Goal: Information Seeking & Learning: Find contact information

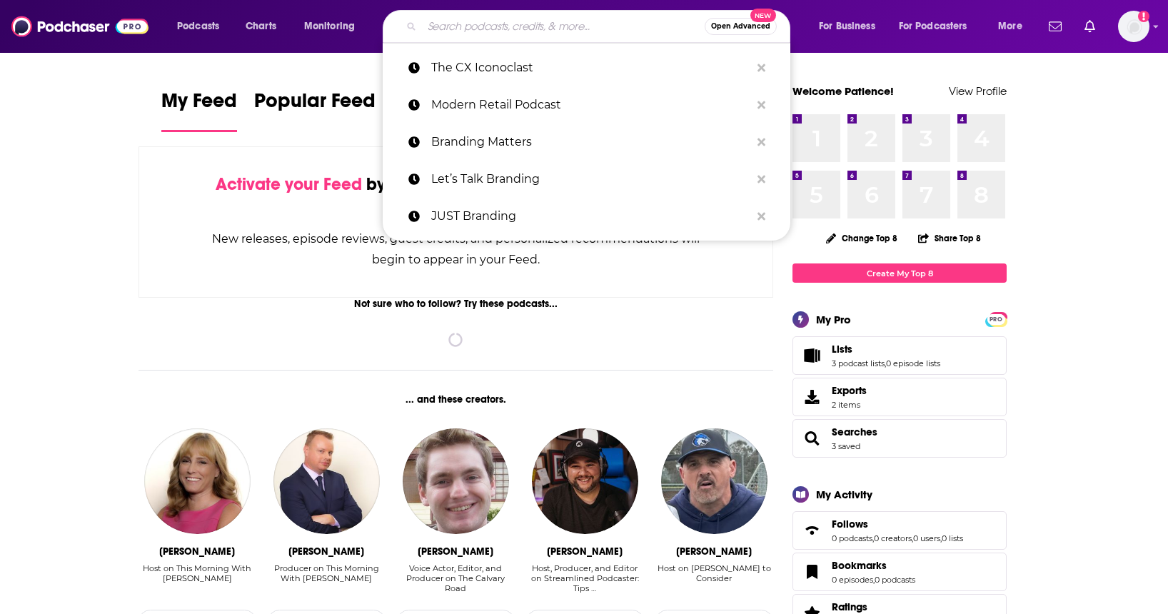
click at [481, 31] on input "Search podcasts, credits, & more..." at bounding box center [563, 26] width 283 height 23
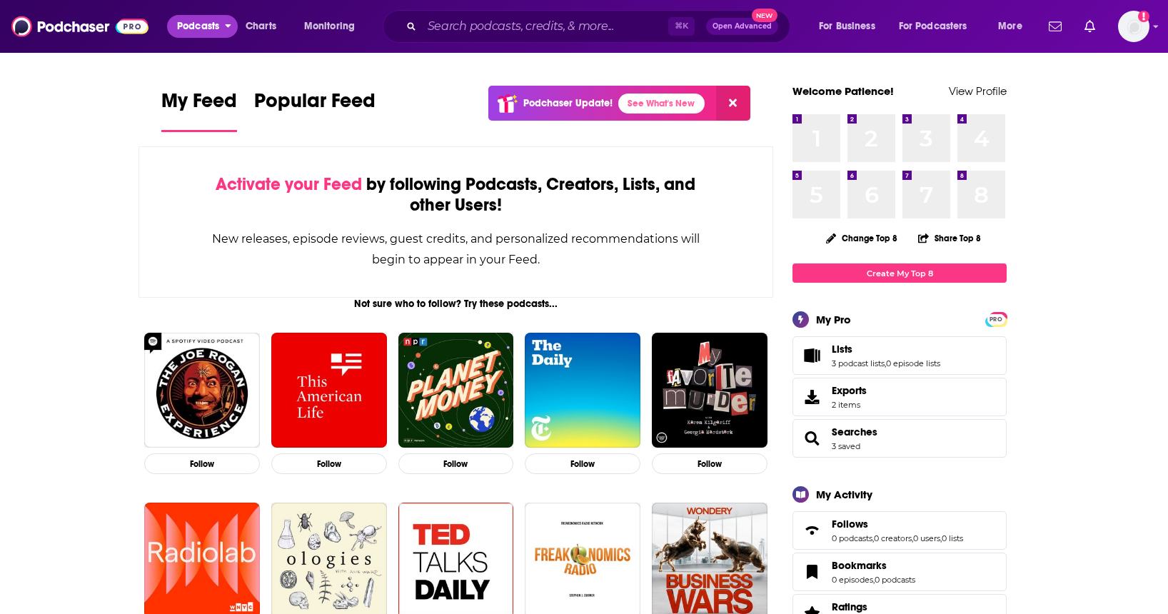
click at [201, 31] on span "Podcasts" at bounding box center [198, 26] width 42 height 20
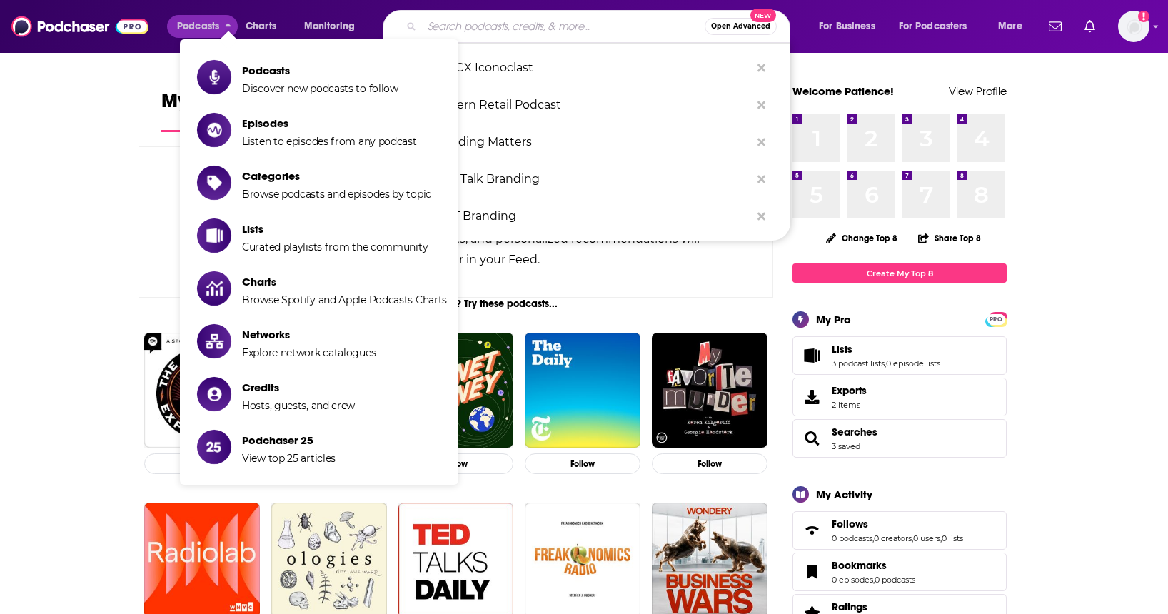
click at [494, 21] on input "Search podcasts, credits, & more..." at bounding box center [563, 26] width 283 height 23
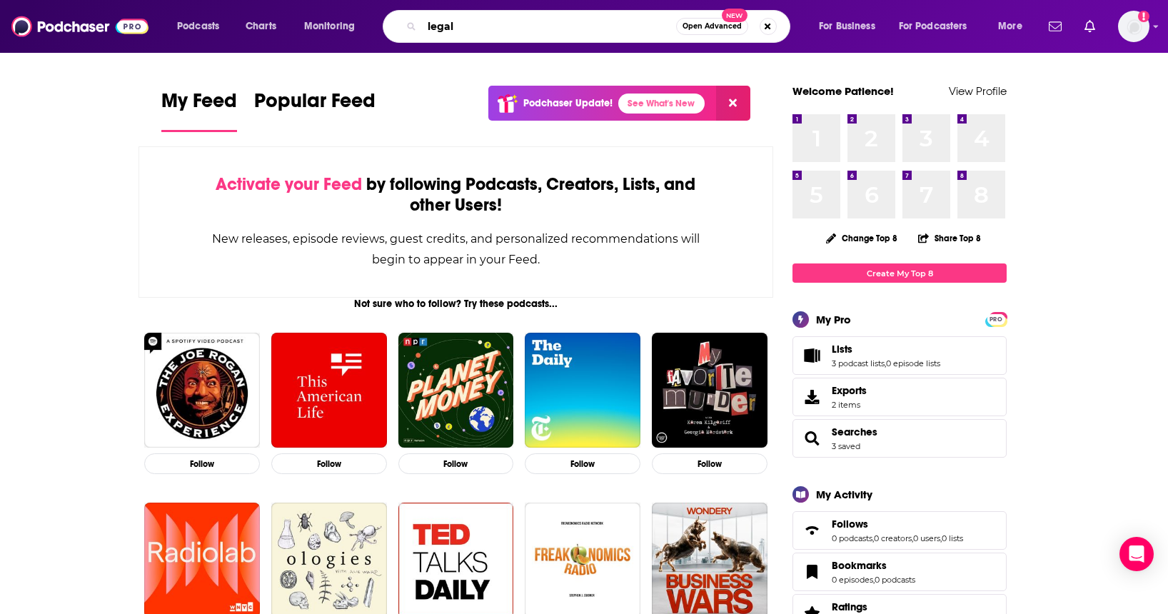
type input "legal"
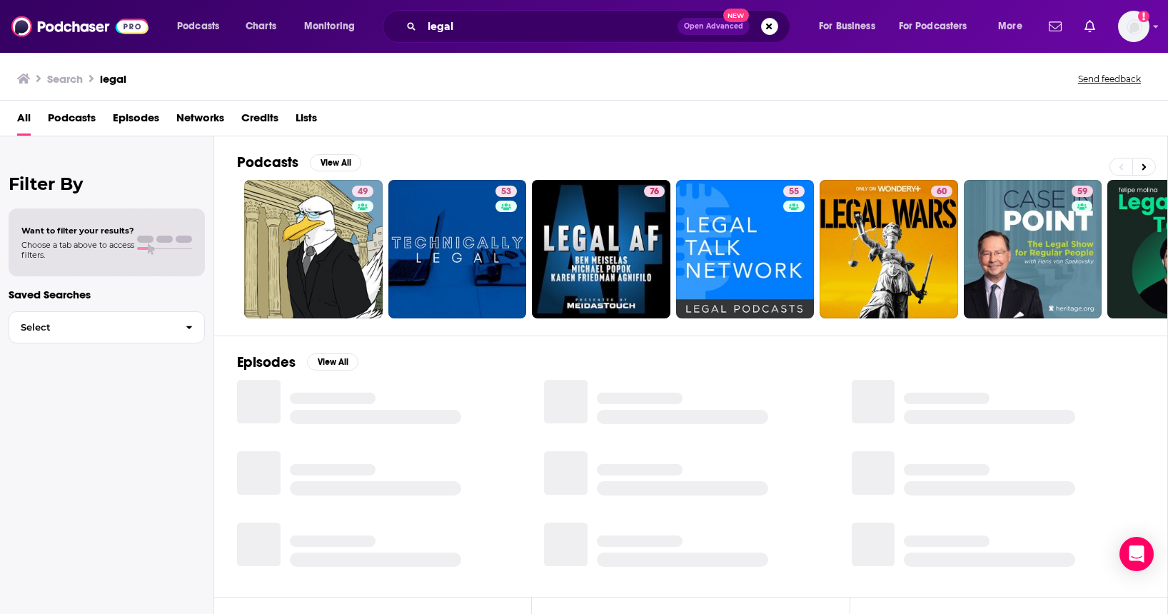
click at [79, 121] on span "Podcasts" at bounding box center [72, 120] width 48 height 29
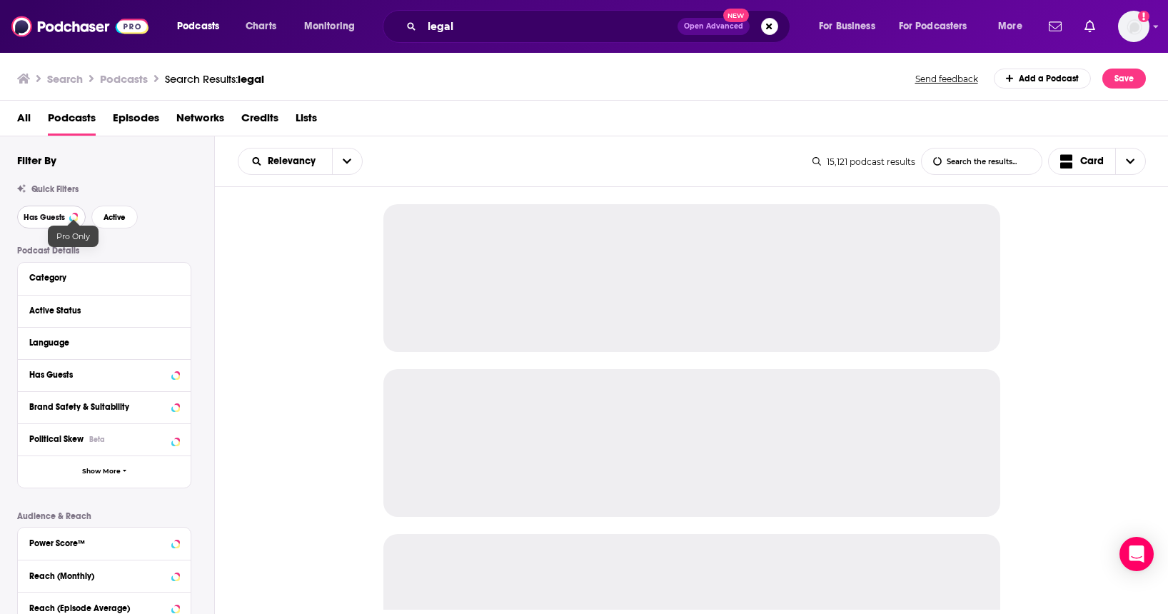
click at [64, 217] on span "Has Guests" at bounding box center [44, 217] width 41 height 8
click at [106, 217] on span "Active" at bounding box center [115, 217] width 22 height 8
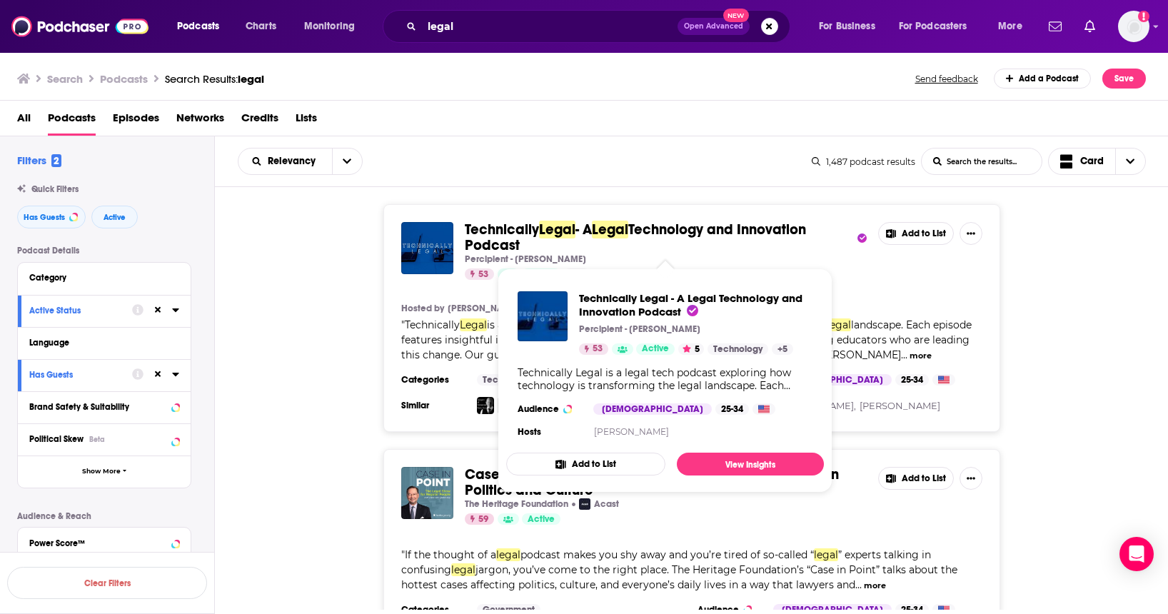
click at [588, 231] on span "- A" at bounding box center [583, 230] width 16 height 18
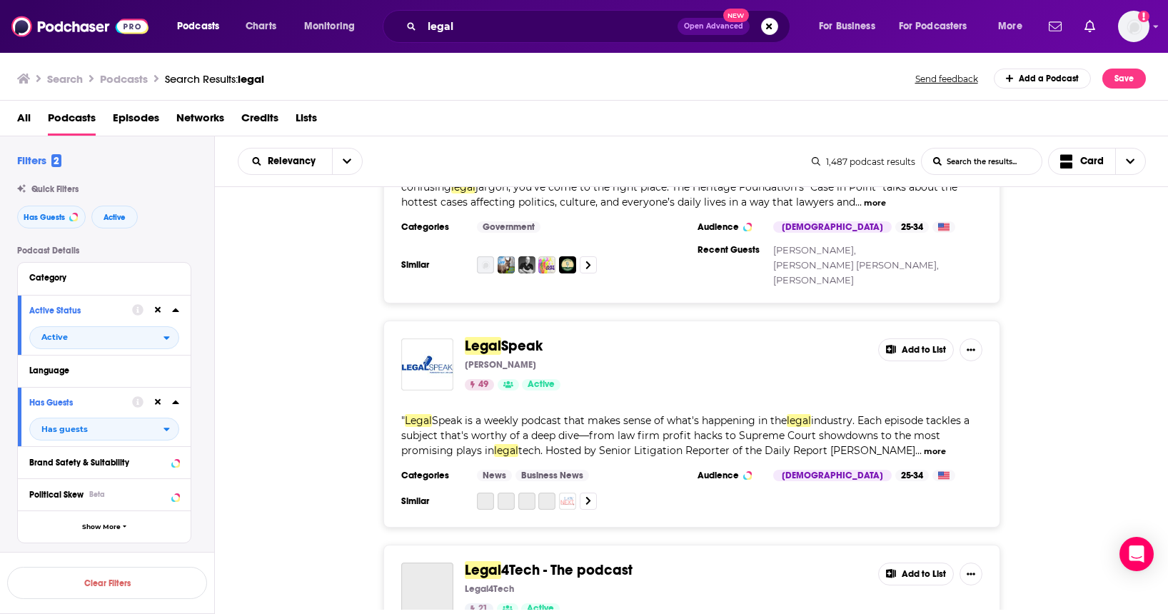
scroll to position [399, 0]
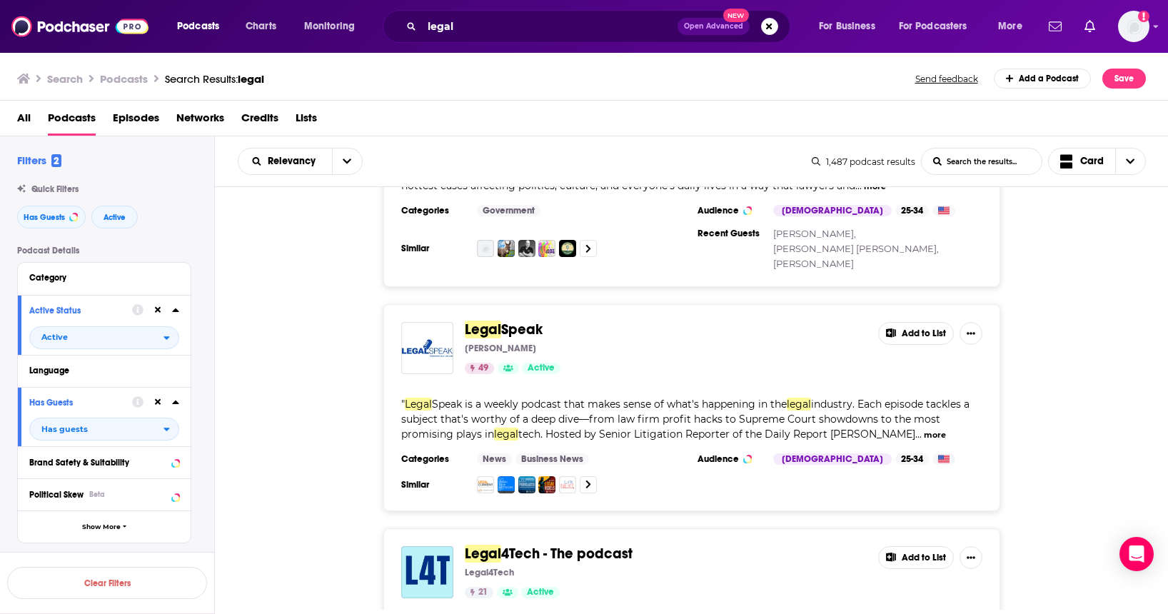
click at [588, 403] on span "industry. Each episode tackles a subject that's worthy of a deep dive—from law …" at bounding box center [685, 419] width 568 height 43
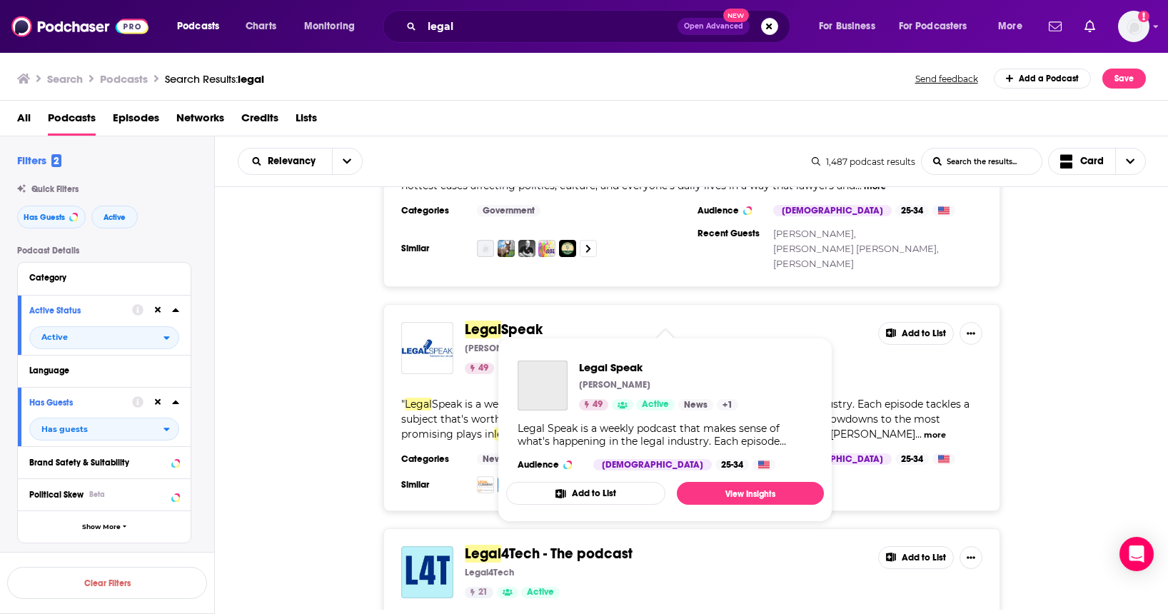
click at [515, 321] on span "Speak" at bounding box center [521, 330] width 41 height 18
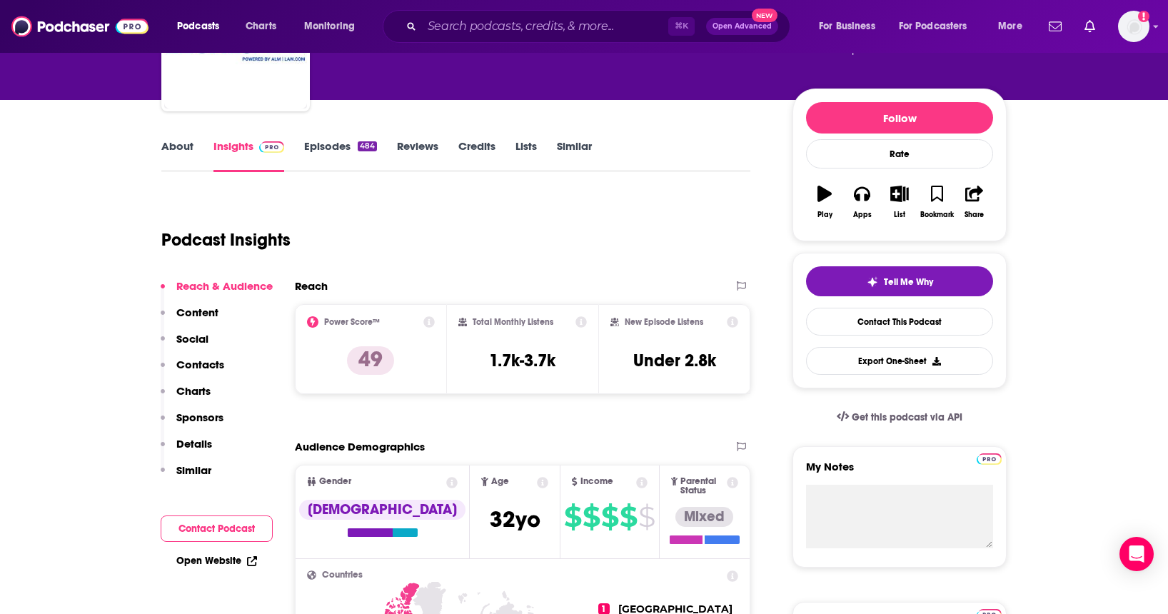
scroll to position [130, 0]
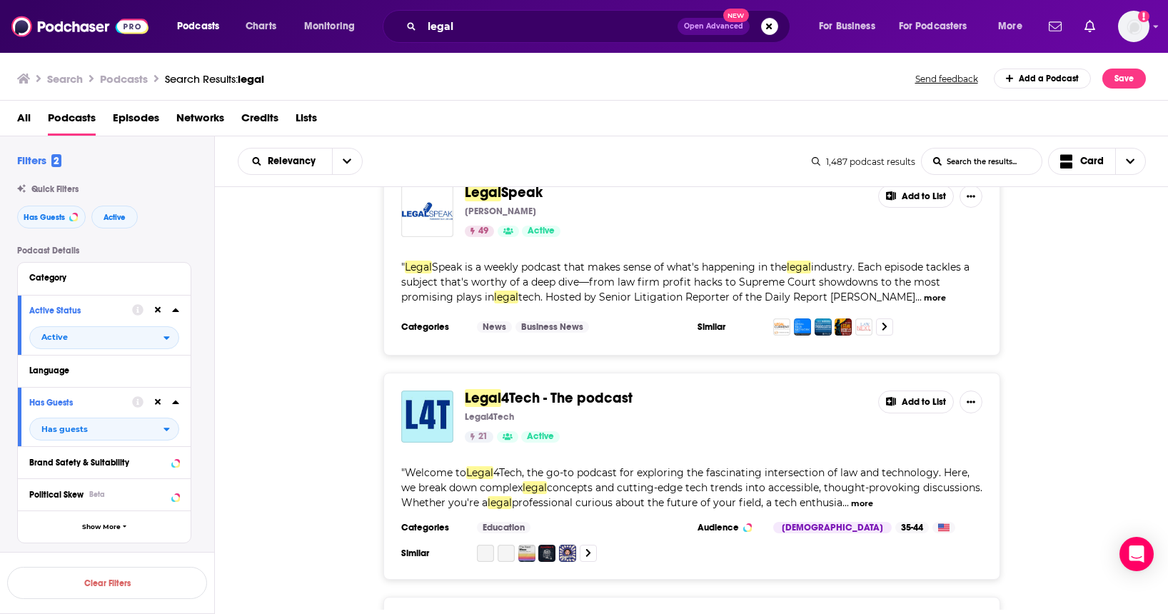
scroll to position [538, 0]
click at [593, 388] on span "4Tech - The podcast" at bounding box center [566, 397] width 131 height 18
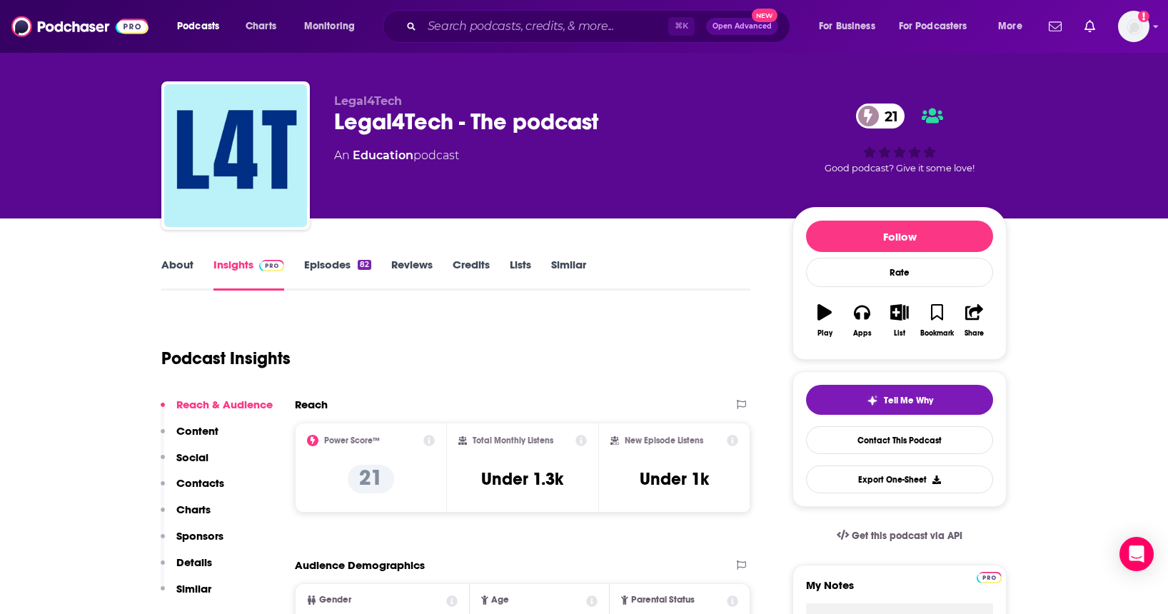
scroll to position [15, 0]
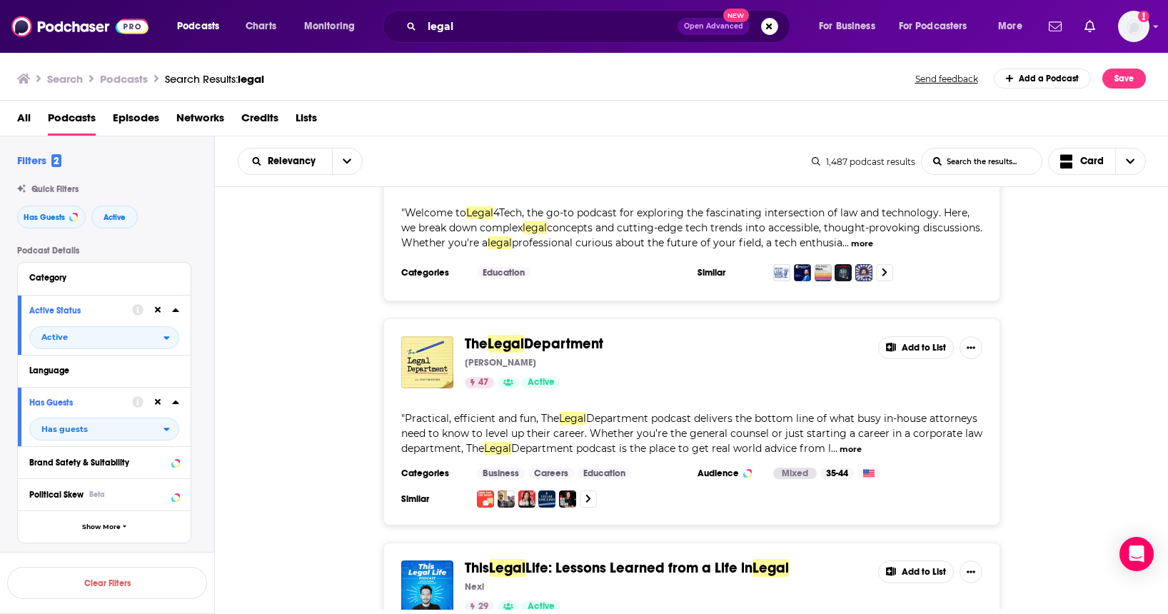
scroll to position [797, 0]
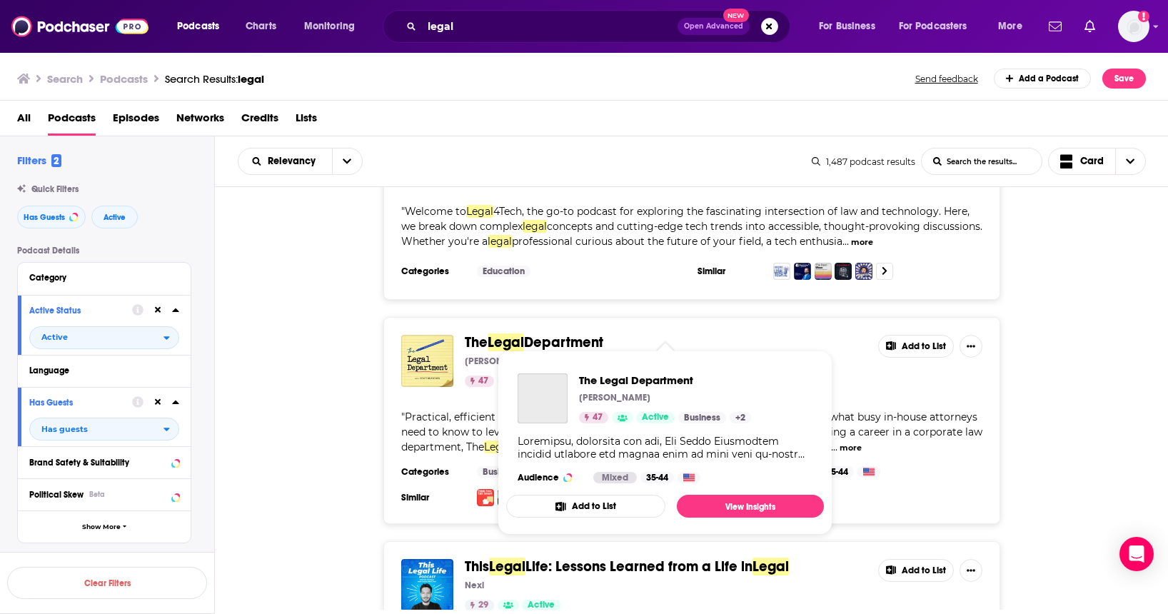
click at [534, 333] on span "Department" at bounding box center [563, 342] width 79 height 18
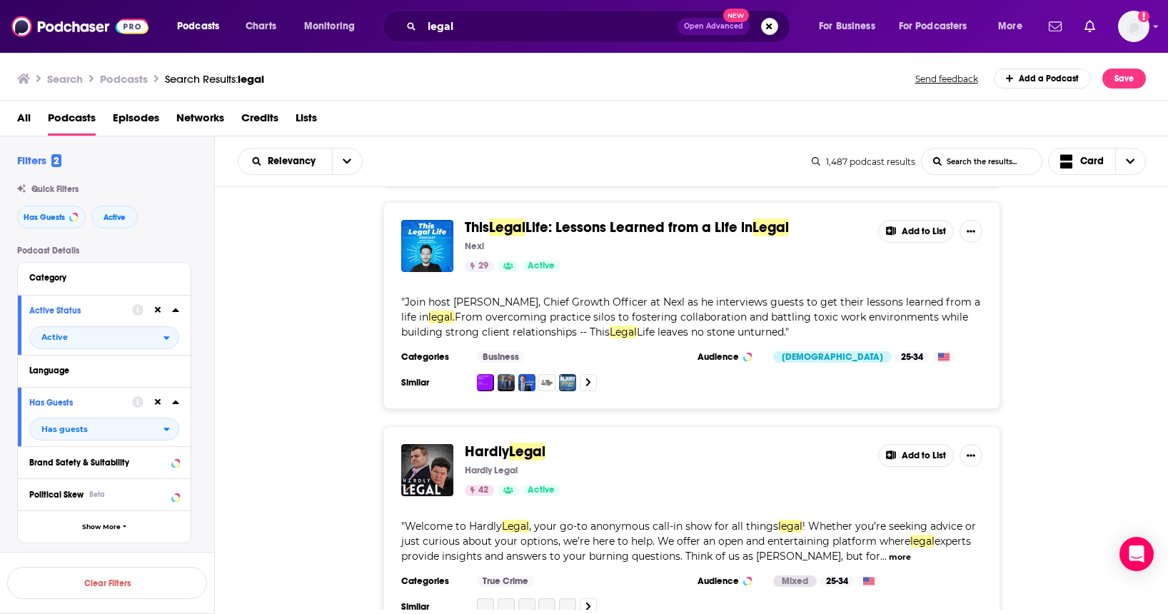
scroll to position [1120, 0]
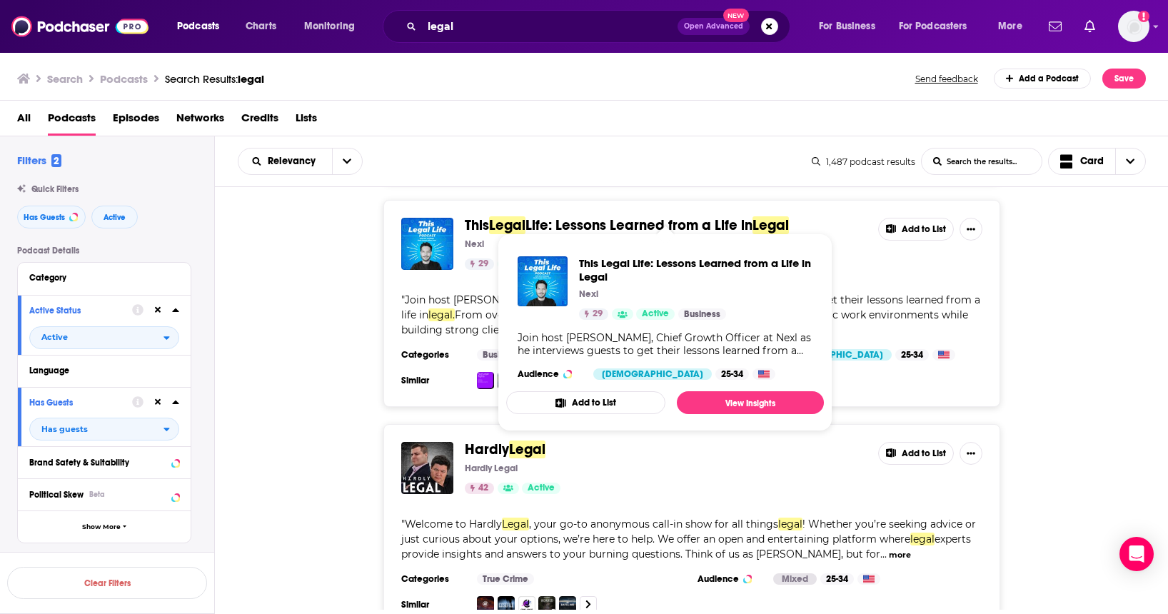
click at [570, 216] on span "Life: Lessons Learned from a Life in" at bounding box center [638, 225] width 227 height 18
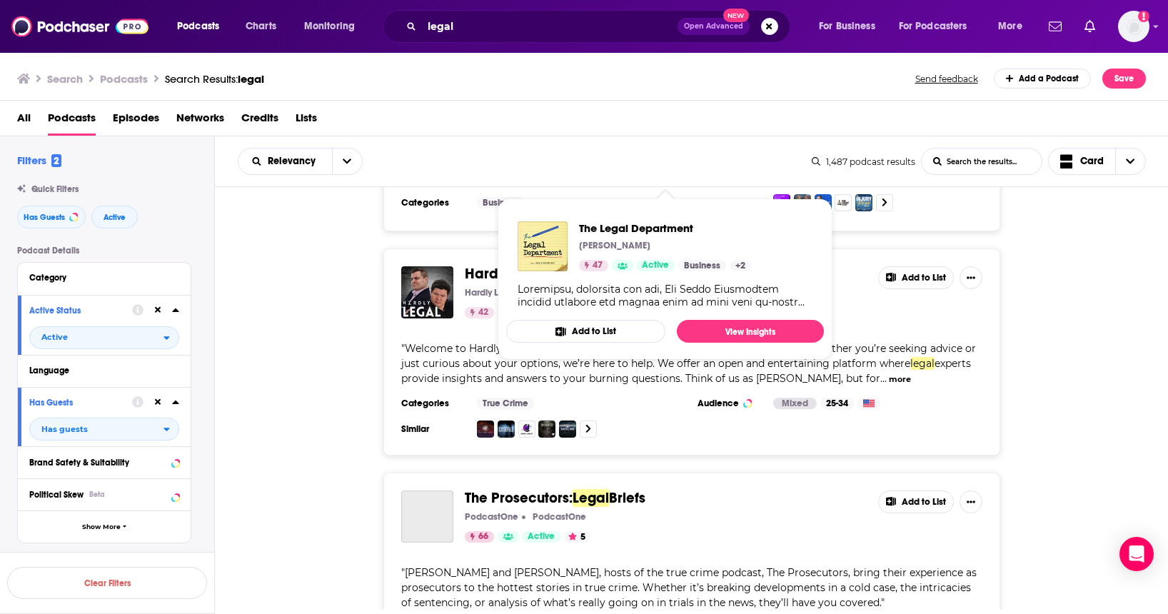
scroll to position [1319, 0]
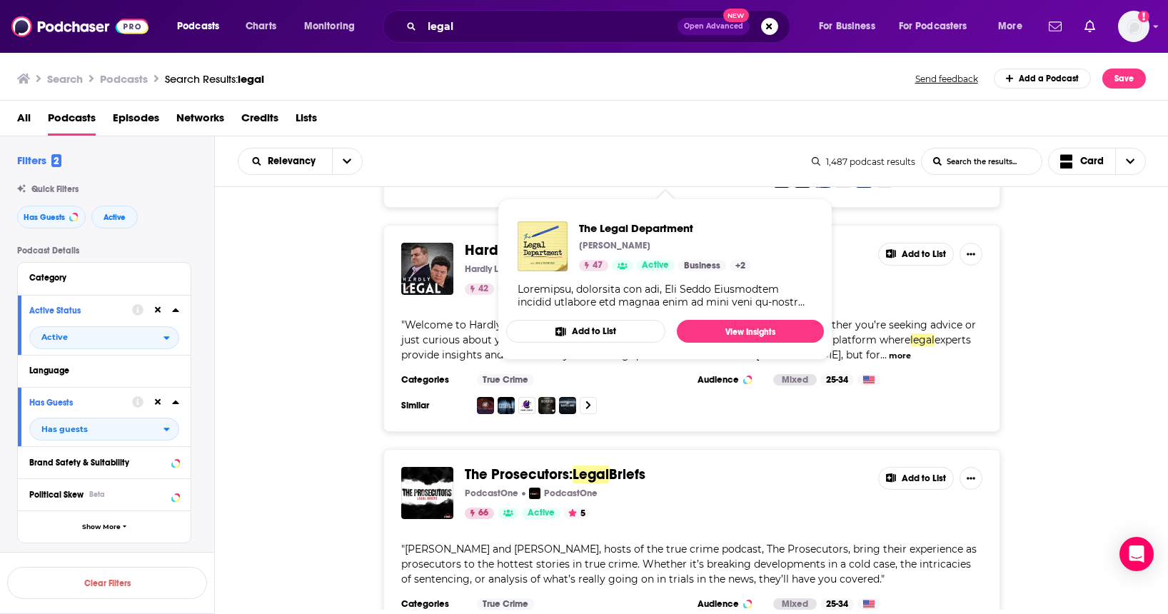
click at [291, 375] on div "Hardly Legal Hardly Legal 42 Active Add to List " Welcome to Hardly Legal , you…" at bounding box center [692, 328] width 954 height 207
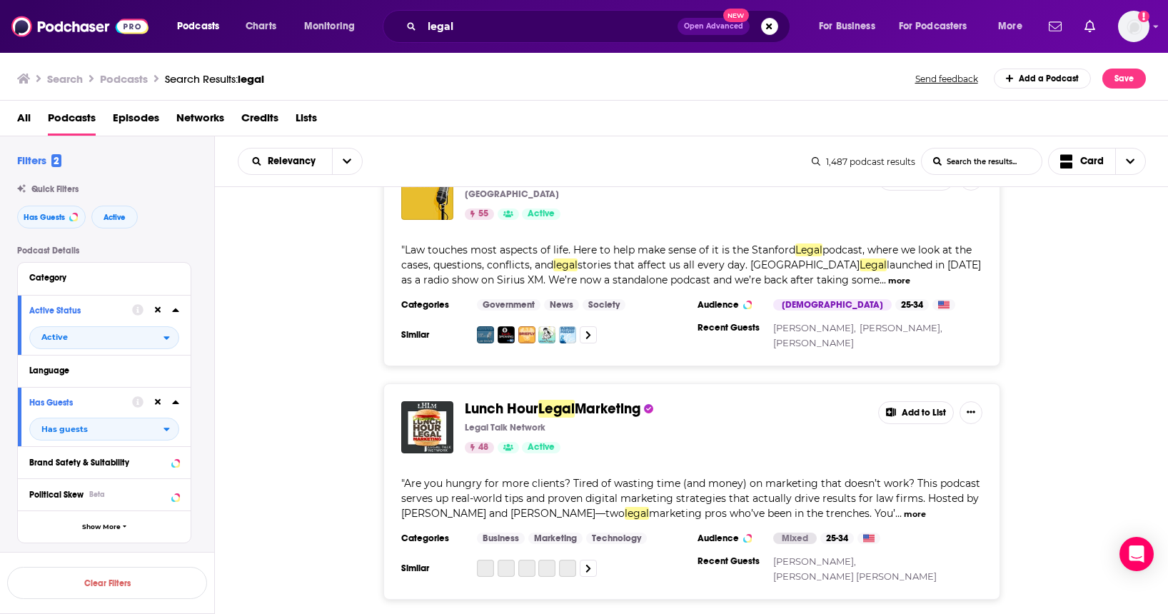
scroll to position [1905, 0]
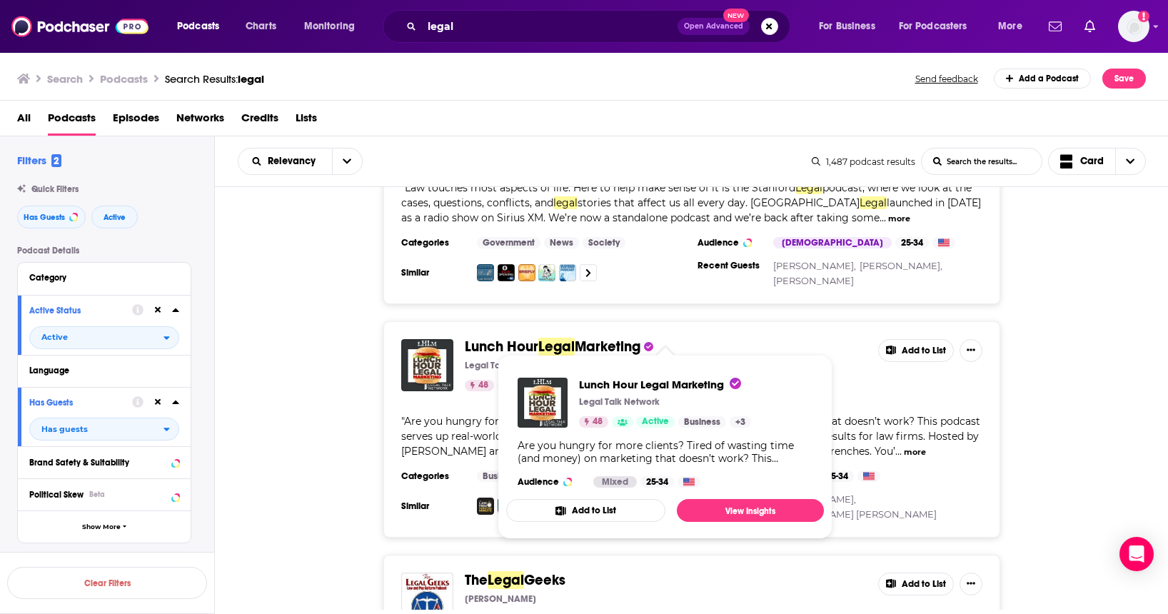
click at [604, 338] on span "Marketing" at bounding box center [608, 347] width 66 height 18
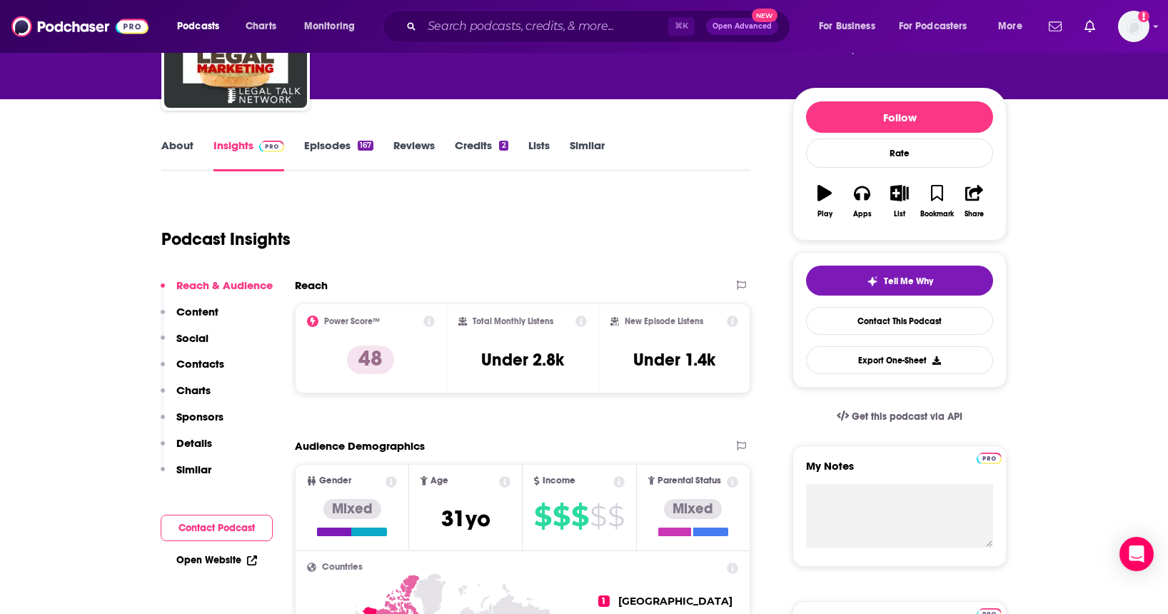
scroll to position [201, 0]
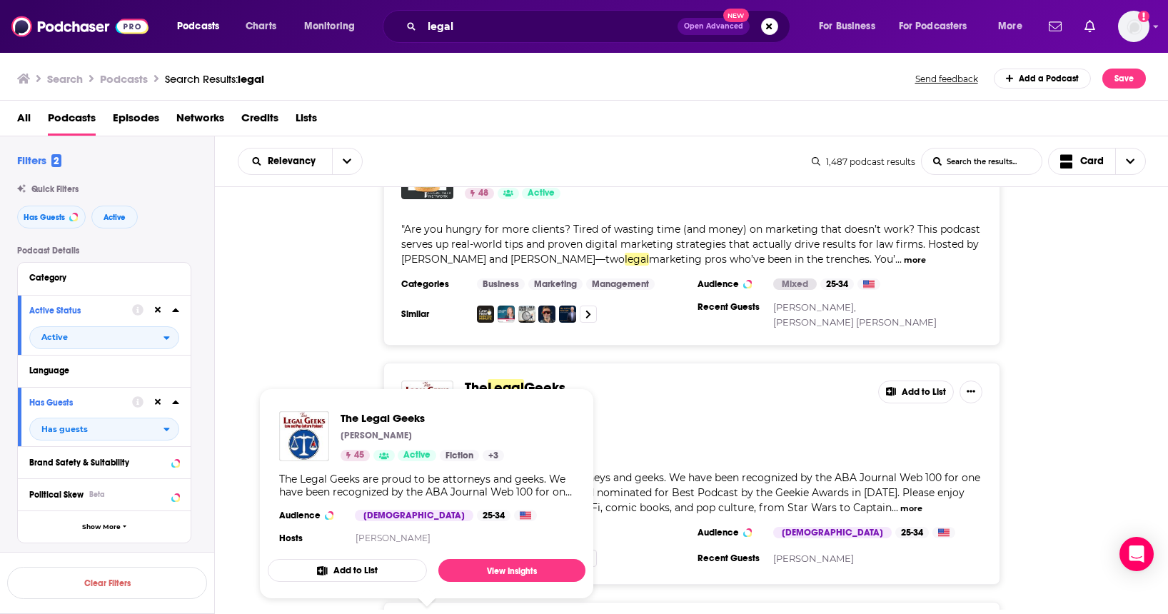
scroll to position [2096, 0]
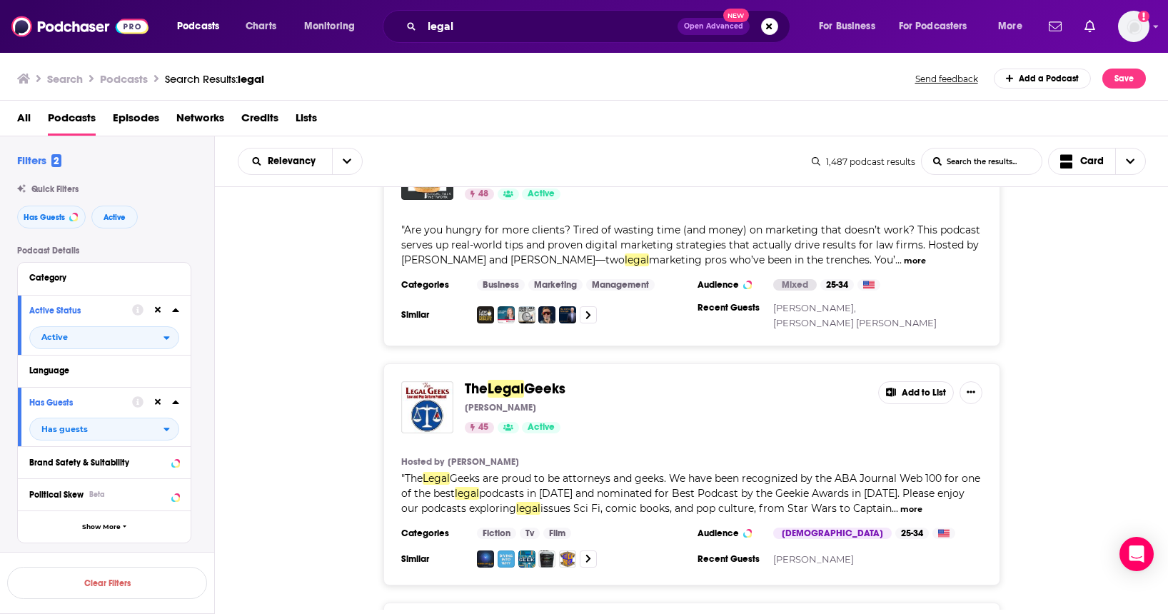
click at [1061, 408] on div "The Legal Geeks Joshua Gilliland 45 Active Add to List Hosted by Joshua Gillila…" at bounding box center [692, 474] width 954 height 222
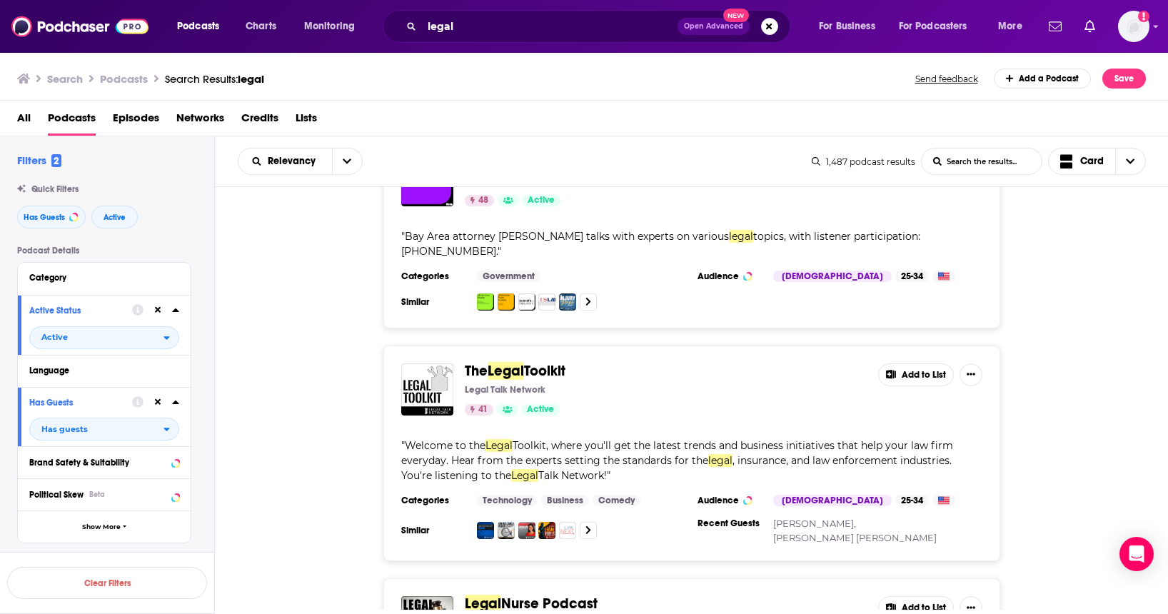
scroll to position [2565, 0]
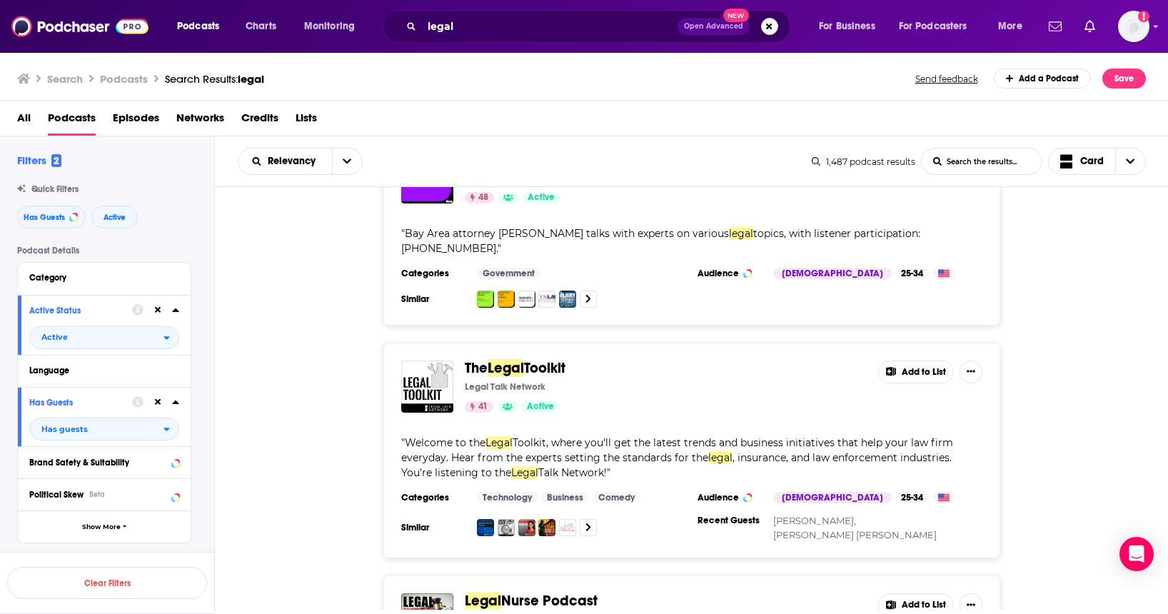
click at [539, 359] on span "Toolkit" at bounding box center [544, 368] width 41 height 18
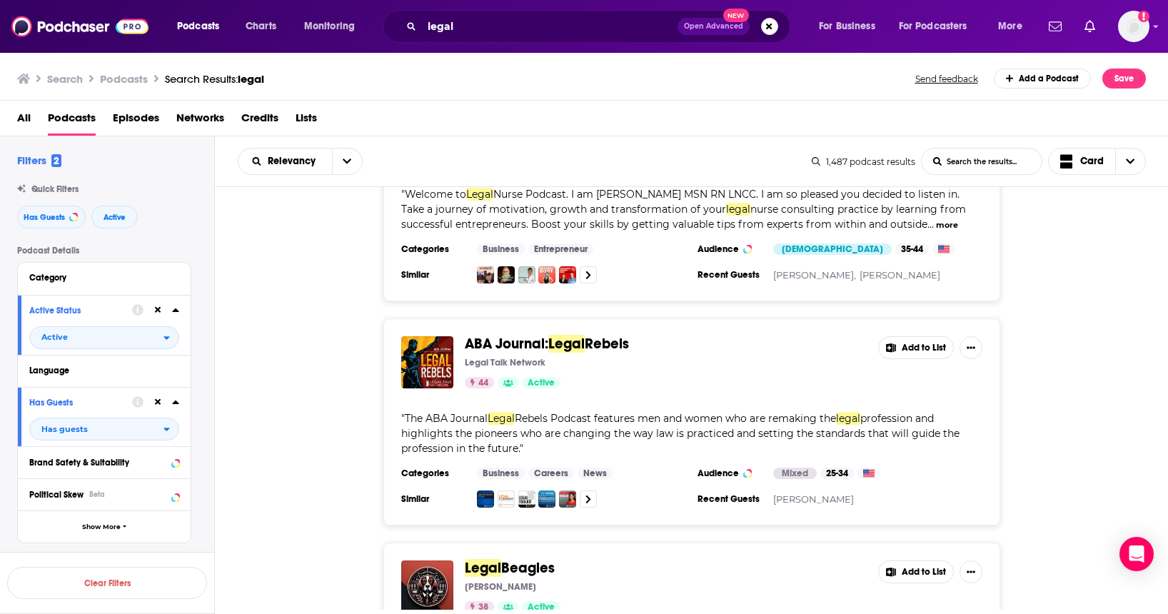
scroll to position [3056, 0]
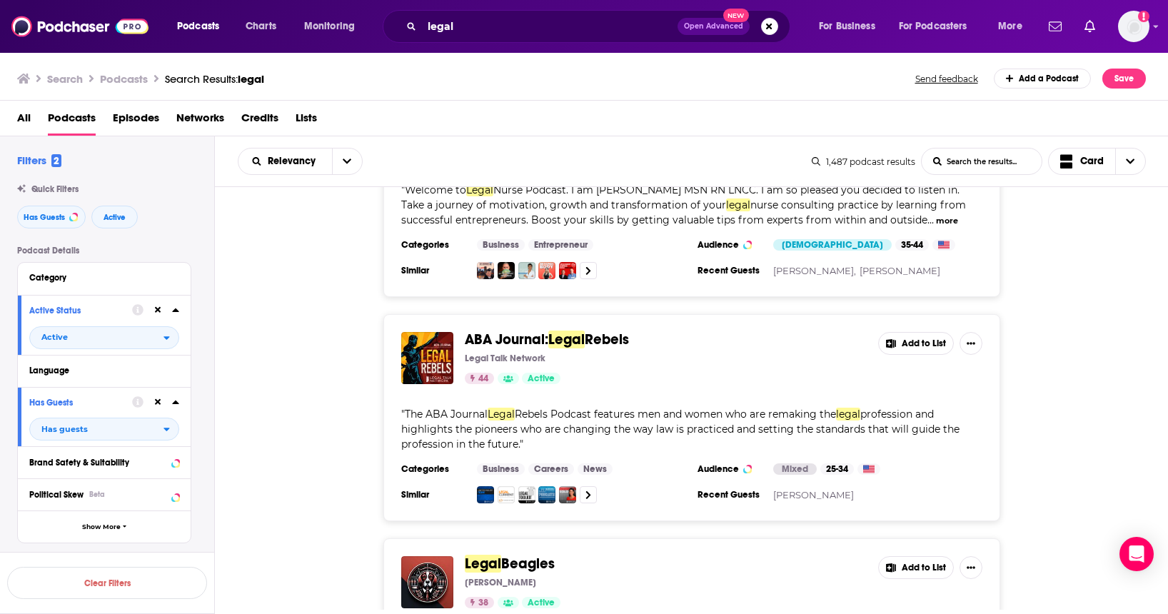
click at [578, 331] on span "Legal" at bounding box center [566, 340] width 36 height 18
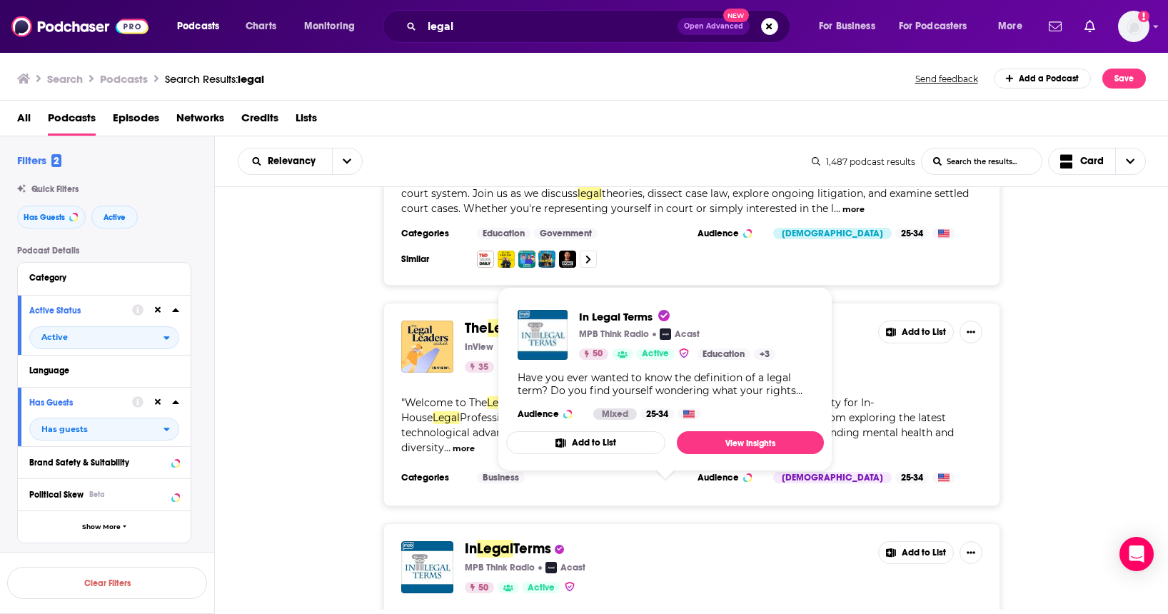
scroll to position [3519, 0]
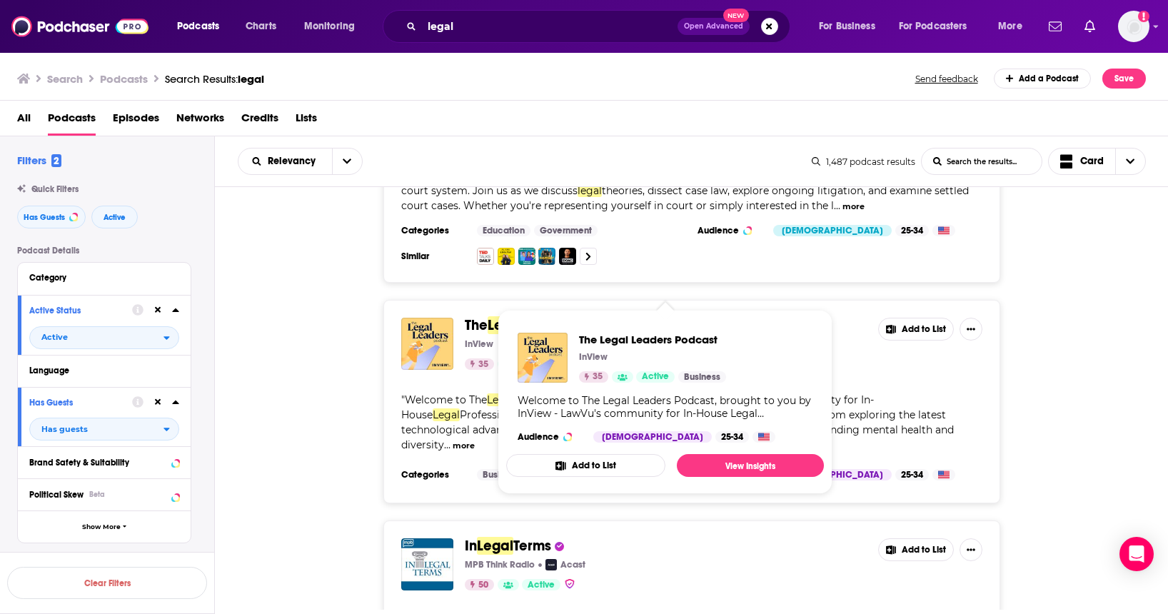
click at [529, 316] on span "Leaders Podcast" at bounding box center [580, 325] width 112 height 18
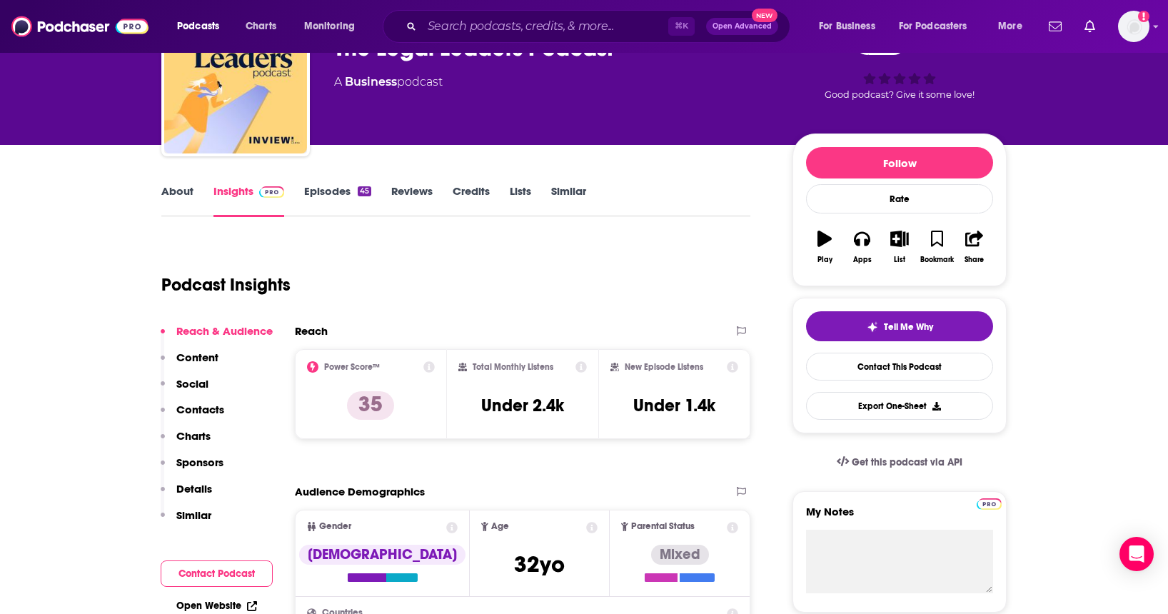
scroll to position [94, 0]
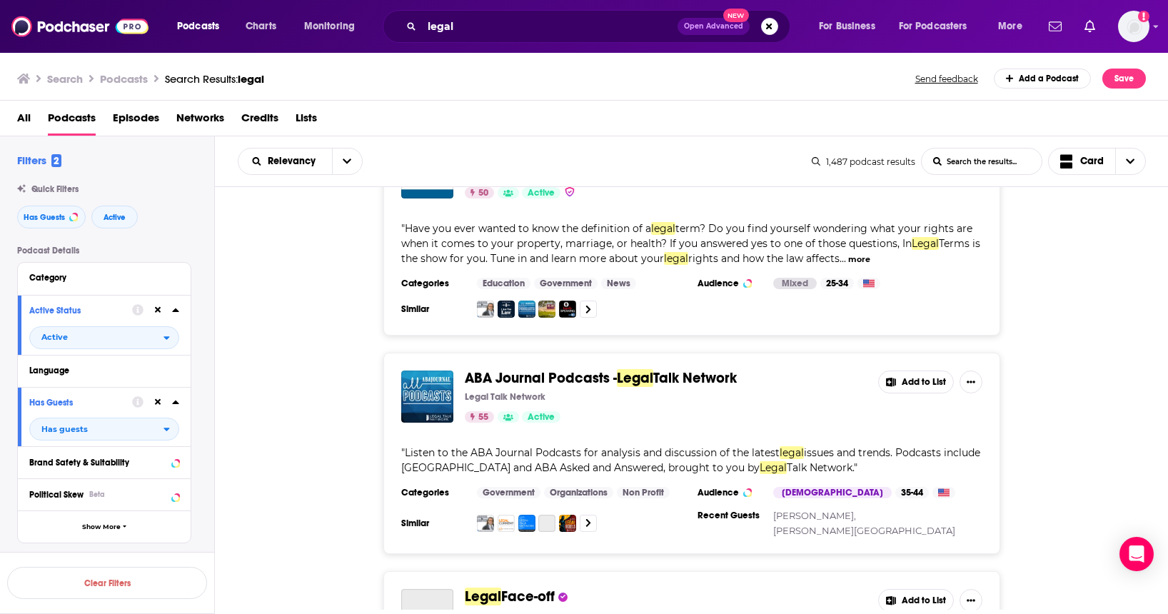
scroll to position [3917, 0]
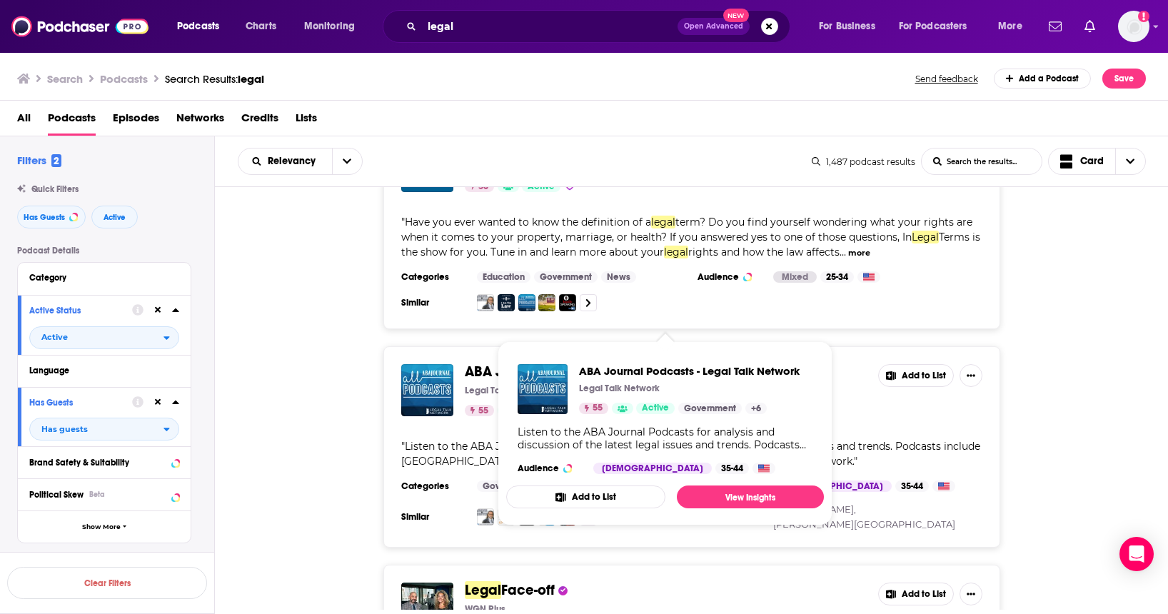
click at [277, 408] on div "ABA Journal Podcasts - Legal Talk Network Legal Talk Network 55 Active Add to L…" at bounding box center [692, 446] width 954 height 201
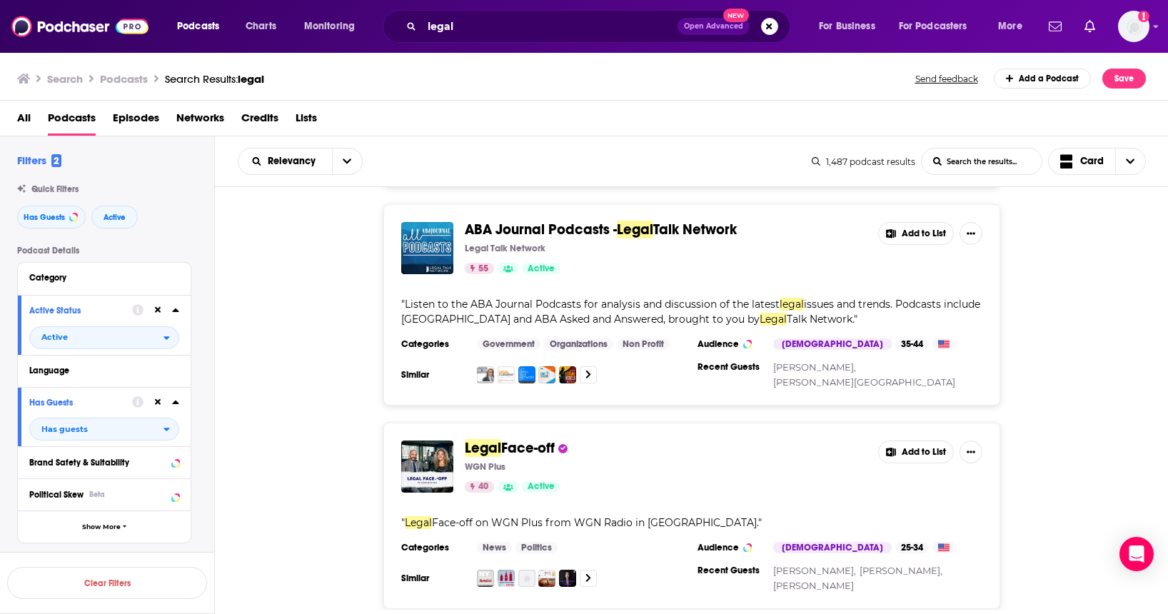
scroll to position [4017, 0]
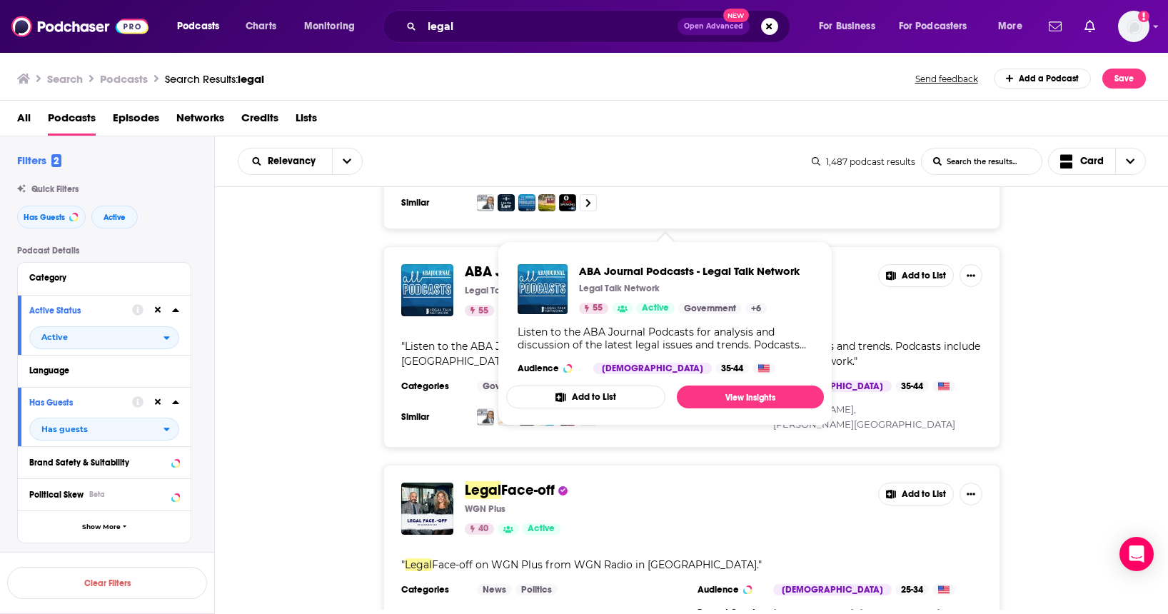
click at [545, 263] on span "ABA Journal Podcasts -" at bounding box center [541, 272] width 152 height 18
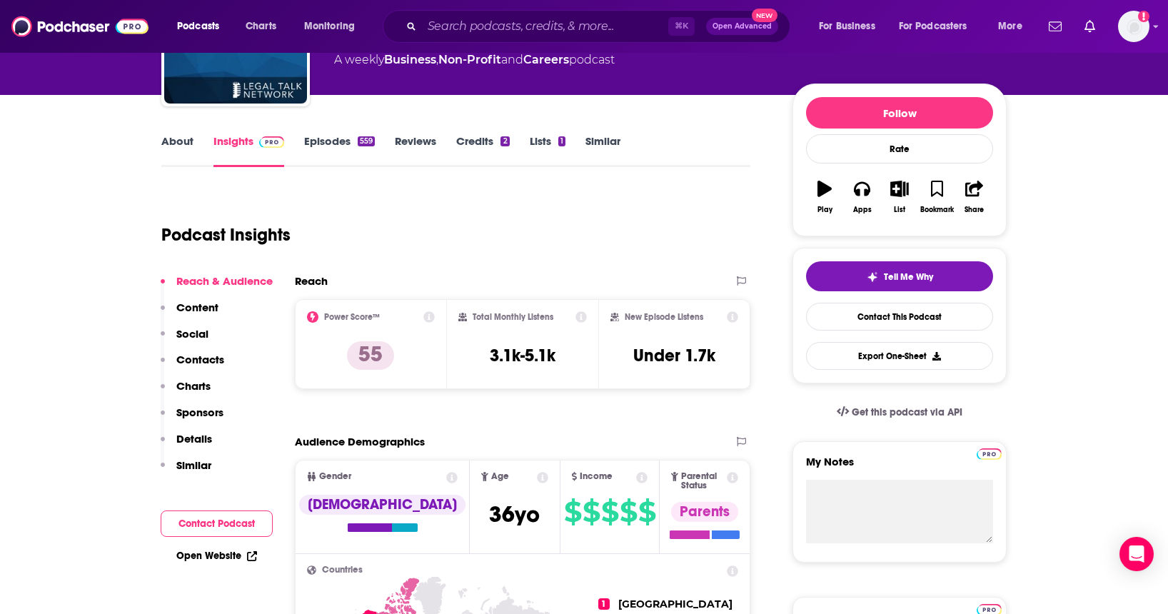
scroll to position [141, 0]
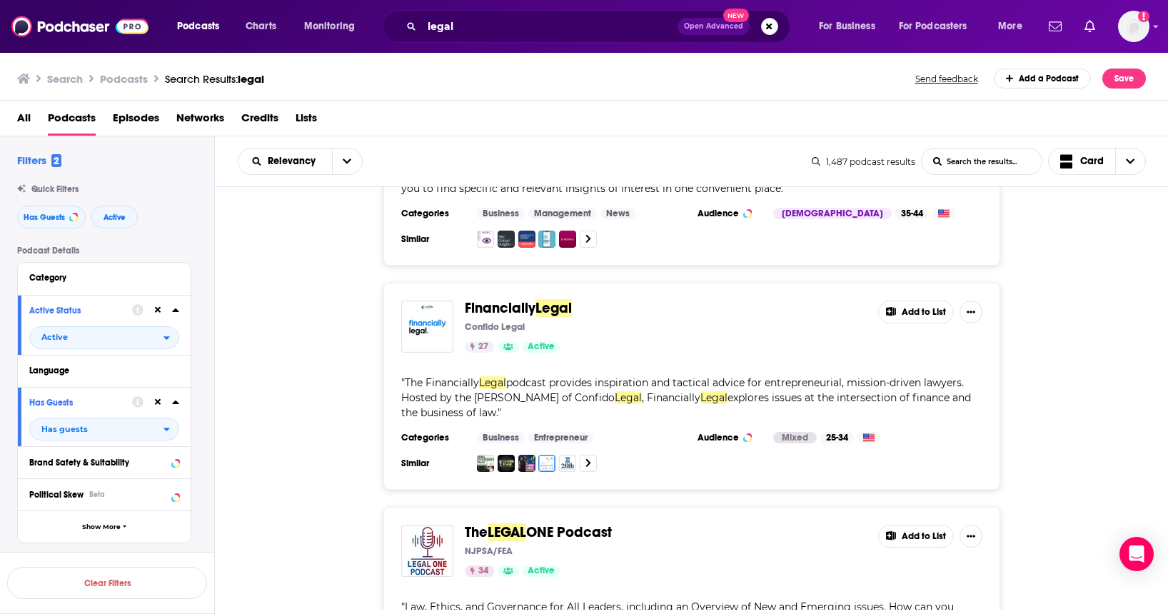
scroll to position [5051, 0]
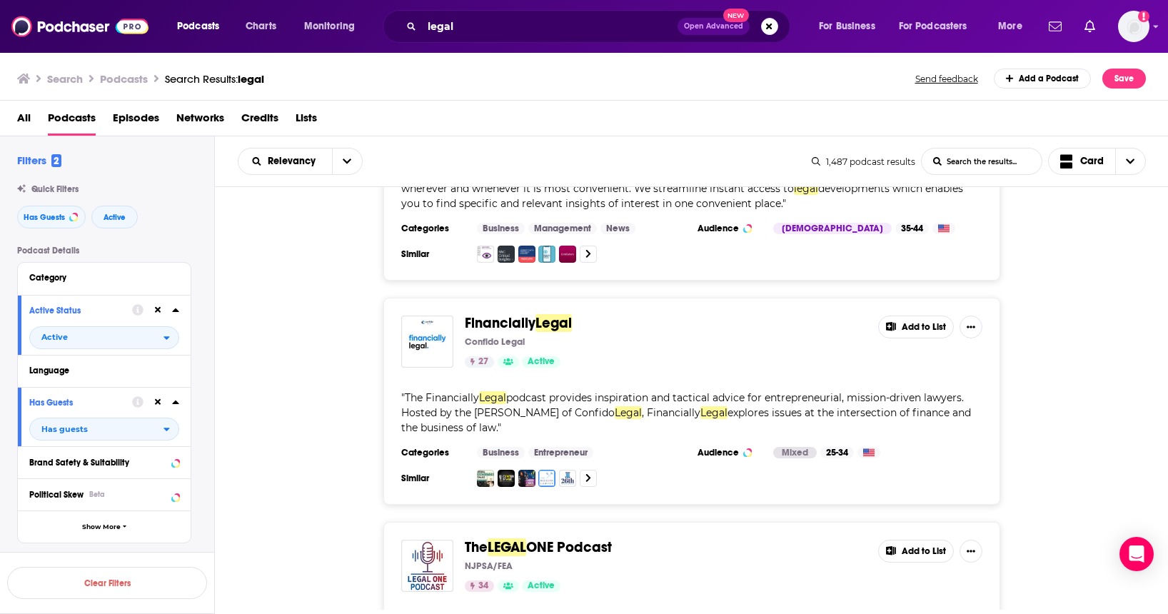
click at [507, 314] on span "Financially" at bounding box center [500, 323] width 71 height 18
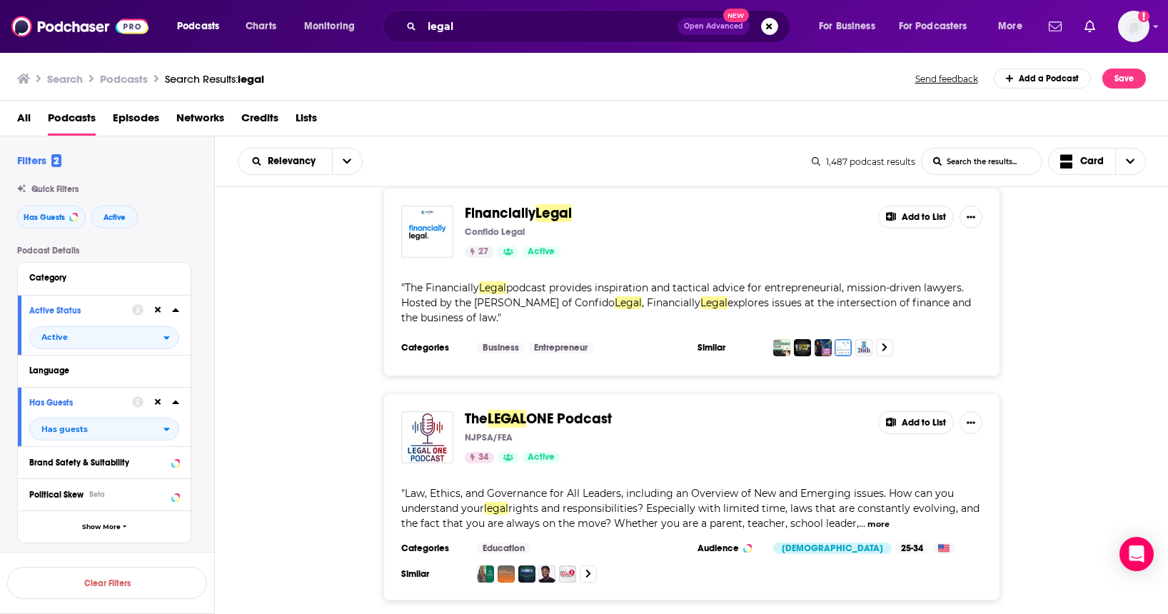
scroll to position [5166, 0]
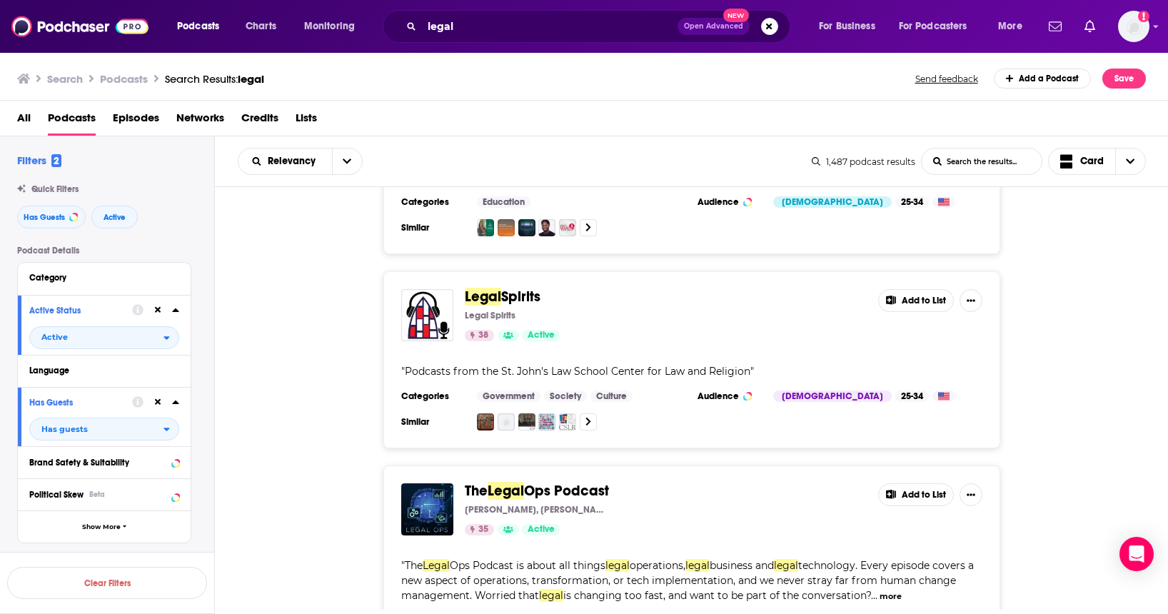
scroll to position [5507, 0]
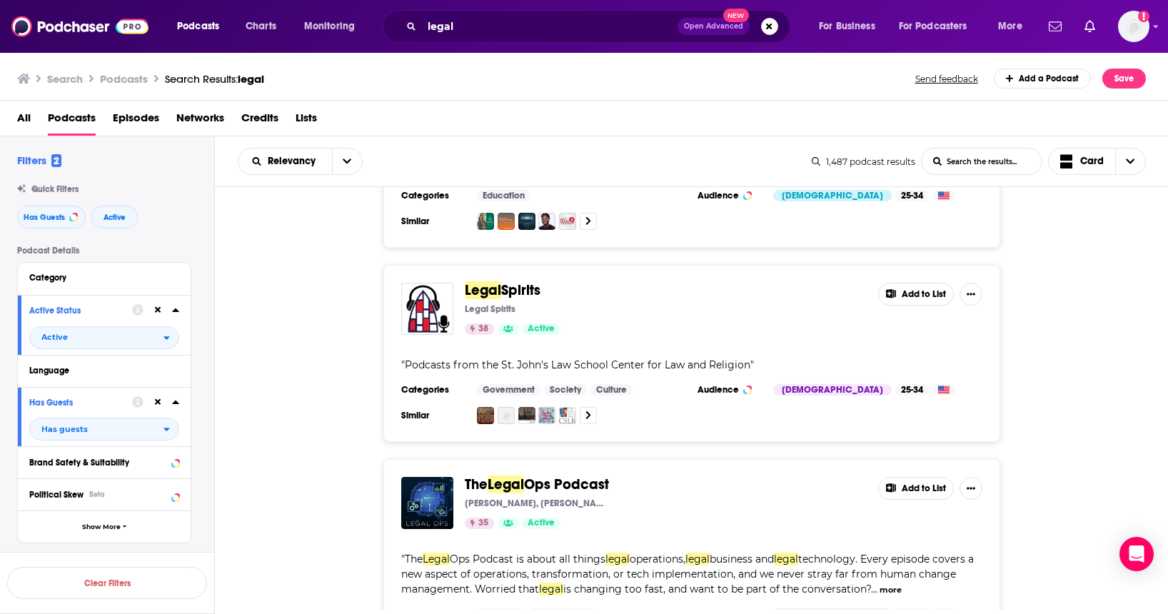
click at [555, 475] on span "Ops Podcast" at bounding box center [566, 484] width 85 height 18
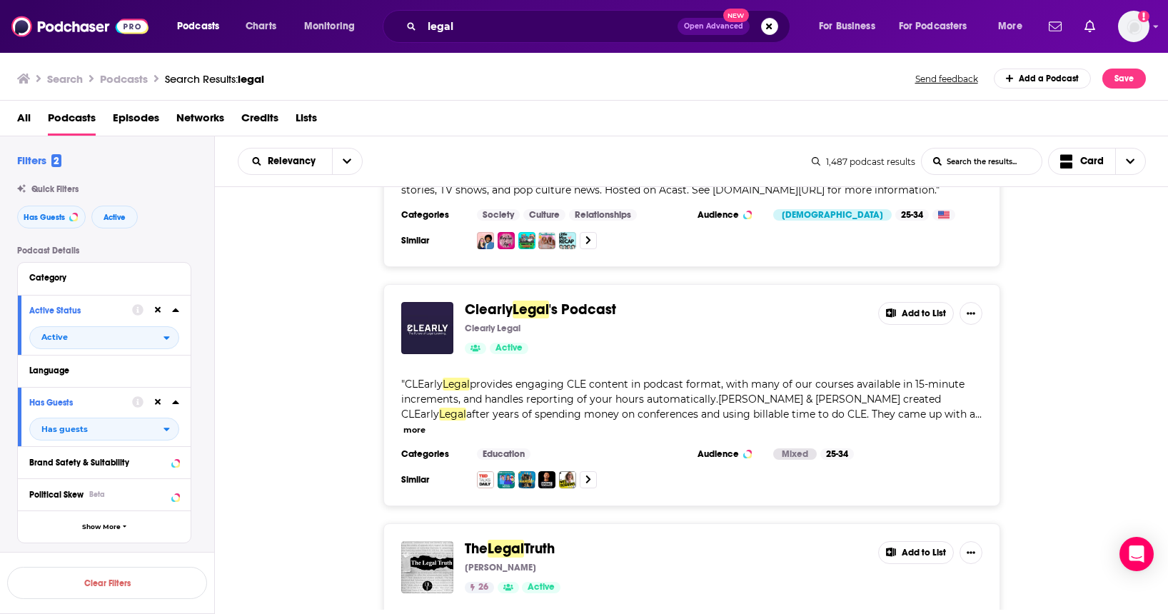
scroll to position [6790, 0]
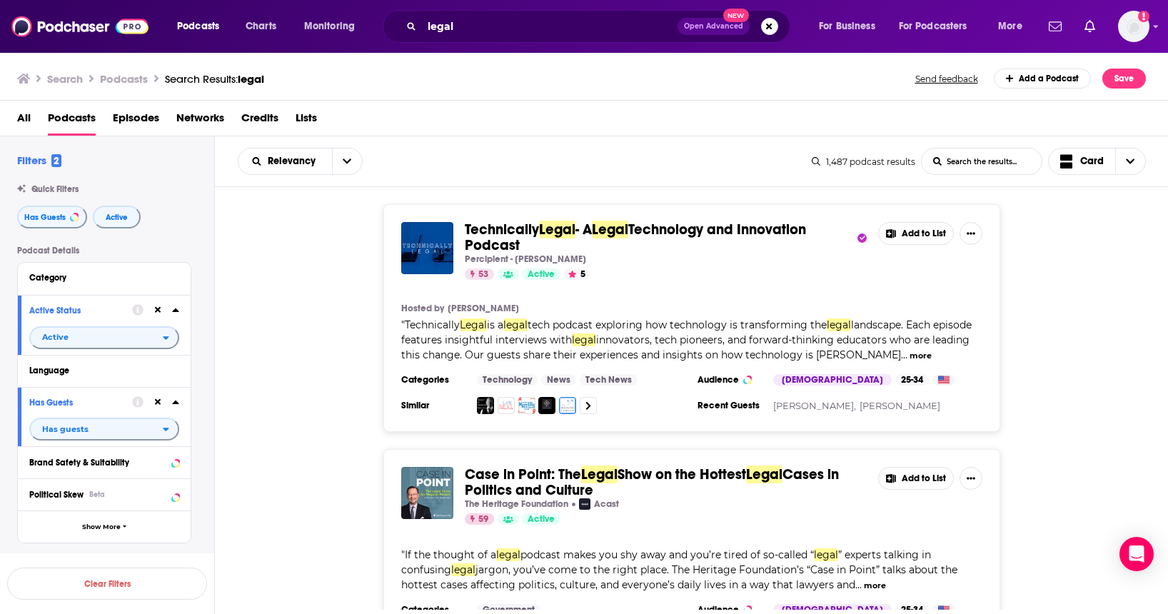
scroll to position [6790, 0]
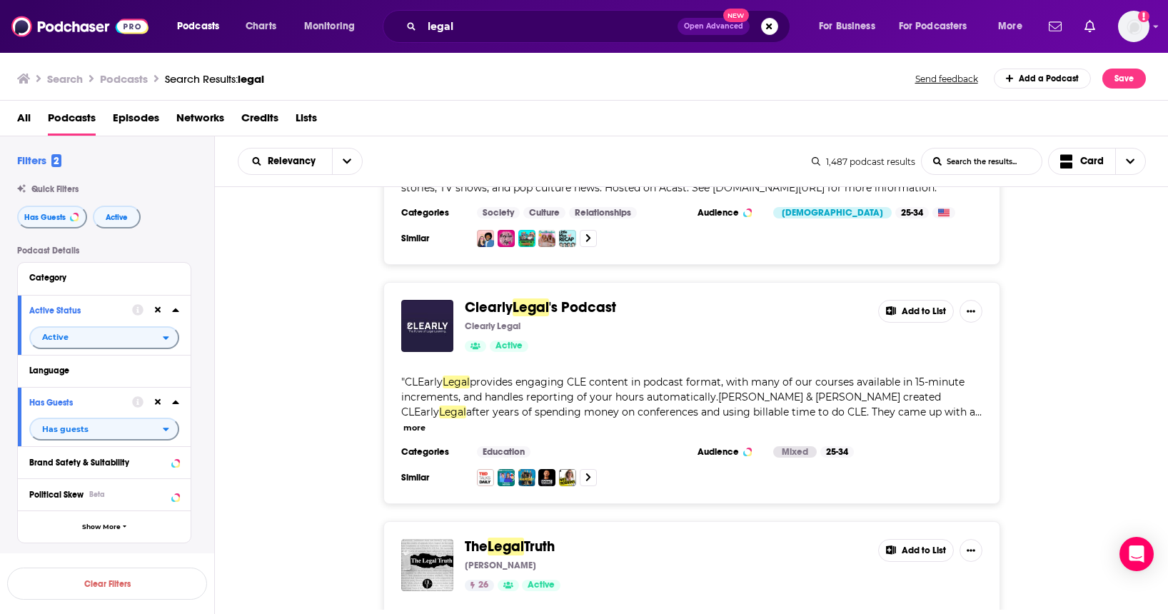
click at [510, 298] on span "Clearly" at bounding box center [489, 307] width 48 height 18
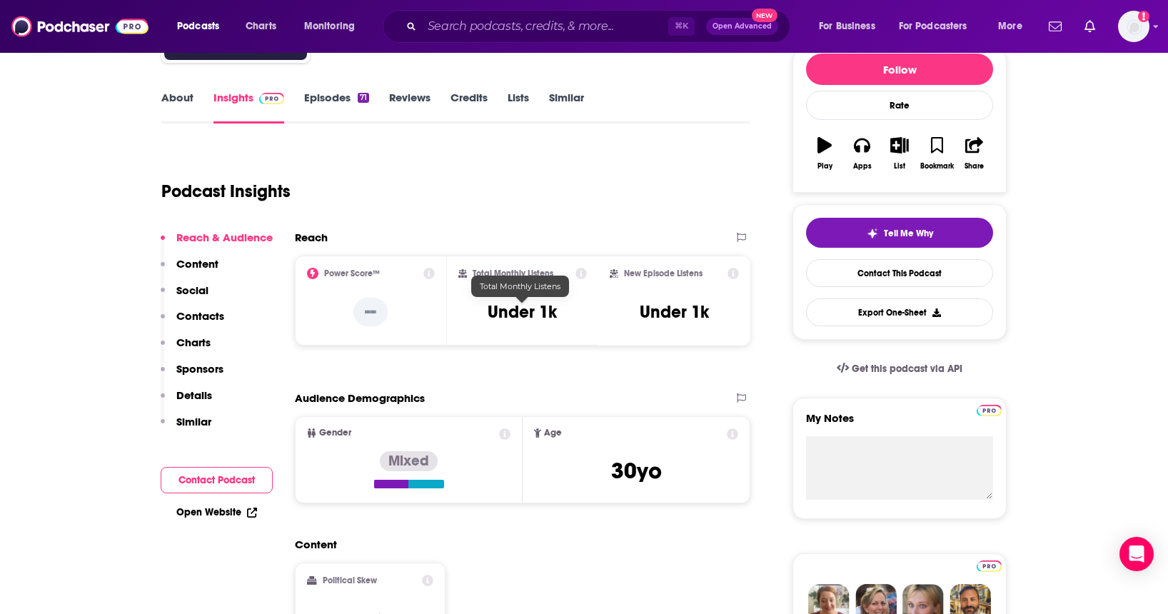
scroll to position [184, 0]
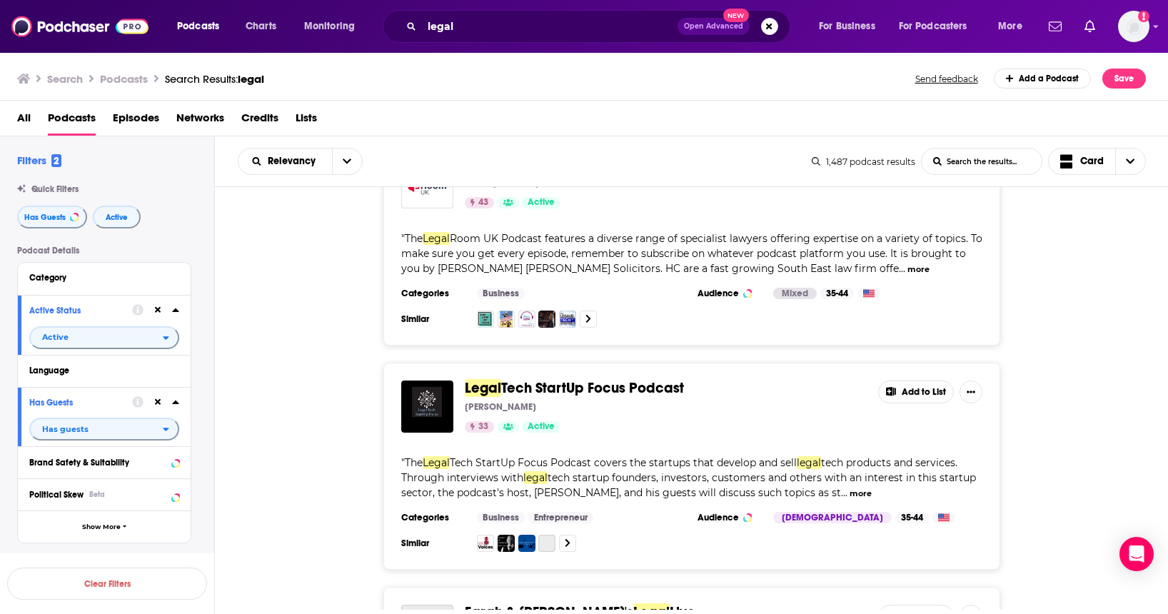
scroll to position [7375, 0]
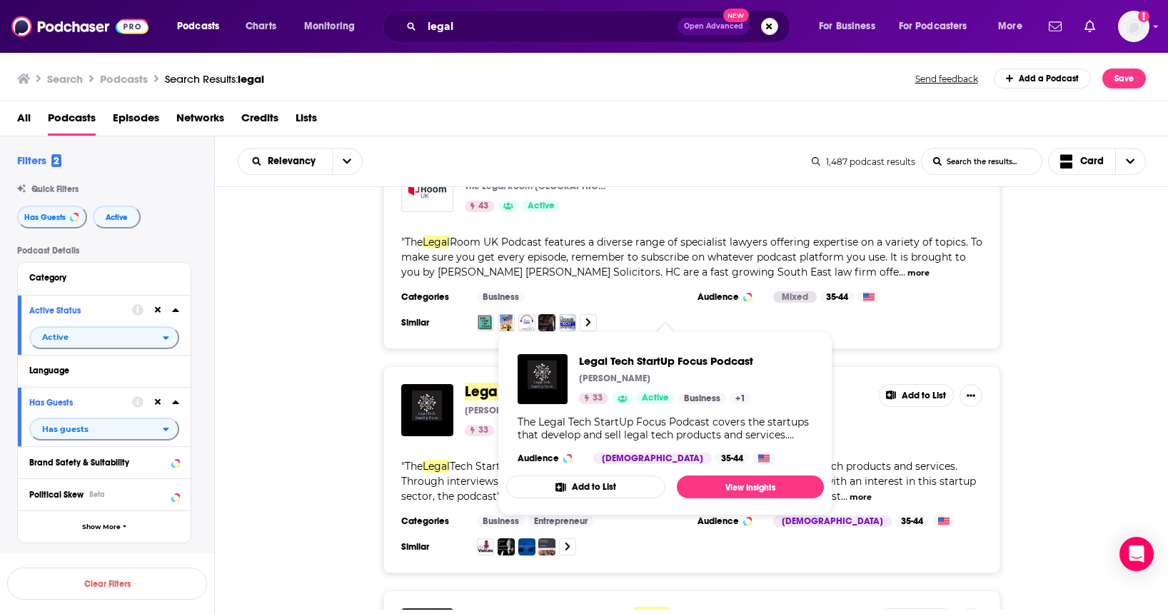
click at [595, 383] on span "Tech StartUp Focus Podcast" at bounding box center [592, 392] width 183 height 18
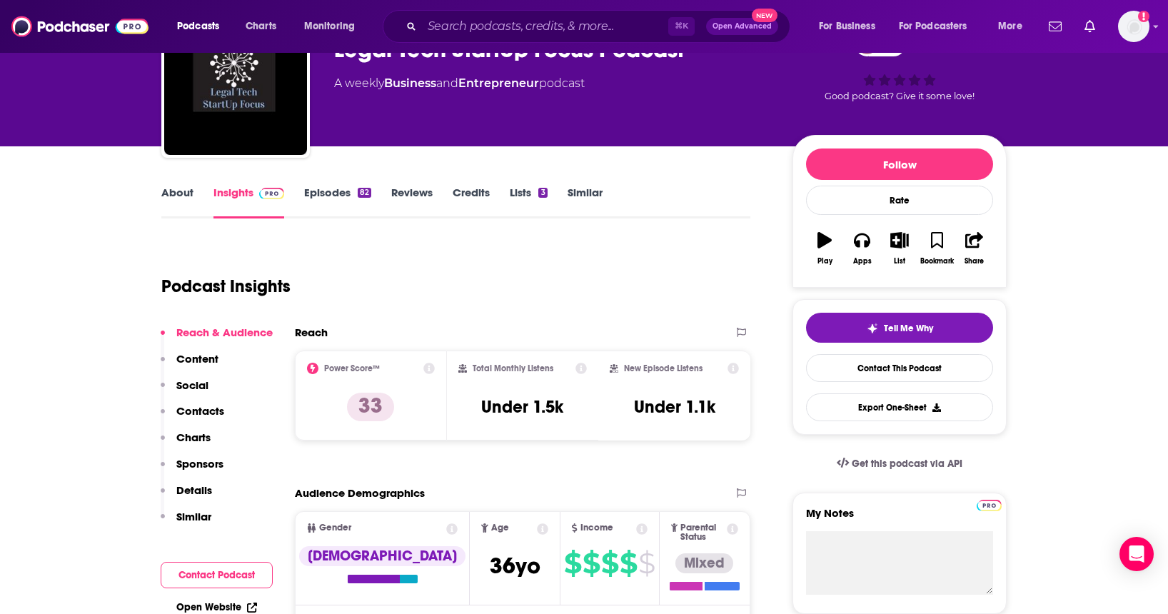
scroll to position [82, 0]
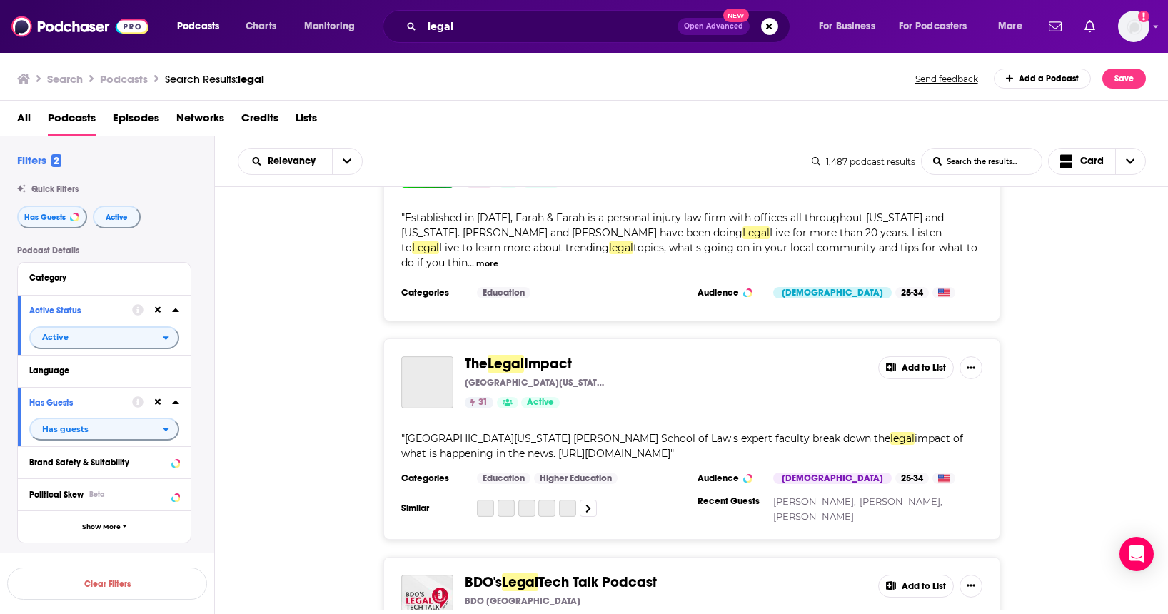
scroll to position [8016, 0]
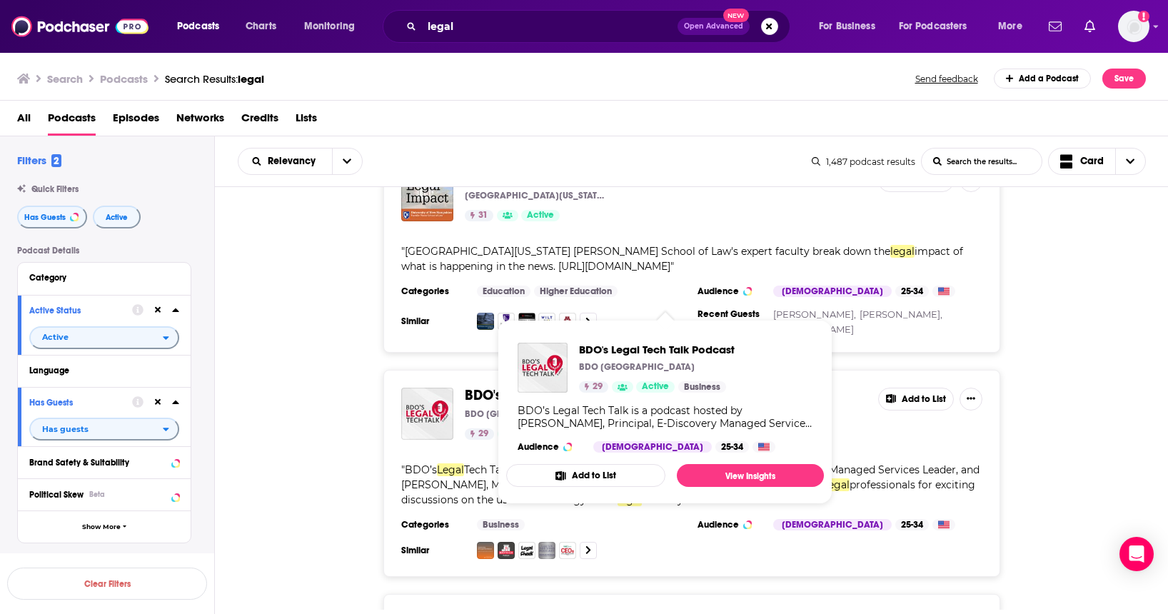
click at [577, 386] on span "Tech Talk Podcast" at bounding box center [597, 395] width 119 height 18
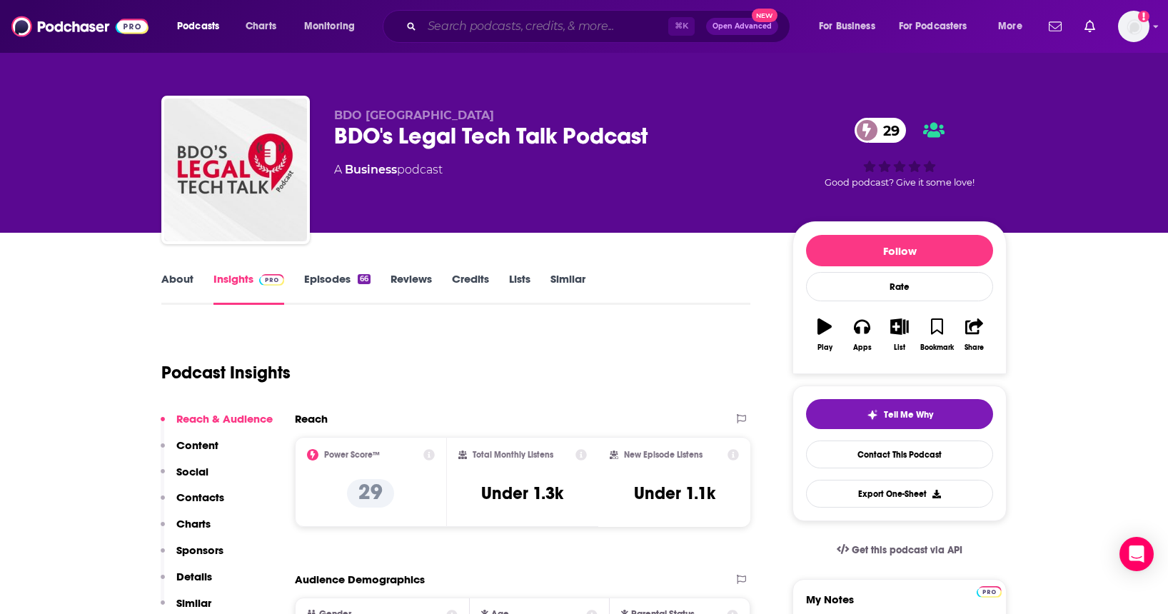
click at [428, 34] on input "Search podcasts, credits, & more..." at bounding box center [545, 26] width 246 height 23
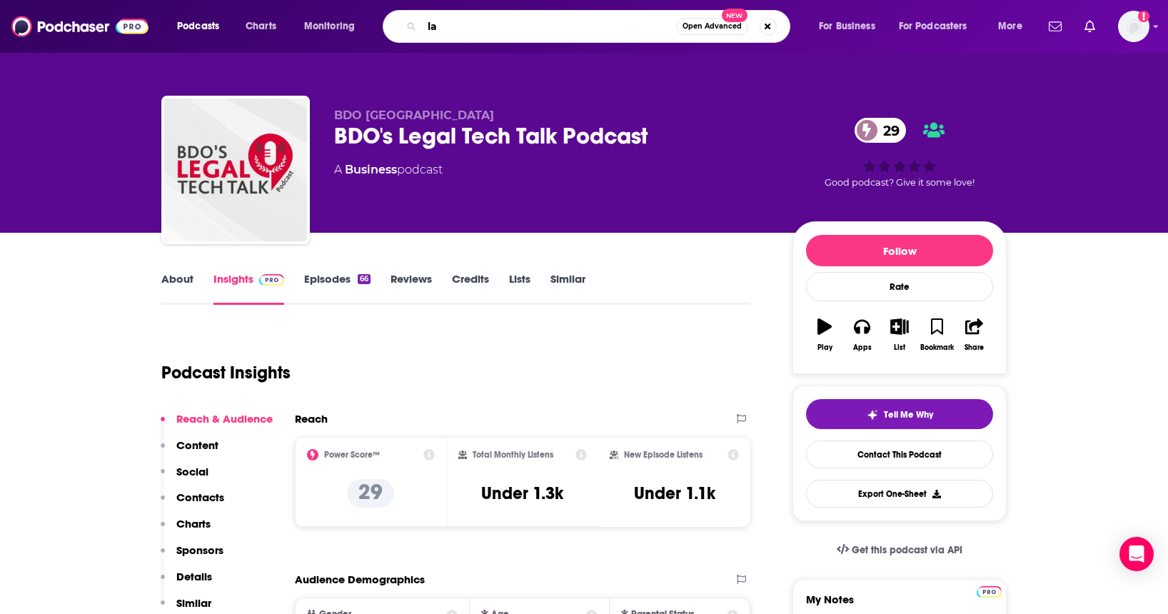
type input "law"
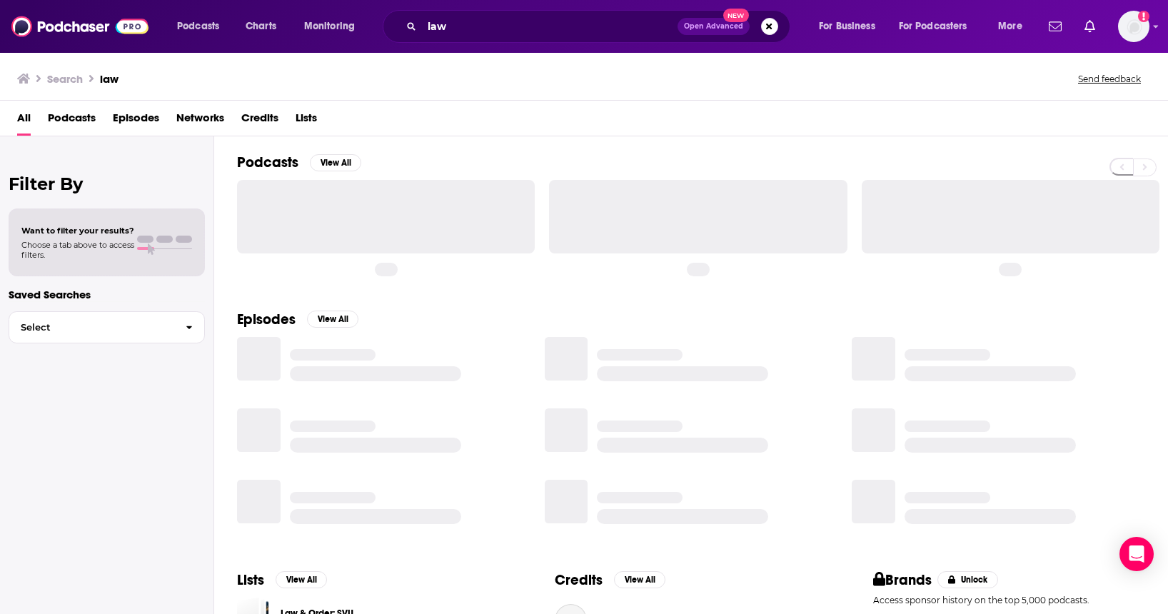
click at [82, 116] on span "Podcasts" at bounding box center [72, 120] width 48 height 29
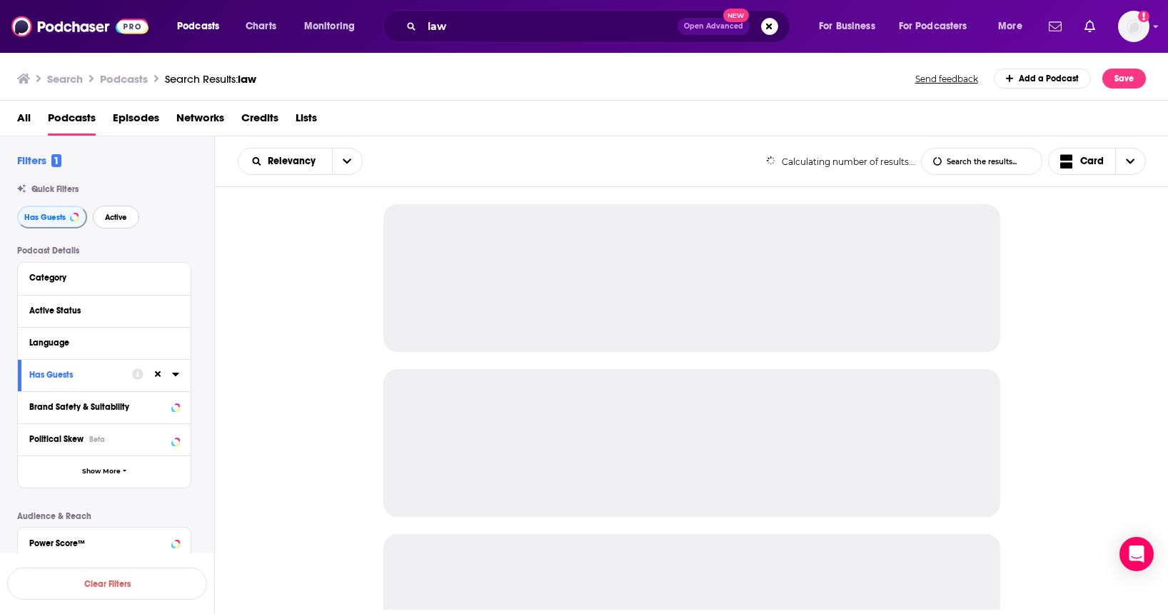
click at [112, 221] on span "Active" at bounding box center [116, 217] width 22 height 8
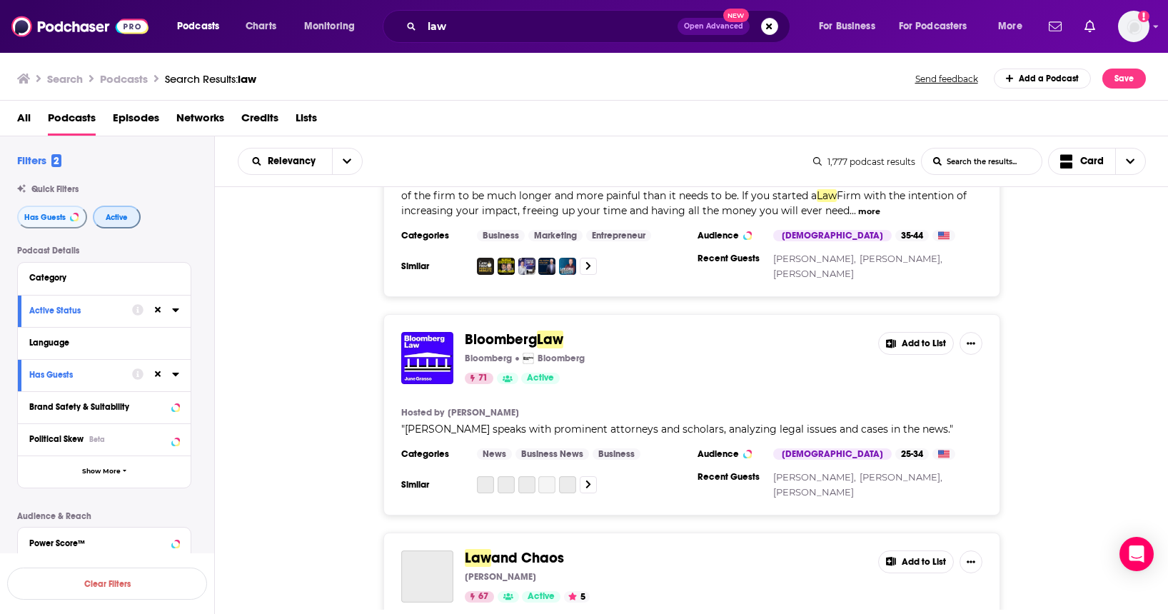
scroll to position [379, 0]
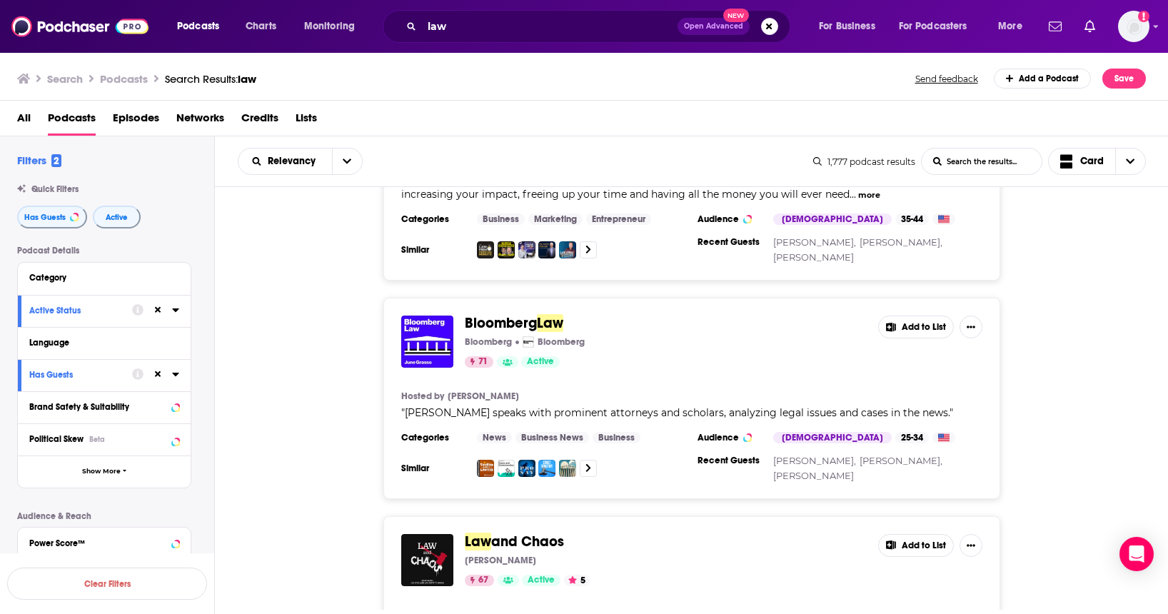
click at [518, 314] on span "Bloomberg" at bounding box center [501, 323] width 72 height 18
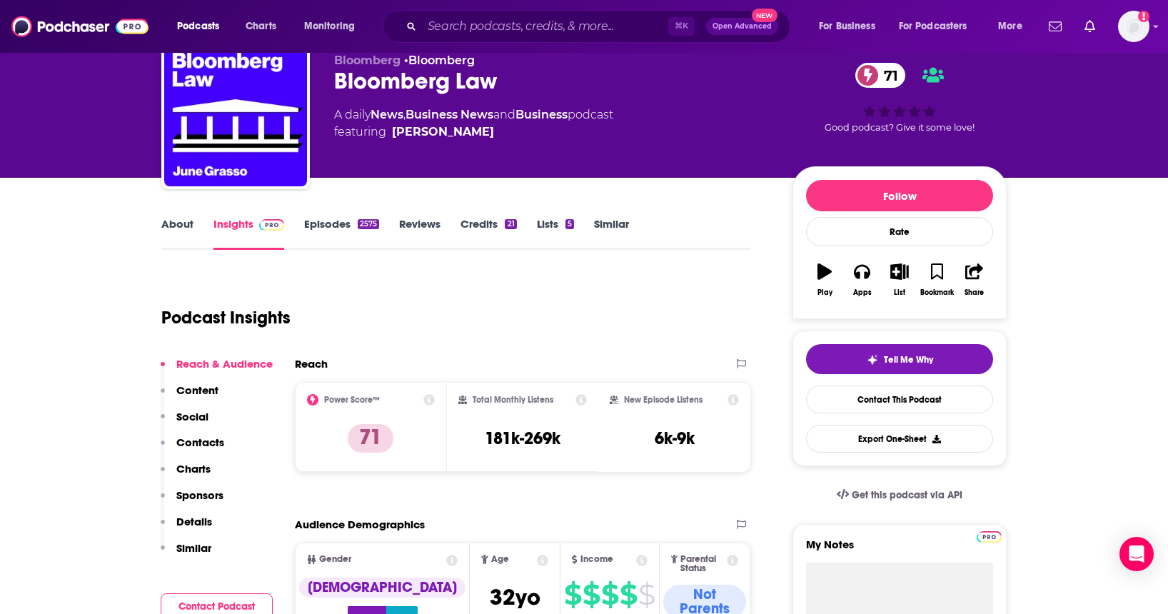
scroll to position [52, 0]
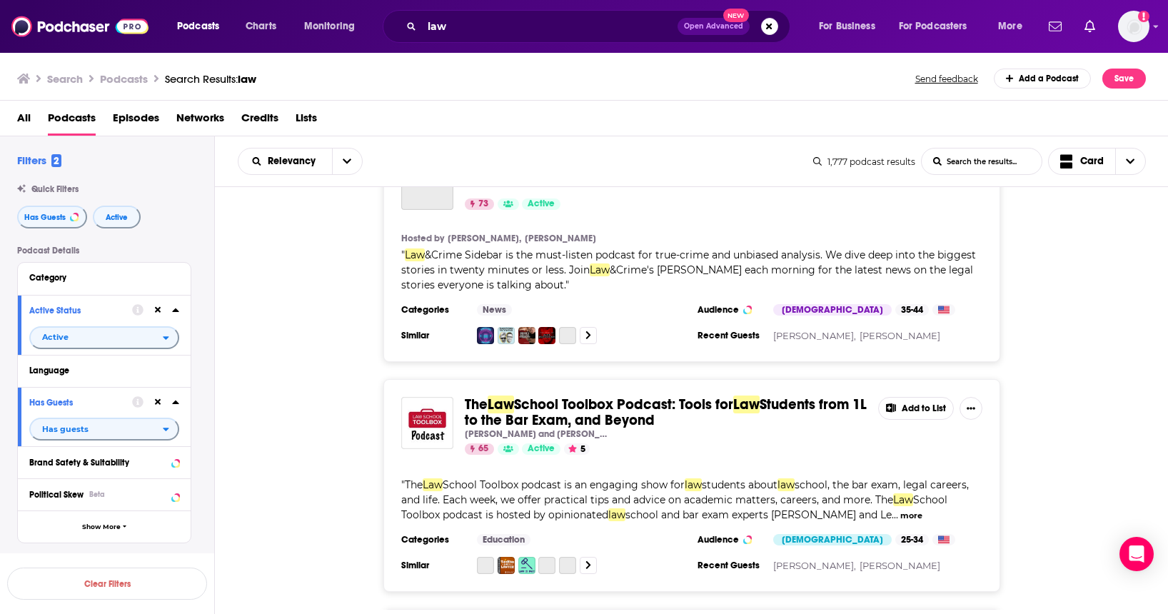
scroll to position [1021, 0]
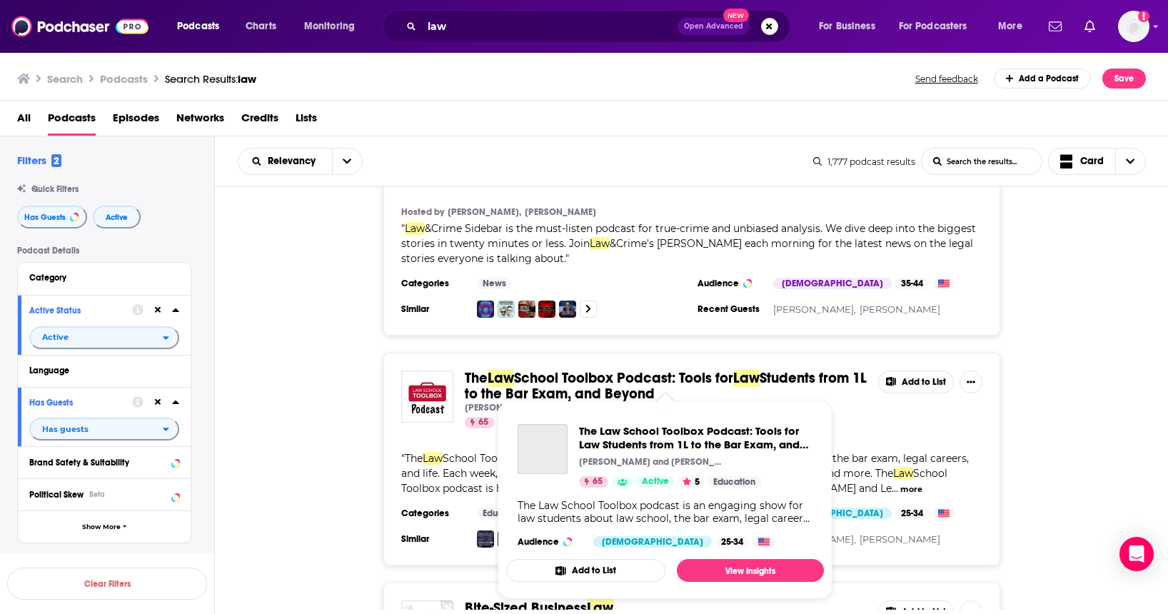
click at [628, 378] on span "Students from 1L to the Bar Exam, and Beyond" at bounding box center [666, 386] width 402 height 34
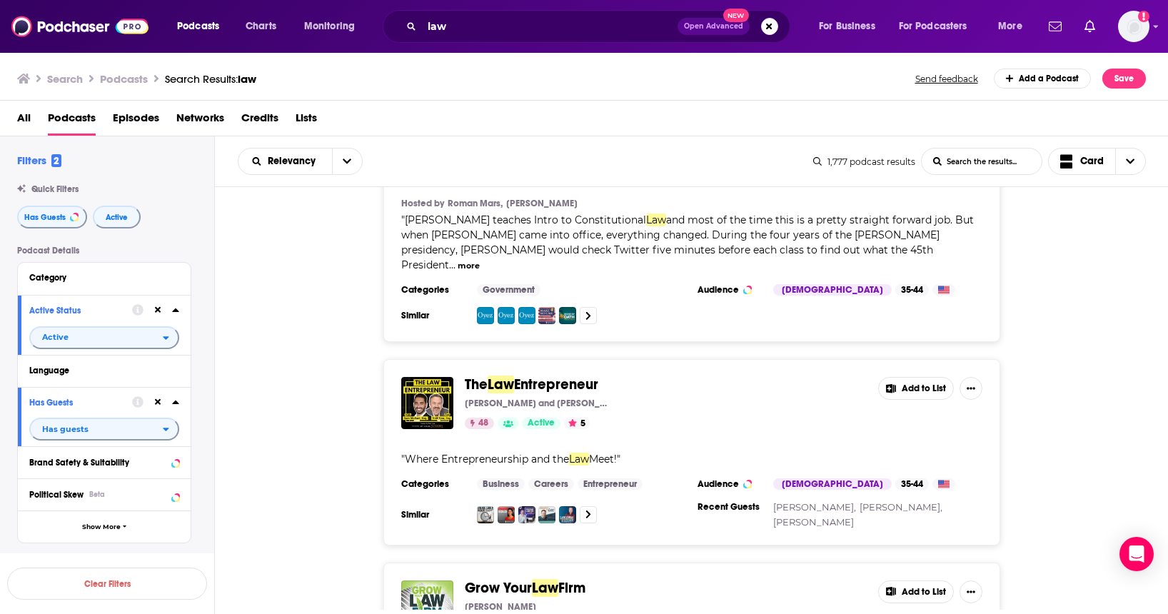
scroll to position [4036, 0]
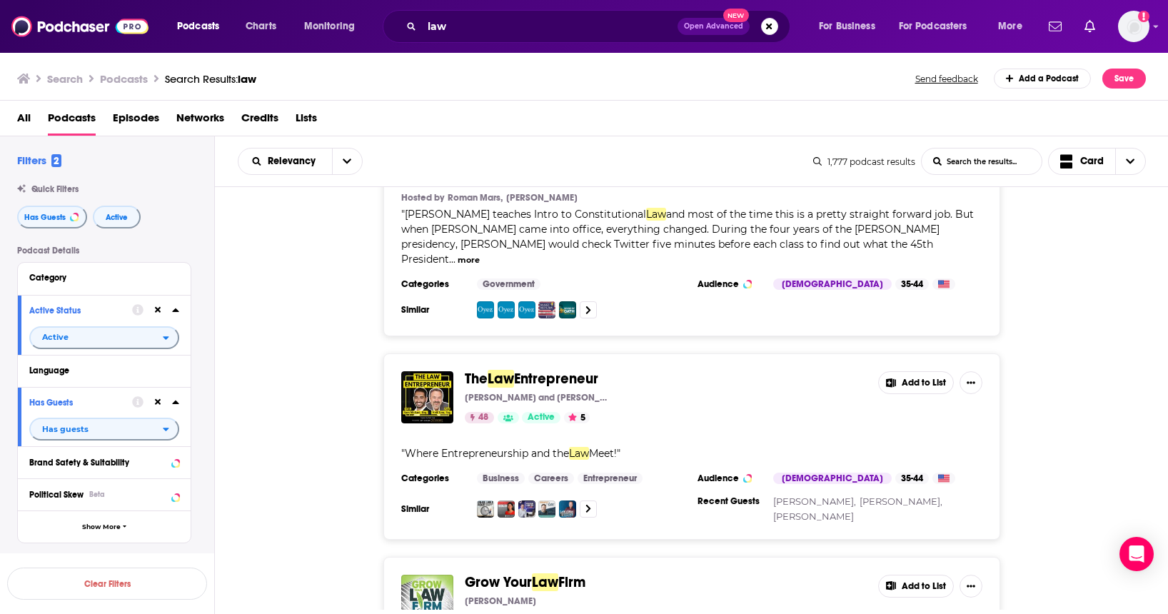
click at [558, 370] on span "Entrepreneur" at bounding box center [556, 379] width 84 height 18
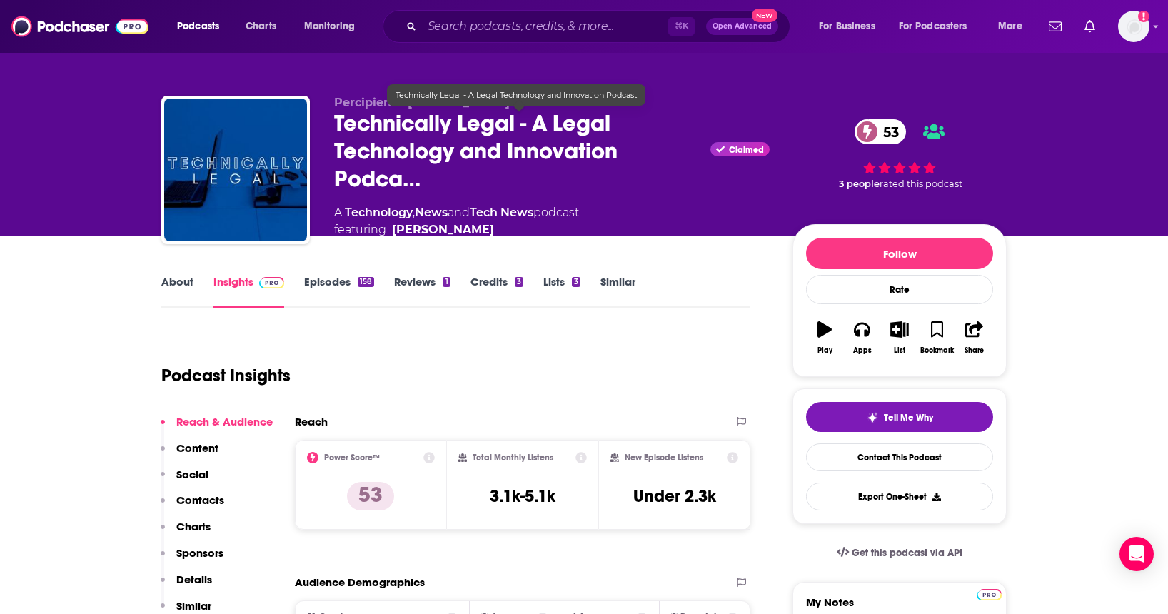
click at [409, 186] on span "Technically Legal - A Legal Technology and Innovation Podca…" at bounding box center [519, 151] width 370 height 84
click at [409, 184] on span "Technically Legal - A Legal Technology and Innovation Podca…" at bounding box center [519, 151] width 370 height 84
click at [413, 89] on div "Percipient - Chad Main Technically Legal - A Legal Technology and Innovation Po…" at bounding box center [584, 157] width 867 height 157
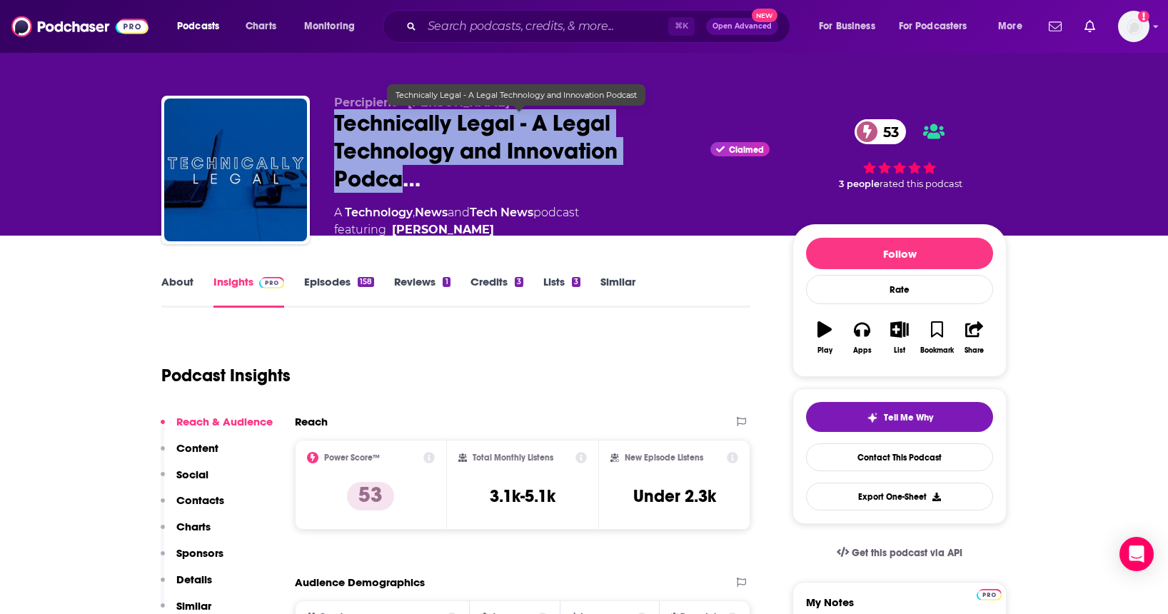
drag, startPoint x: 331, startPoint y: 116, endPoint x: 403, endPoint y: 177, distance: 95.2
click at [403, 177] on div "Percipient - Chad Main Technically Legal - A Legal Technology and Innovation Po…" at bounding box center [583, 174] width 845 height 157
copy h2 "Technically Legal - A Legal Technology and Innovation Podca"
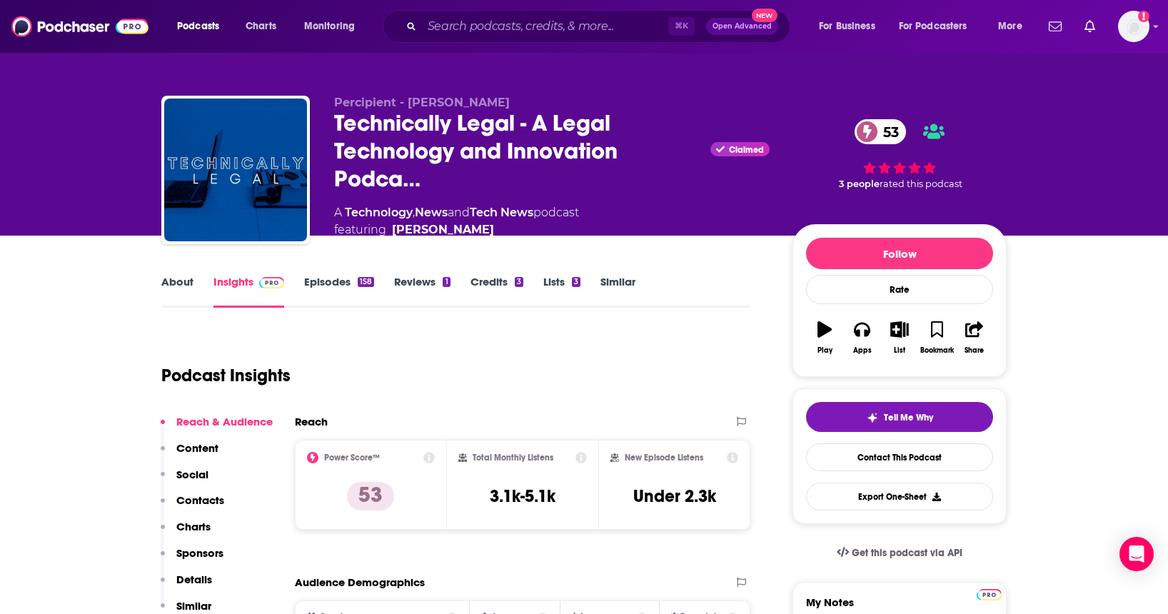
click at [498, 422] on div "Reach" at bounding box center [508, 422] width 426 height 14
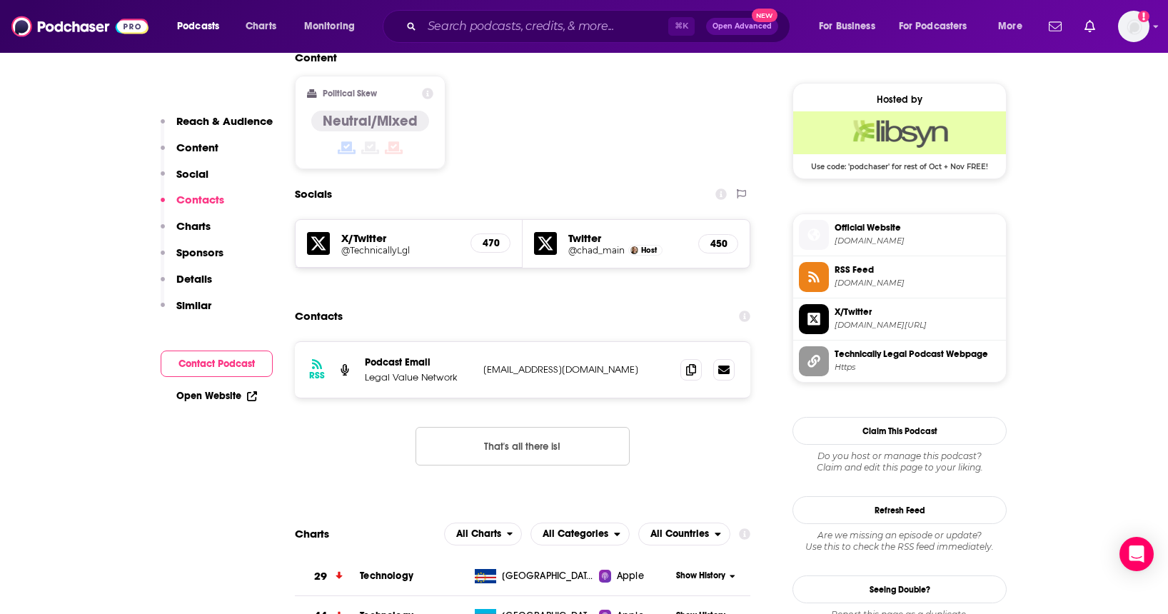
scroll to position [1139, 0]
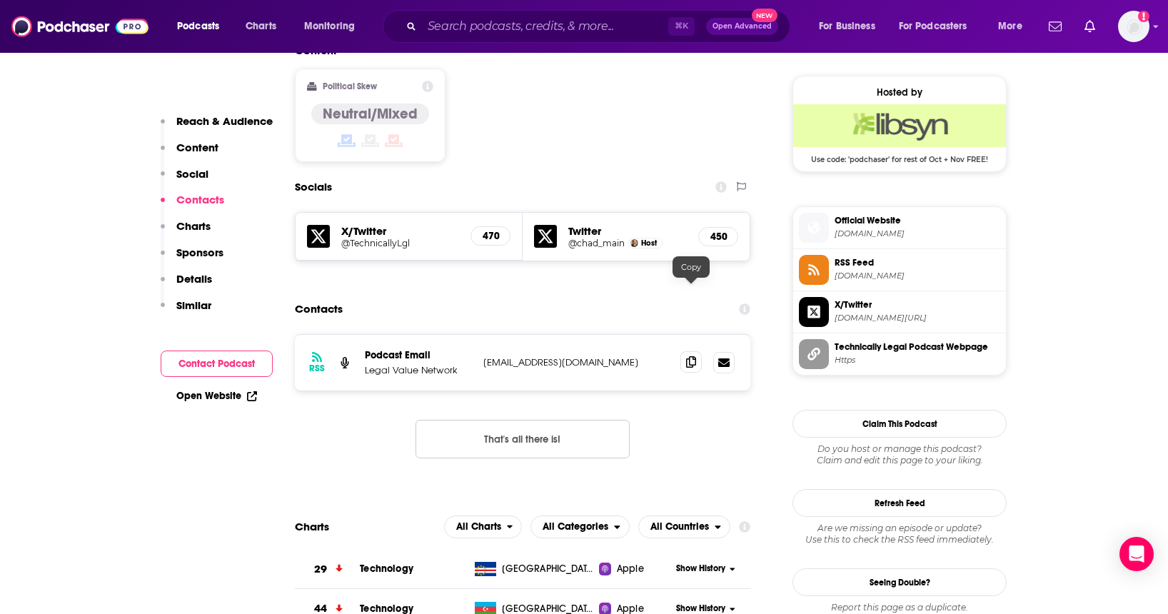
click at [692, 356] on icon at bounding box center [691, 361] width 10 height 11
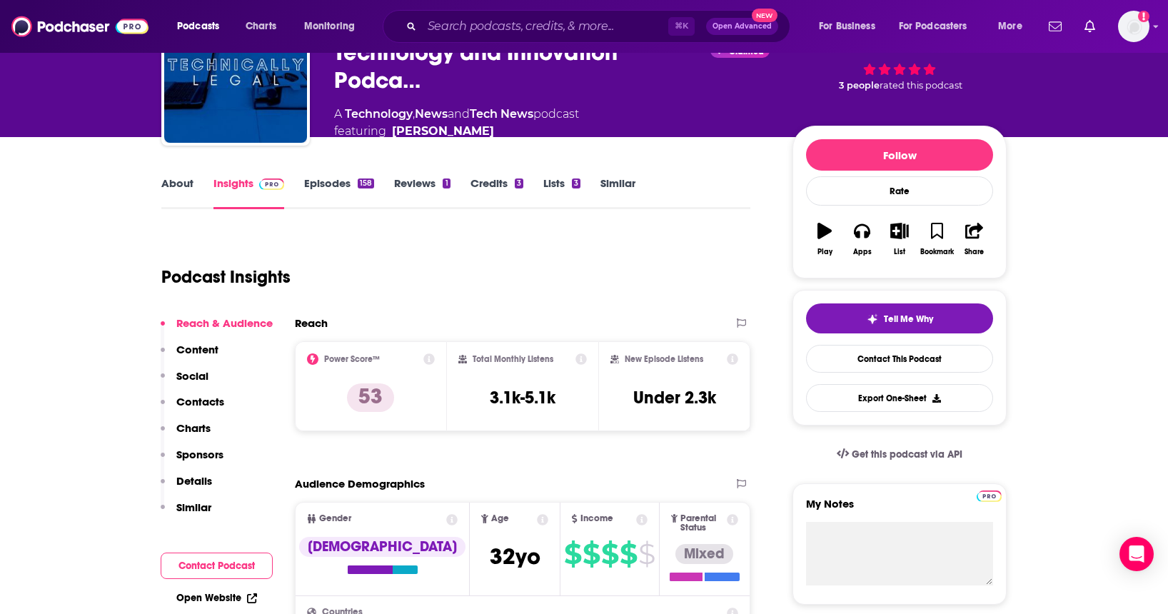
scroll to position [0, 0]
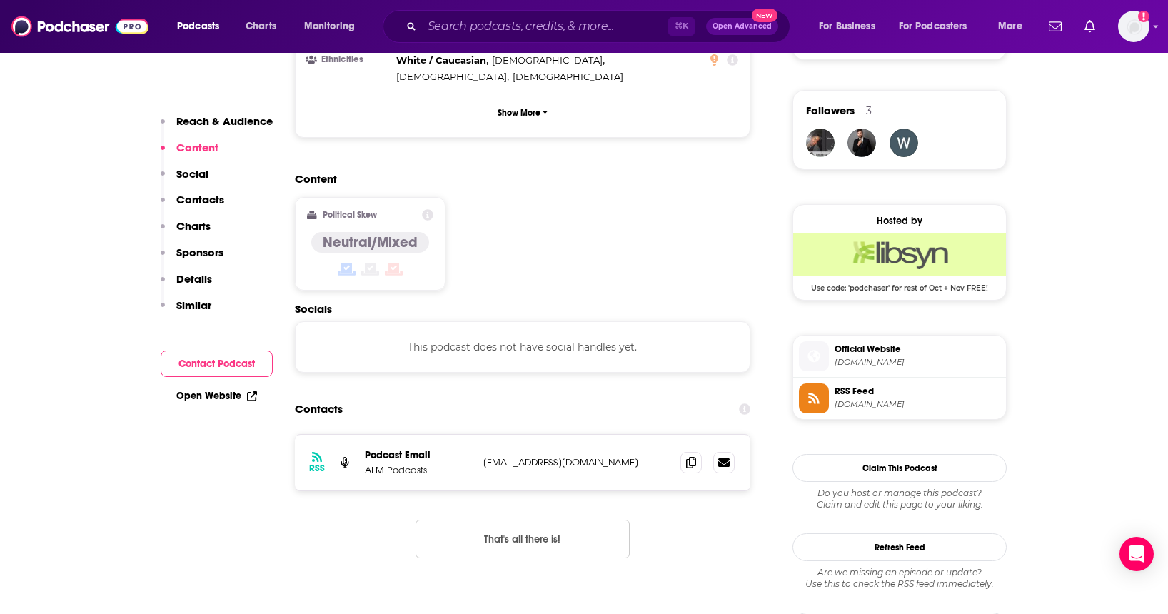
scroll to position [1009, 0]
click at [697, 450] on span at bounding box center [690, 460] width 21 height 21
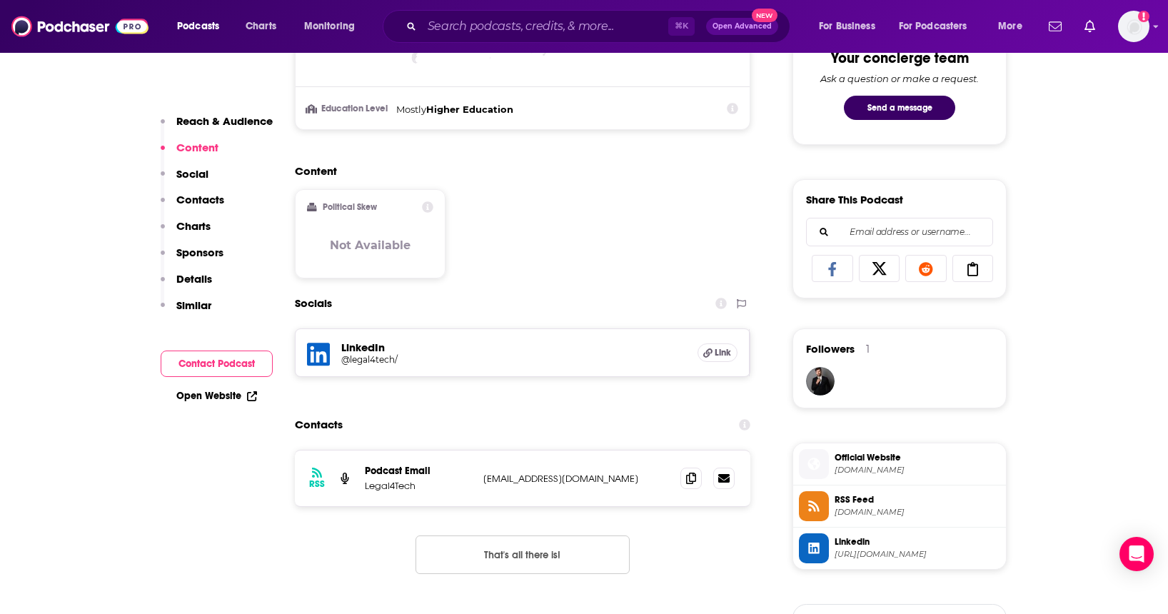
scroll to position [773, 0]
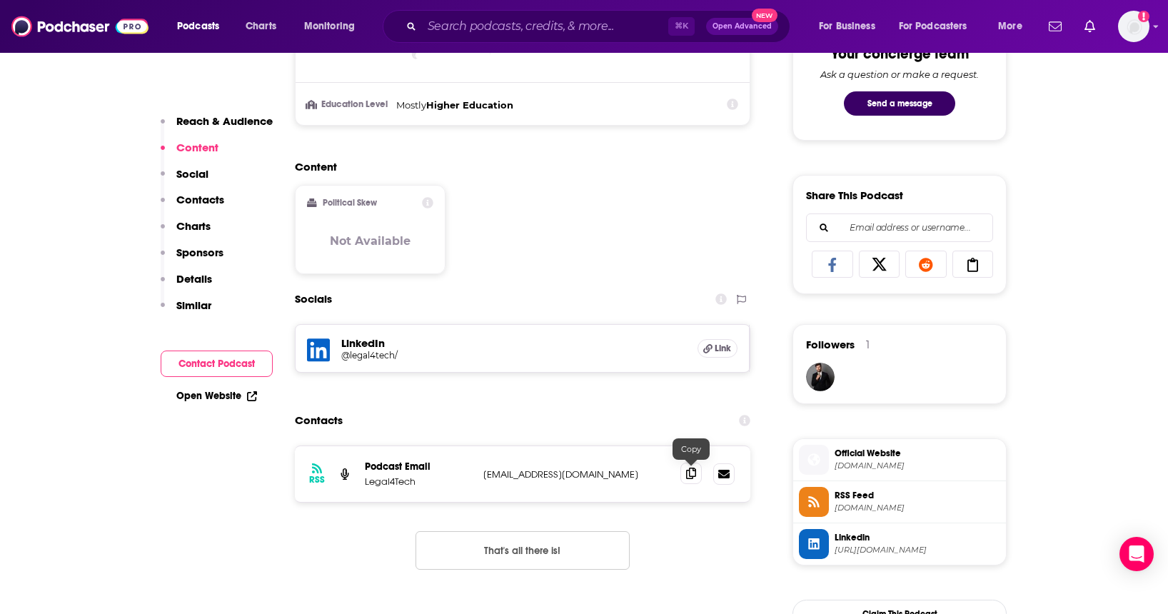
click at [692, 470] on icon at bounding box center [691, 473] width 10 height 11
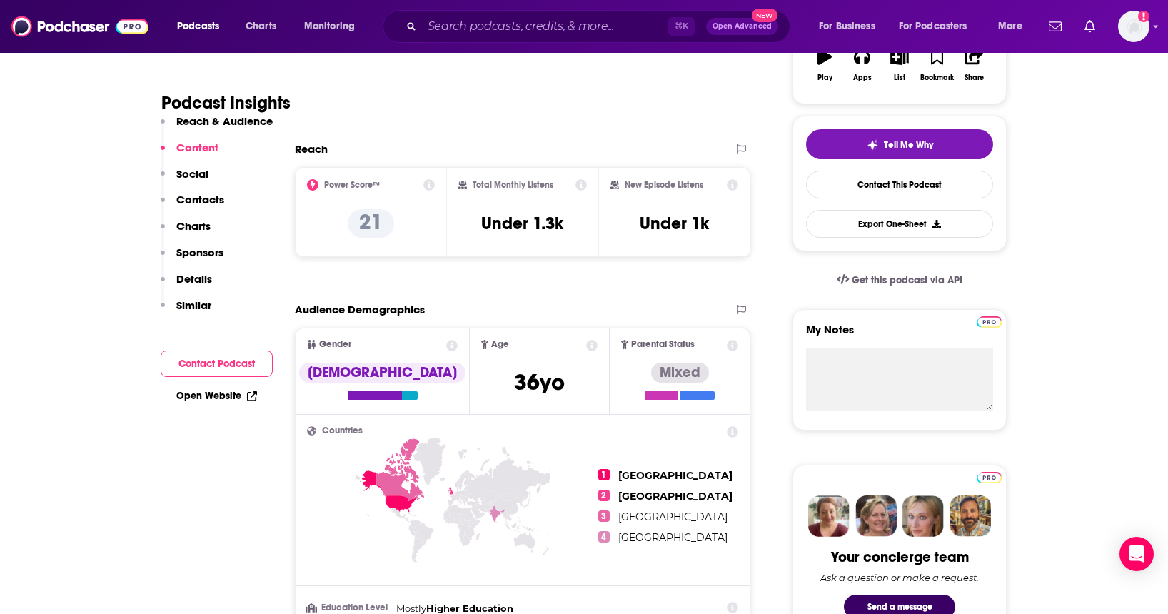
scroll to position [0, 0]
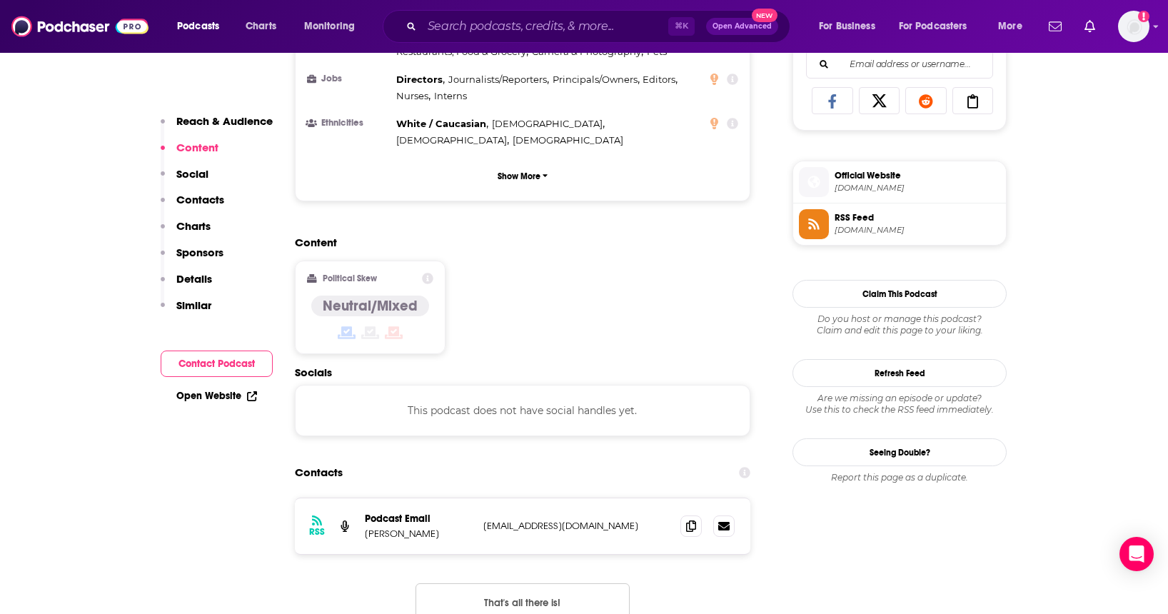
scroll to position [938, 0]
click at [687, 513] on span at bounding box center [690, 523] width 21 height 21
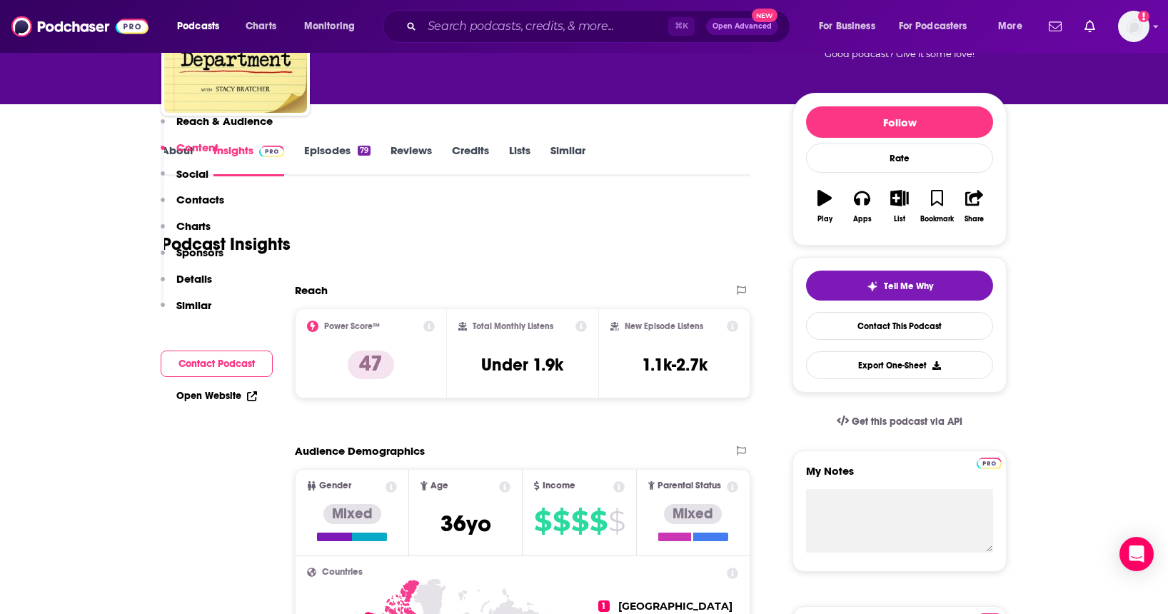
scroll to position [0, 0]
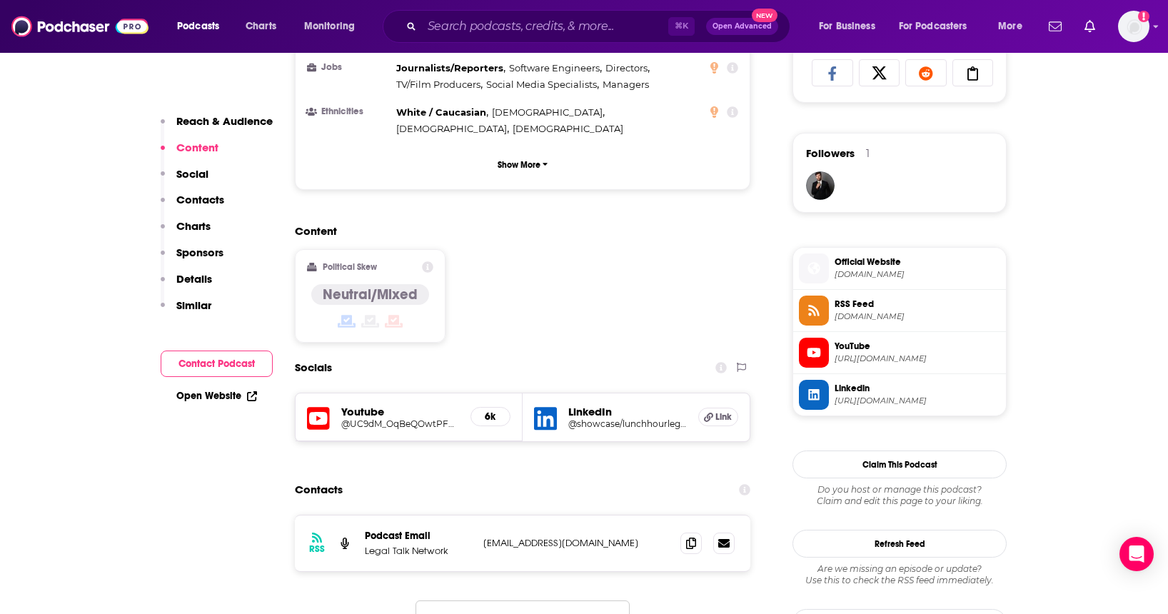
scroll to position [948, 0]
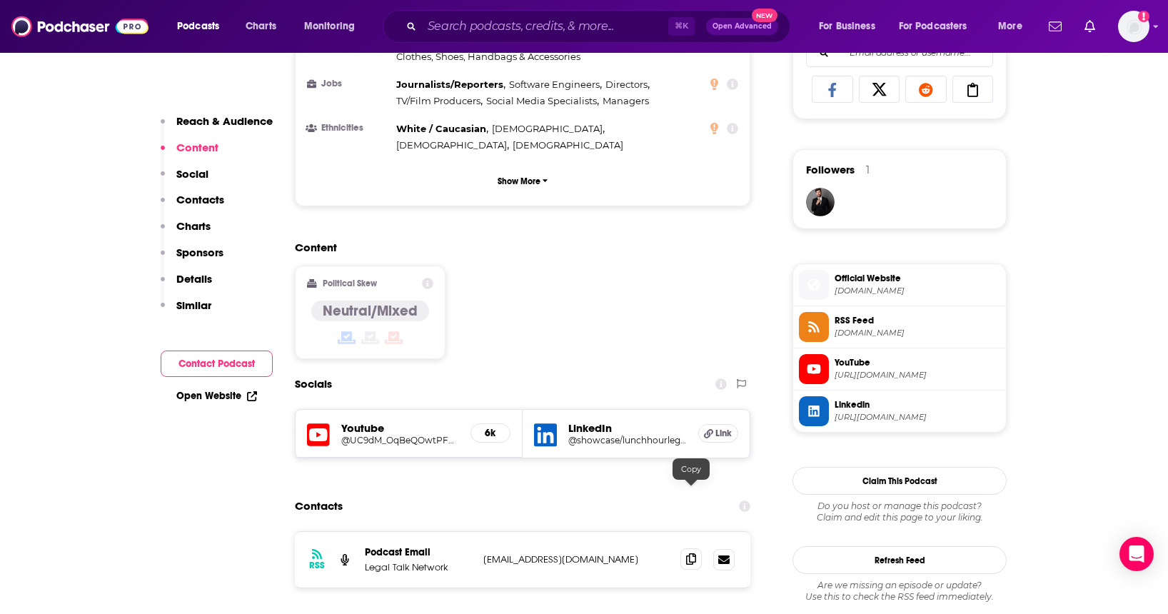
click at [692, 553] on icon at bounding box center [691, 558] width 10 height 11
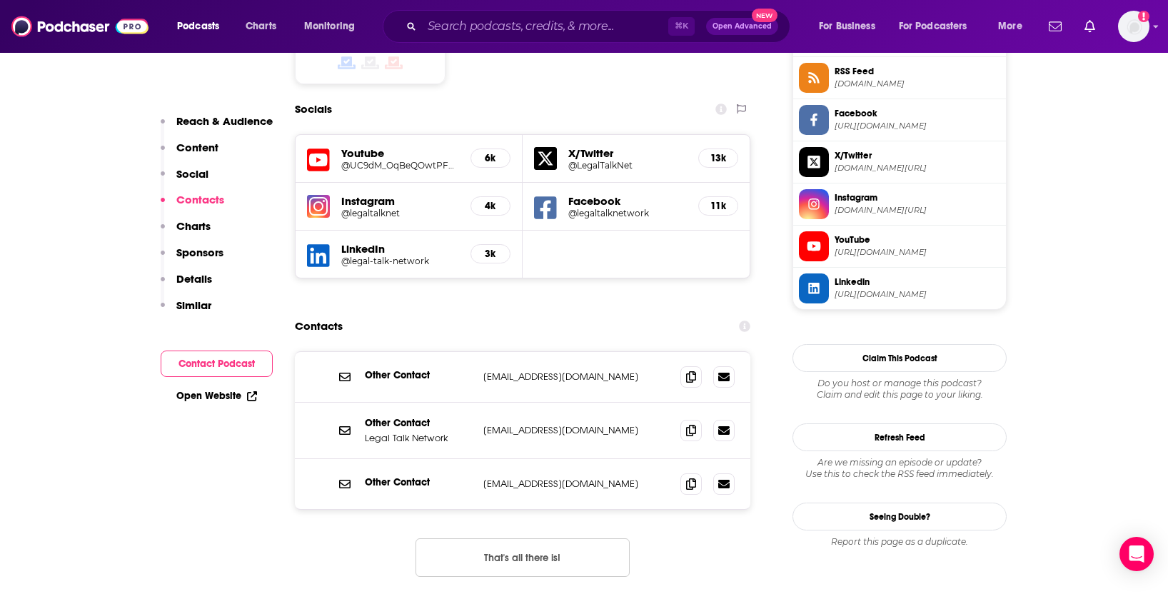
scroll to position [1209, 0]
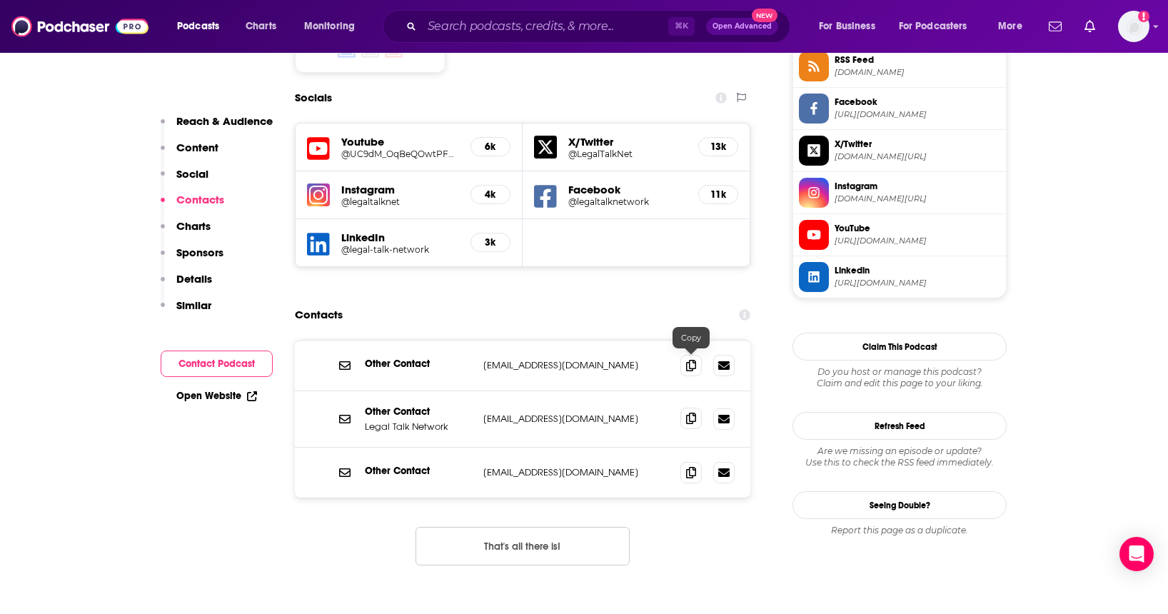
click at [687, 413] on icon at bounding box center [691, 418] width 10 height 11
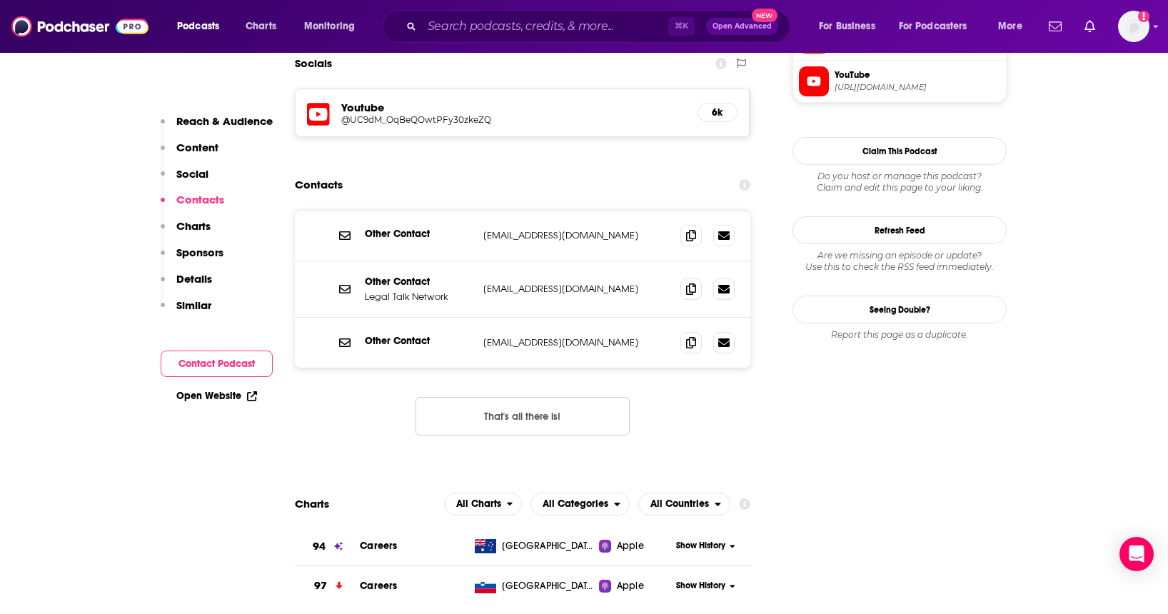
scroll to position [1241, 0]
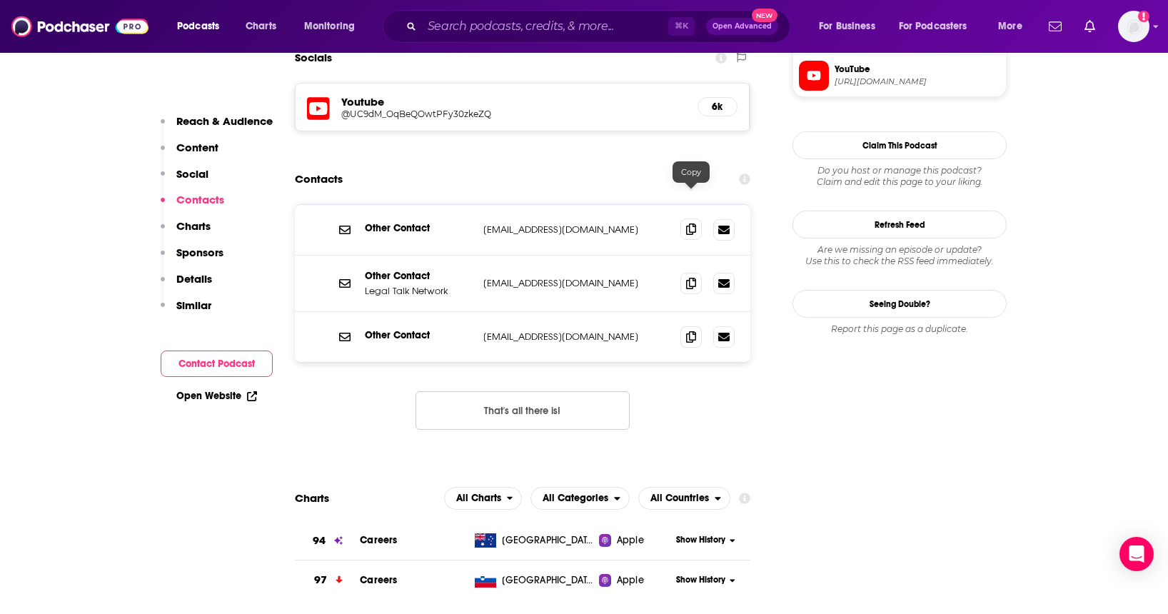
click at [691, 223] on icon at bounding box center [691, 228] width 10 height 11
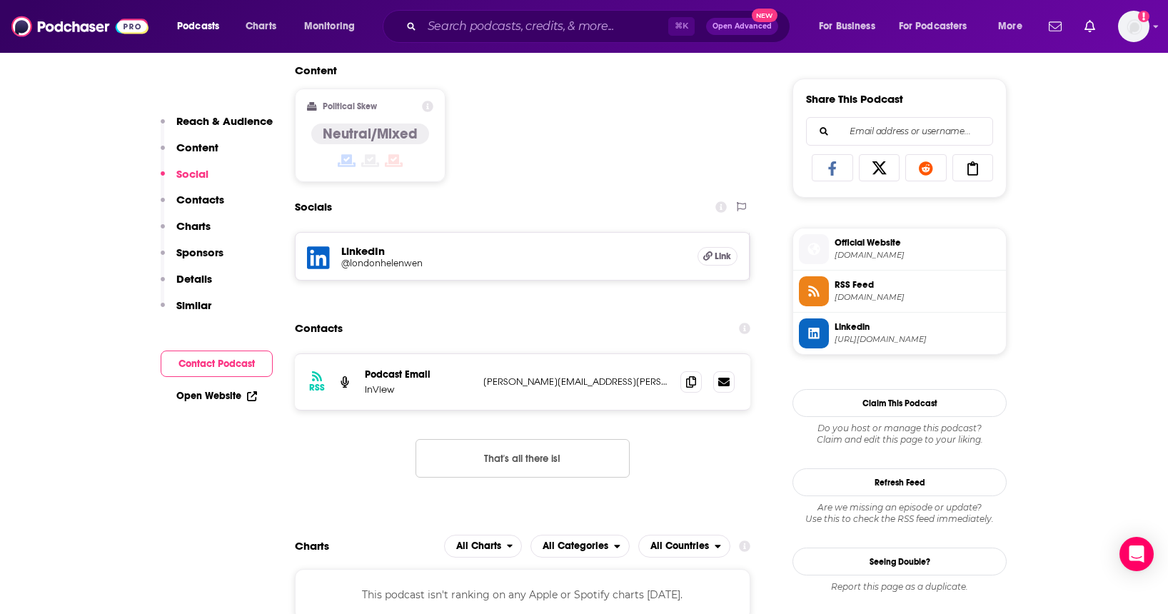
scroll to position [877, 0]
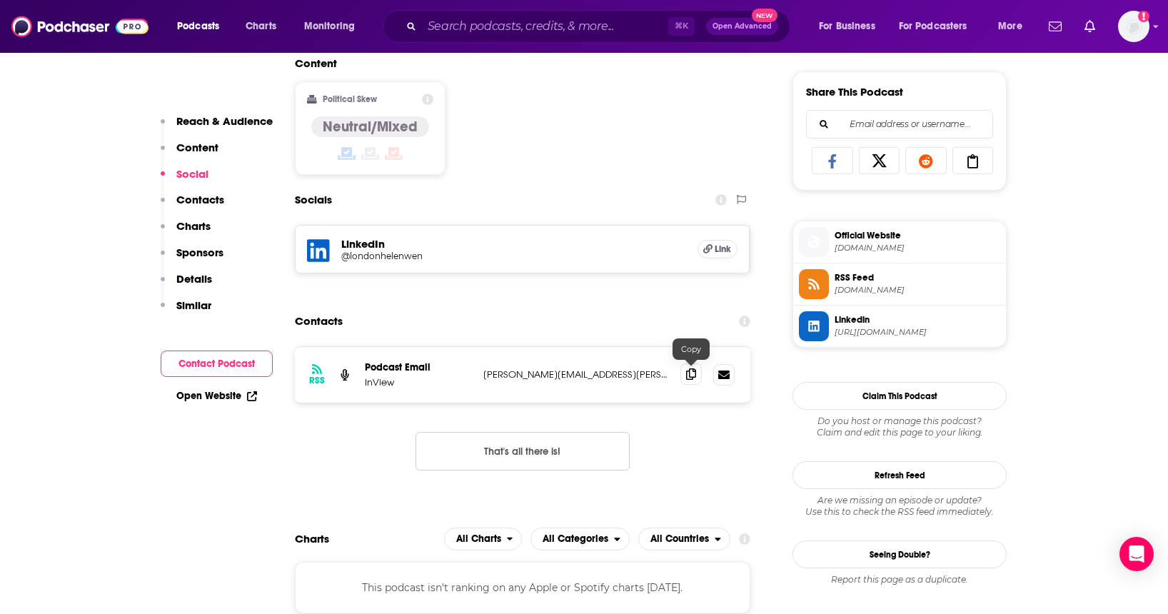
click at [698, 379] on span at bounding box center [690, 373] width 21 height 21
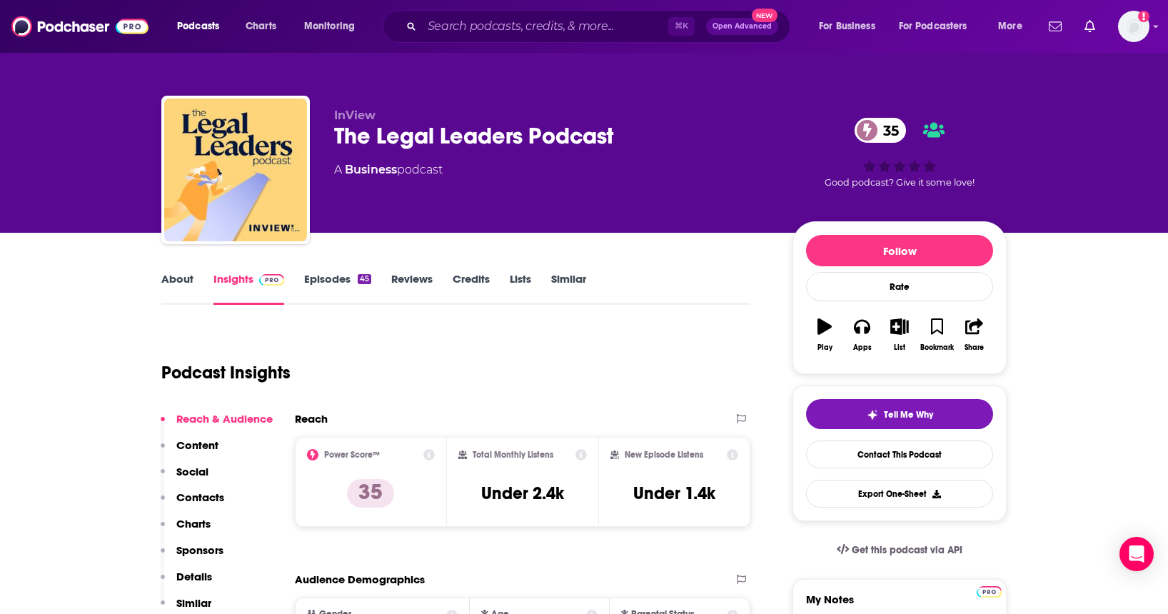
scroll to position [9, 0]
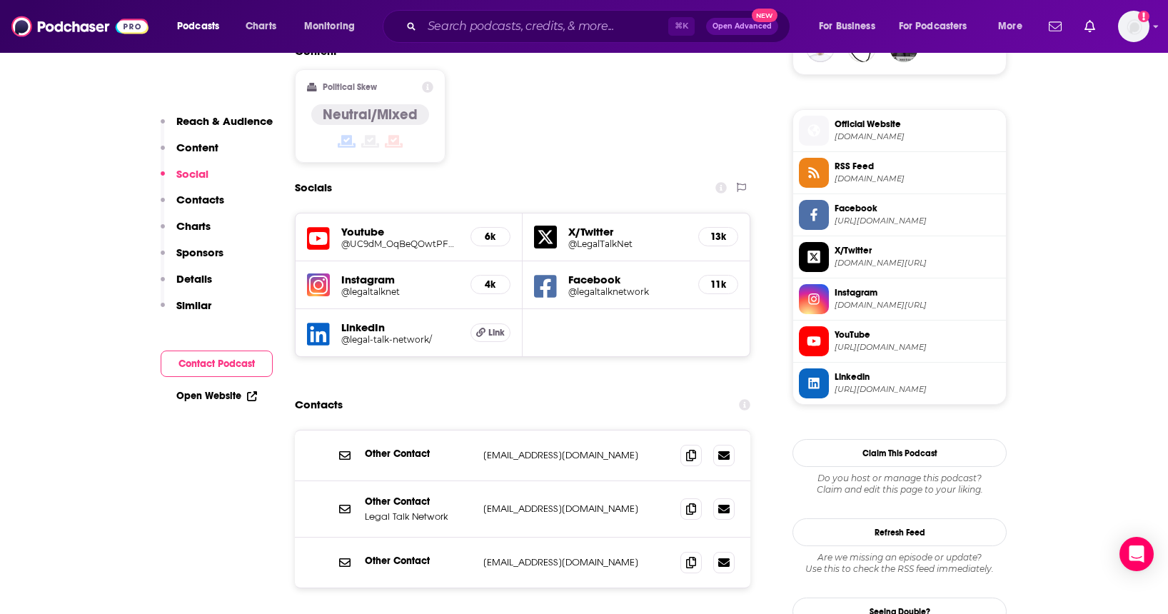
scroll to position [1111, 0]
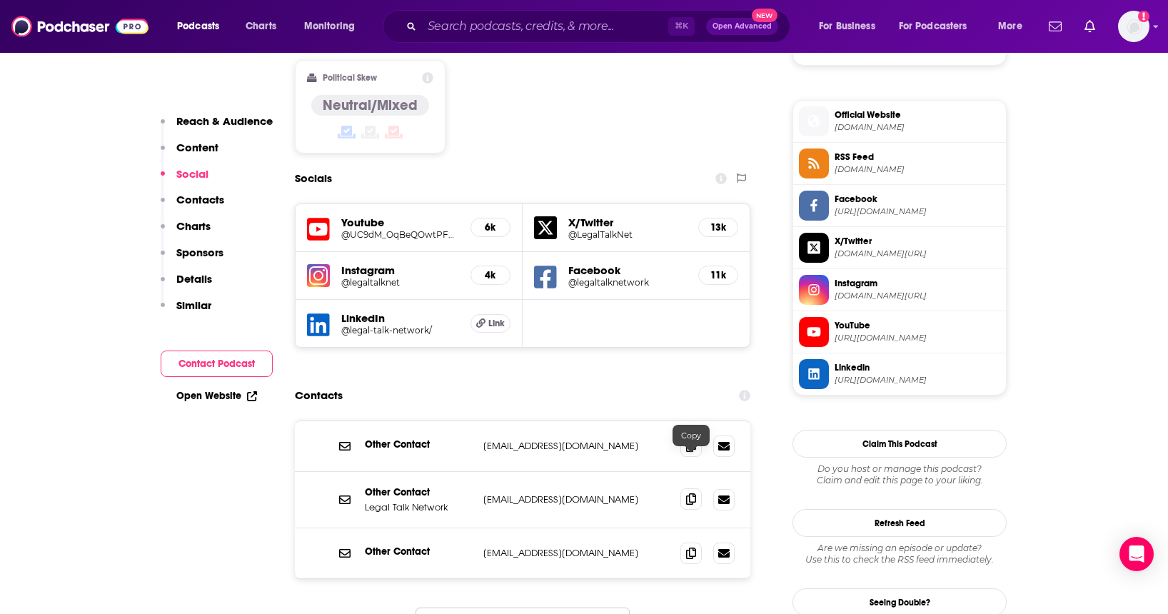
click at [692, 493] on icon at bounding box center [691, 498] width 10 height 11
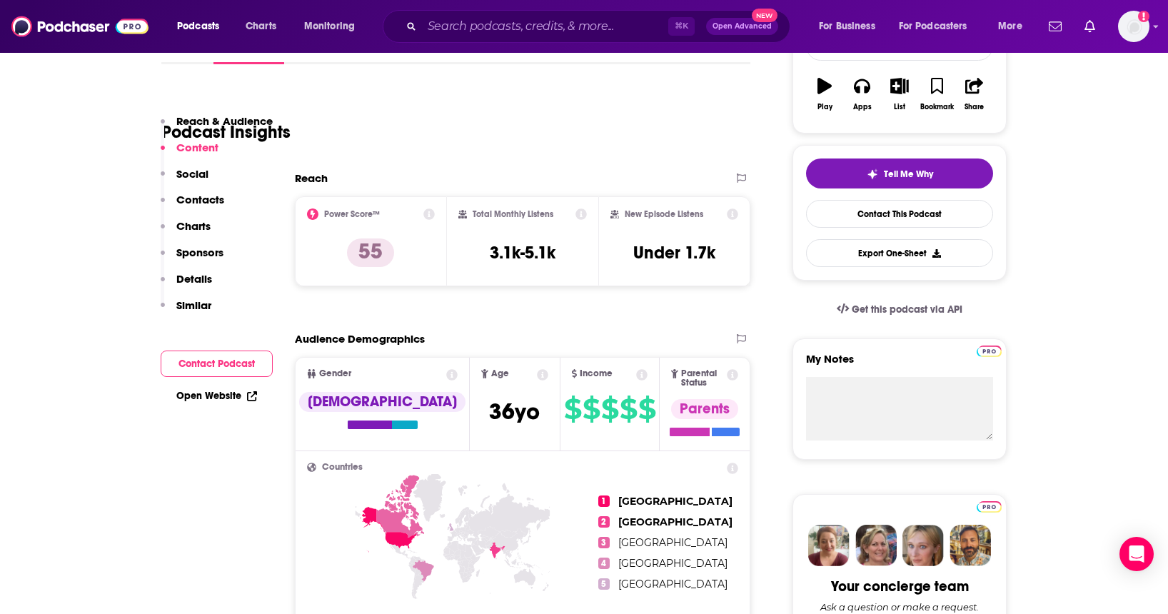
scroll to position [0, 0]
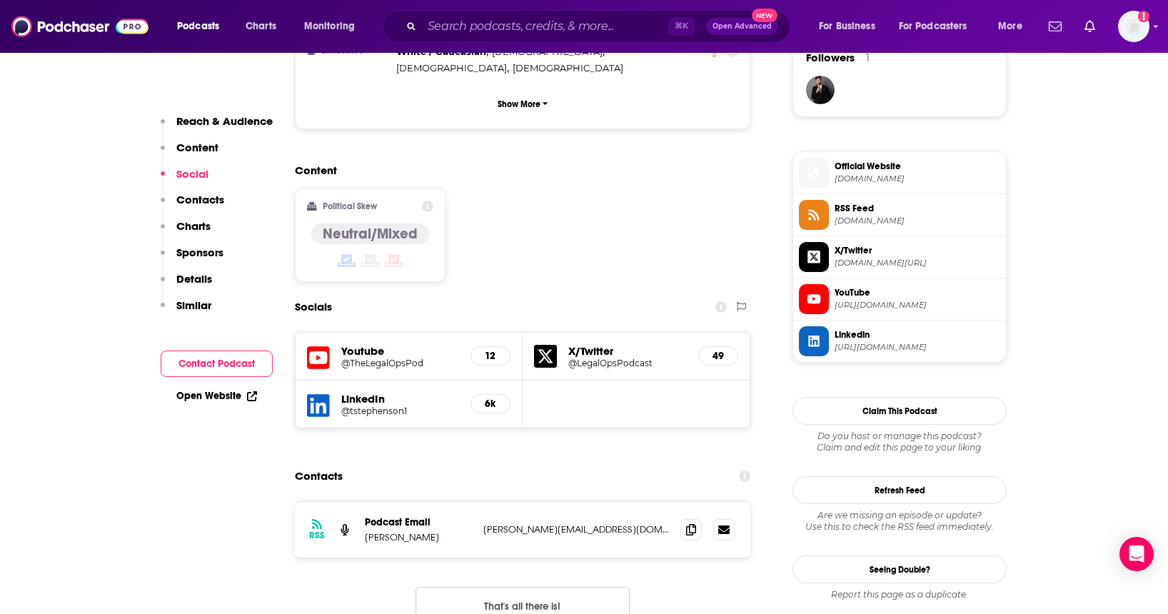
scroll to position [1069, 0]
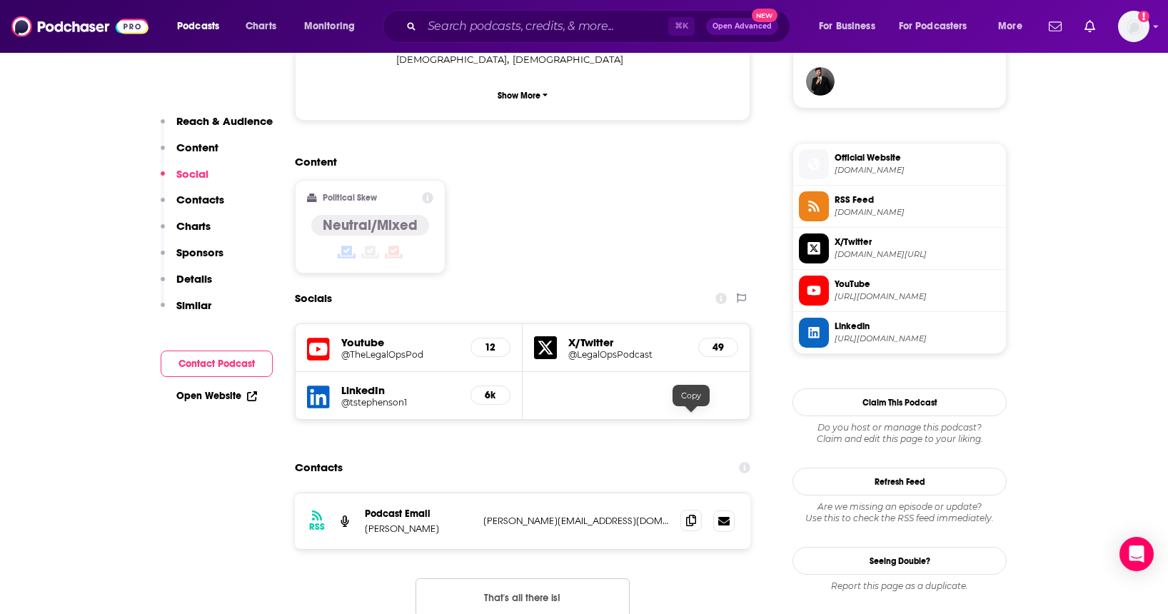
click at [690, 515] on icon at bounding box center [691, 520] width 10 height 11
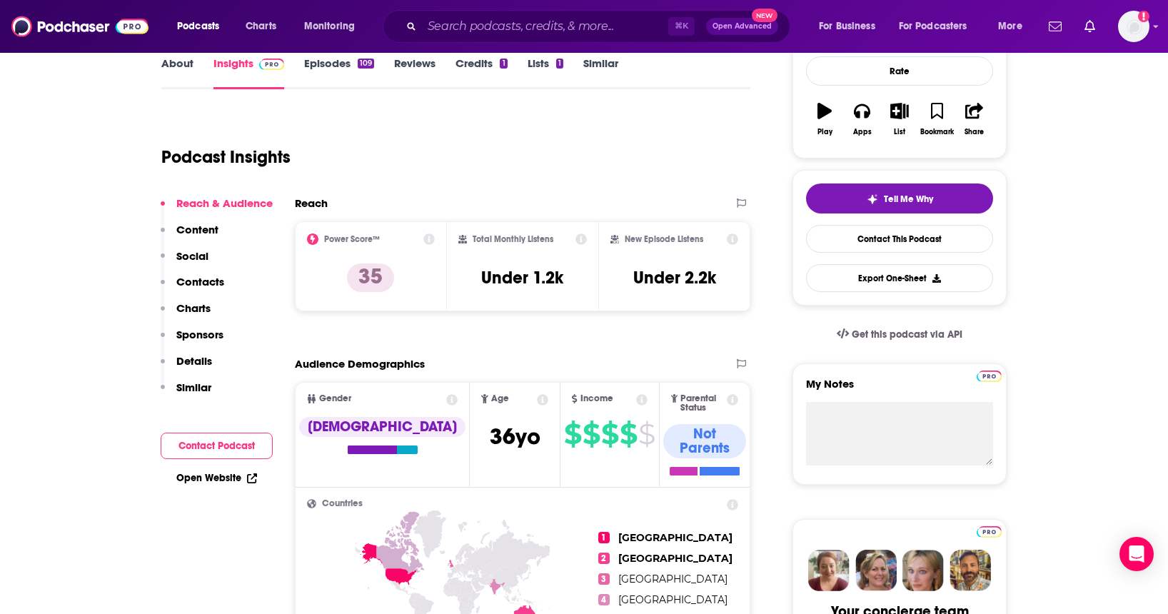
scroll to position [5, 0]
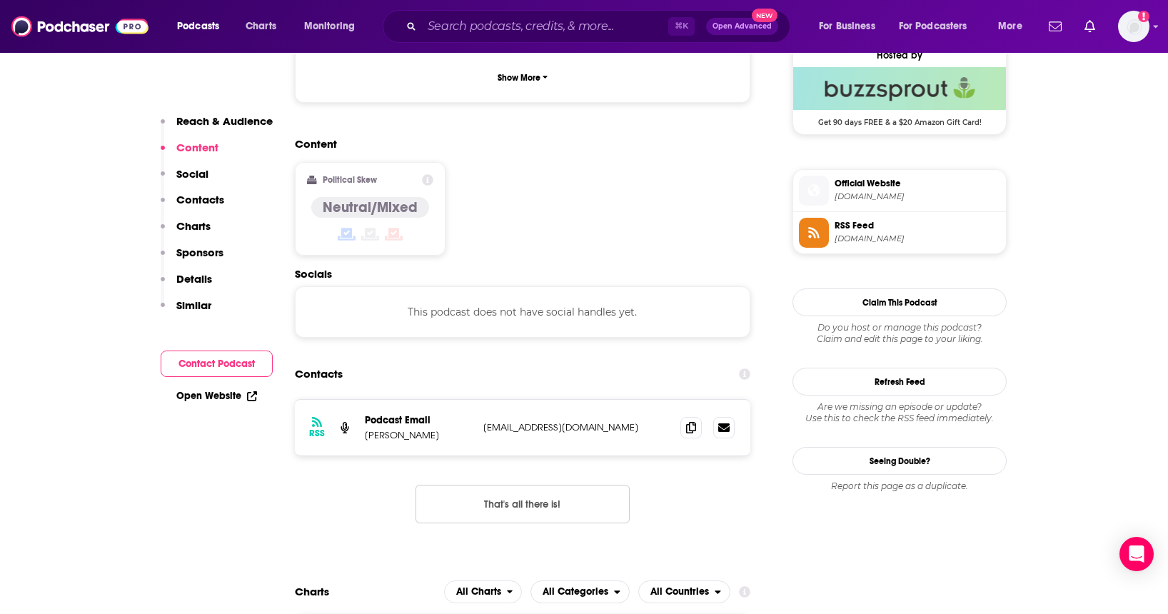
scroll to position [1069, 0]
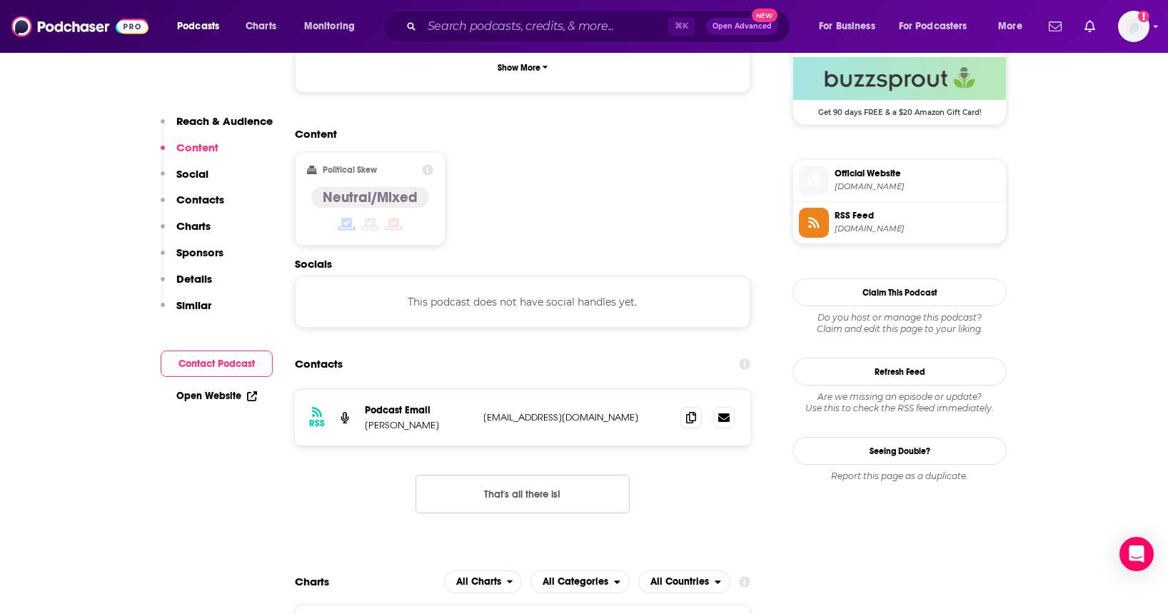
drag, startPoint x: 438, startPoint y: 367, endPoint x: 363, endPoint y: 369, distance: 75.0
click at [363, 390] on div "RSS Podcast Email Charles Uniman charlie@legaltechstartupfocus.com charlie@lega…" at bounding box center [522, 418] width 455 height 56
copy p "Charles Uniman"
click at [697, 406] on span at bounding box center [690, 416] width 21 height 21
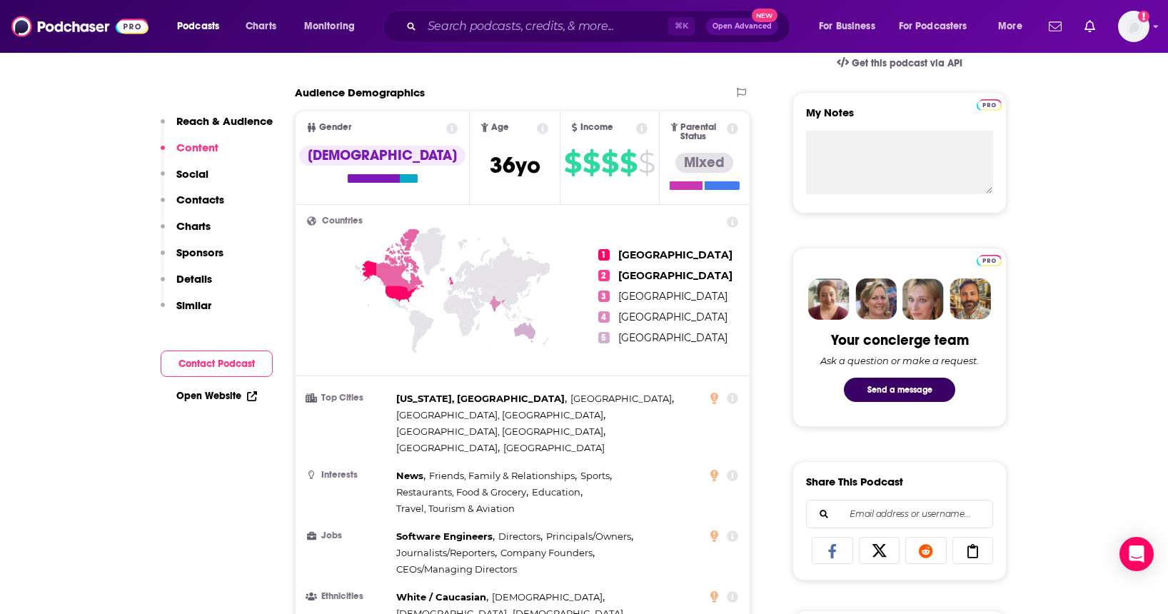
scroll to position [0, 0]
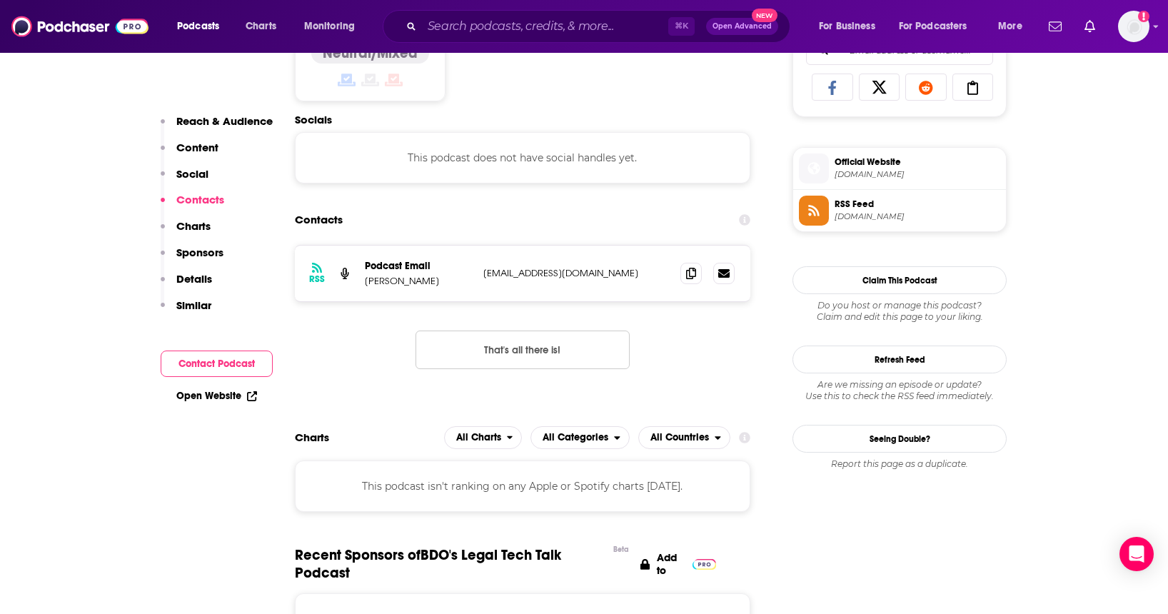
scroll to position [953, 0]
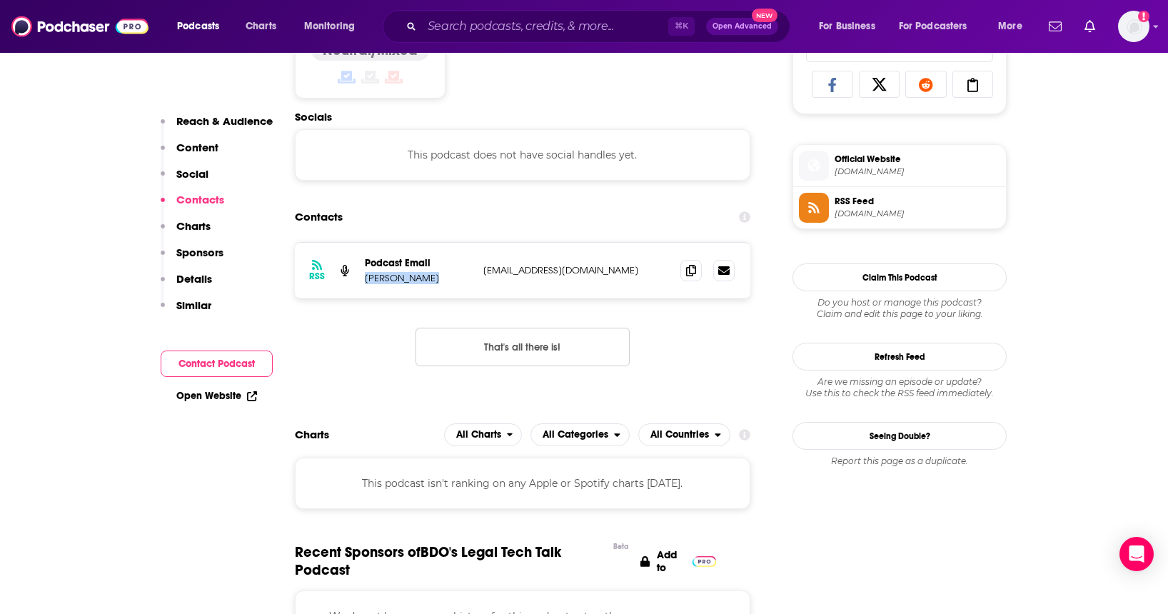
drag, startPoint x: 434, startPoint y: 286, endPoint x: 422, endPoint y: 276, distance: 15.3
click at [422, 276] on div "RSS Podcast Email [PERSON_NAME] [EMAIL_ADDRESS][DOMAIN_NAME] [EMAIL_ADDRESS][DO…" at bounding box center [522, 271] width 455 height 56
copy p "[PERSON_NAME]"
click at [690, 267] on icon at bounding box center [691, 269] width 10 height 11
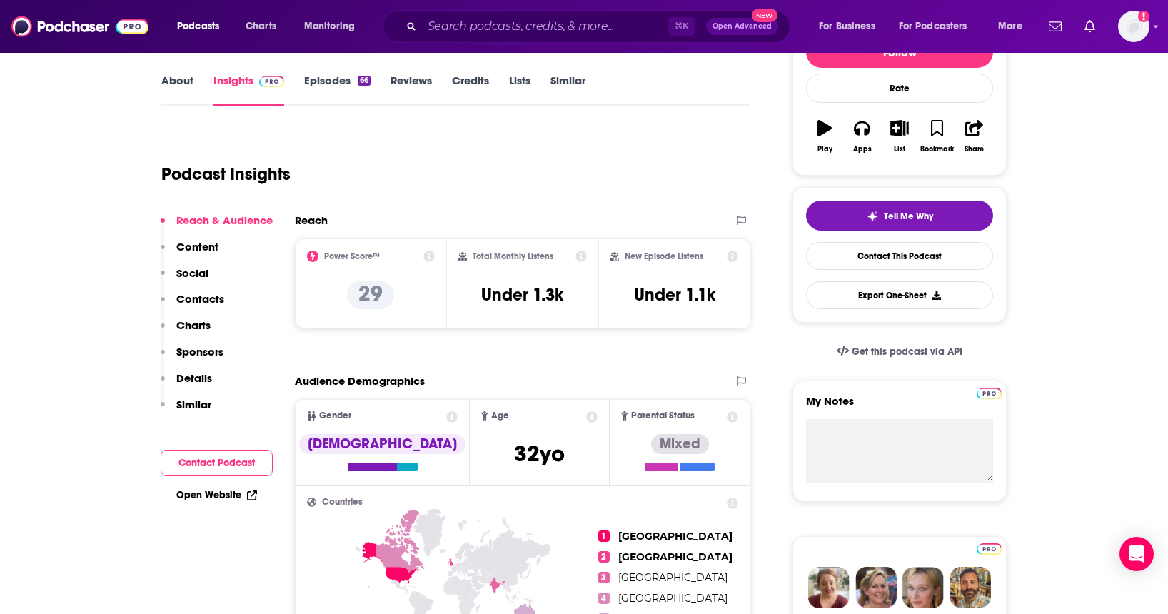
scroll to position [0, 0]
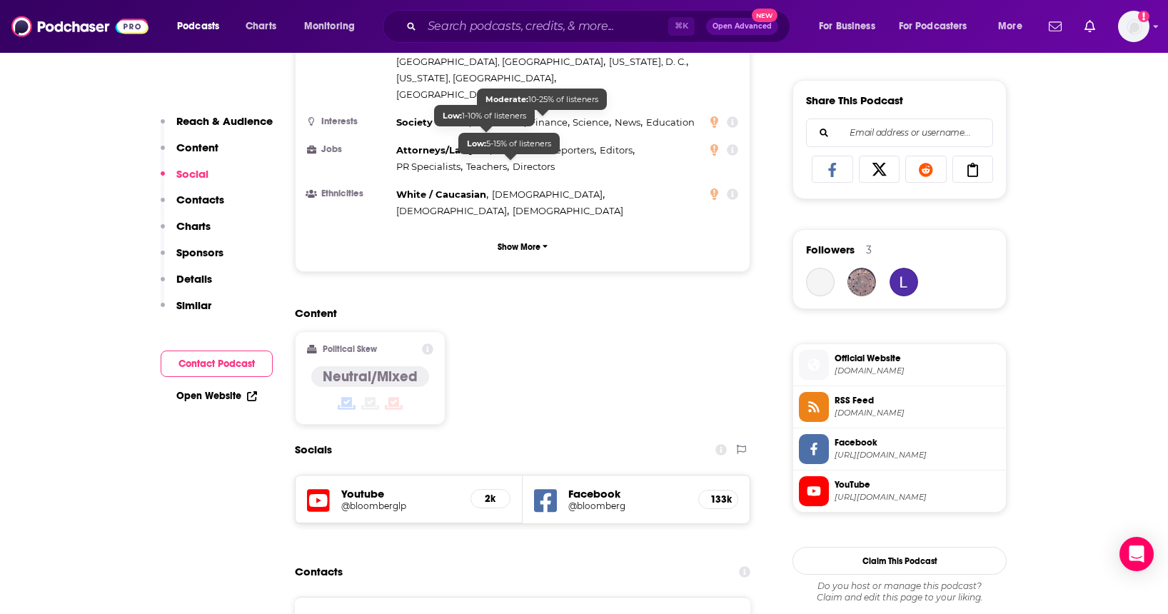
scroll to position [1135, 0]
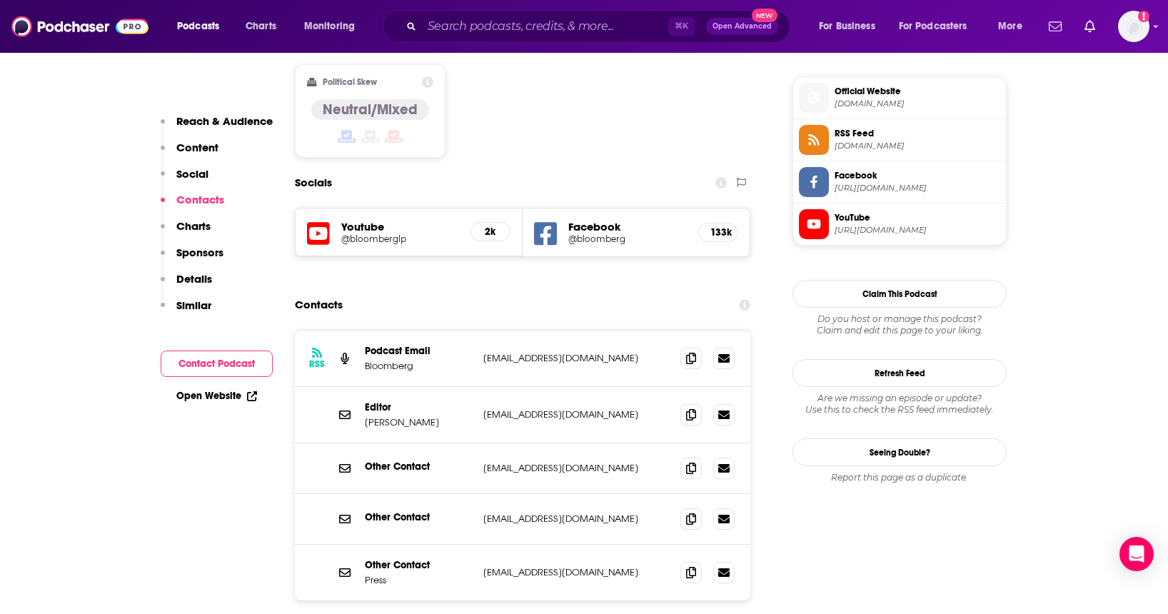
drag, startPoint x: 440, startPoint y: 339, endPoint x: 367, endPoint y: 339, distance: 73.5
click at [367, 416] on p "Christine Harper" at bounding box center [418, 422] width 107 height 12
copy p "Christine Harper"
click at [688, 352] on icon at bounding box center [691, 357] width 10 height 11
click at [692, 408] on icon at bounding box center [691, 413] width 10 height 11
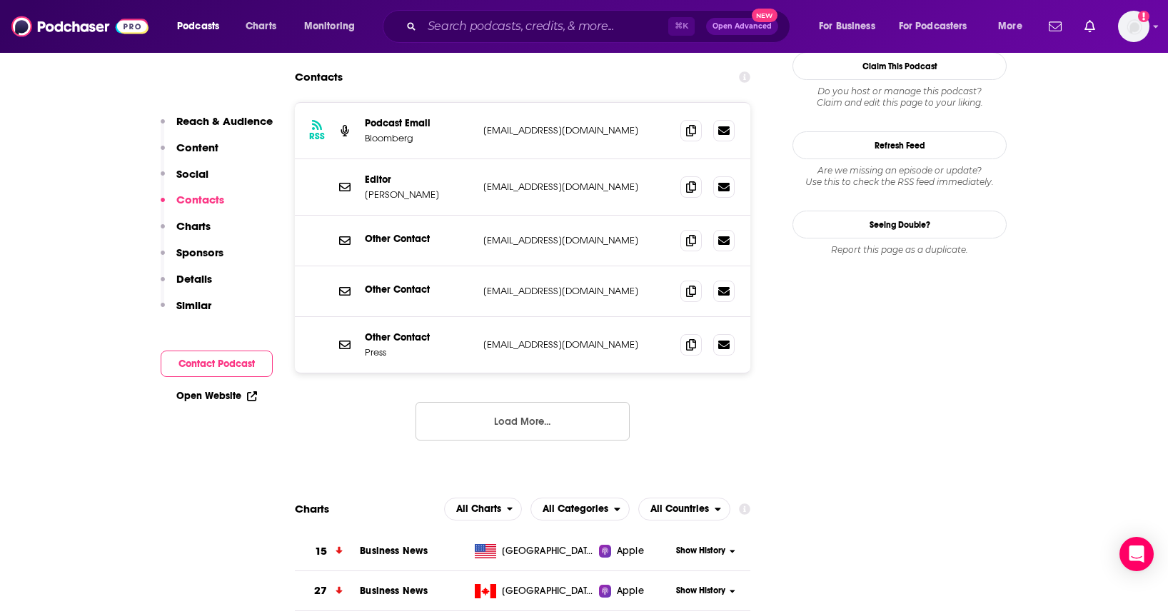
scroll to position [1337, 0]
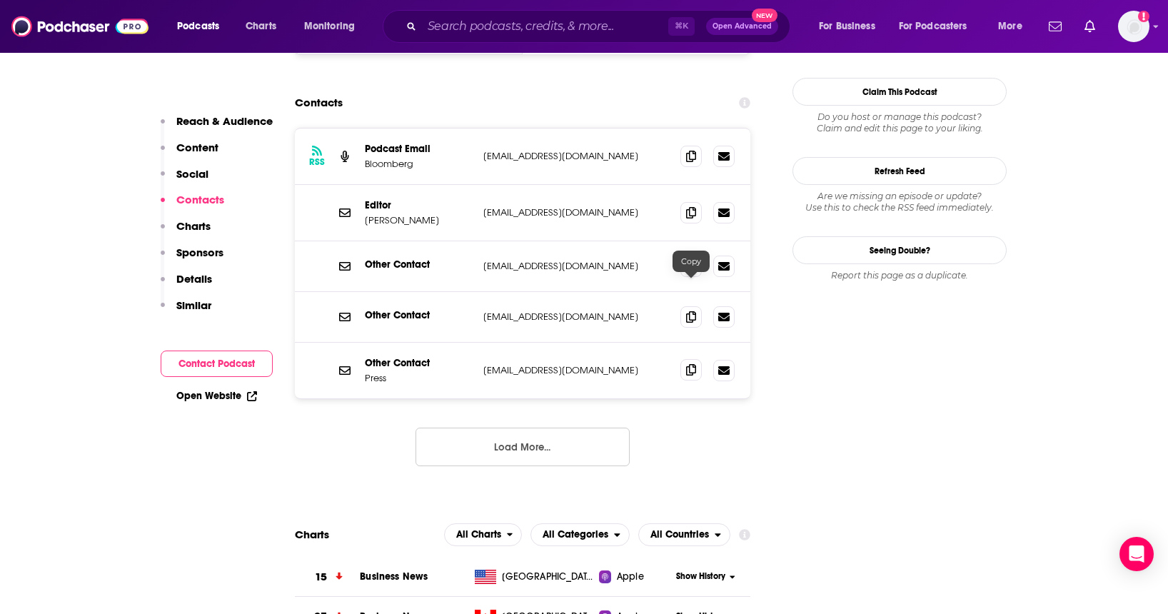
click at [687, 364] on icon at bounding box center [691, 369] width 10 height 11
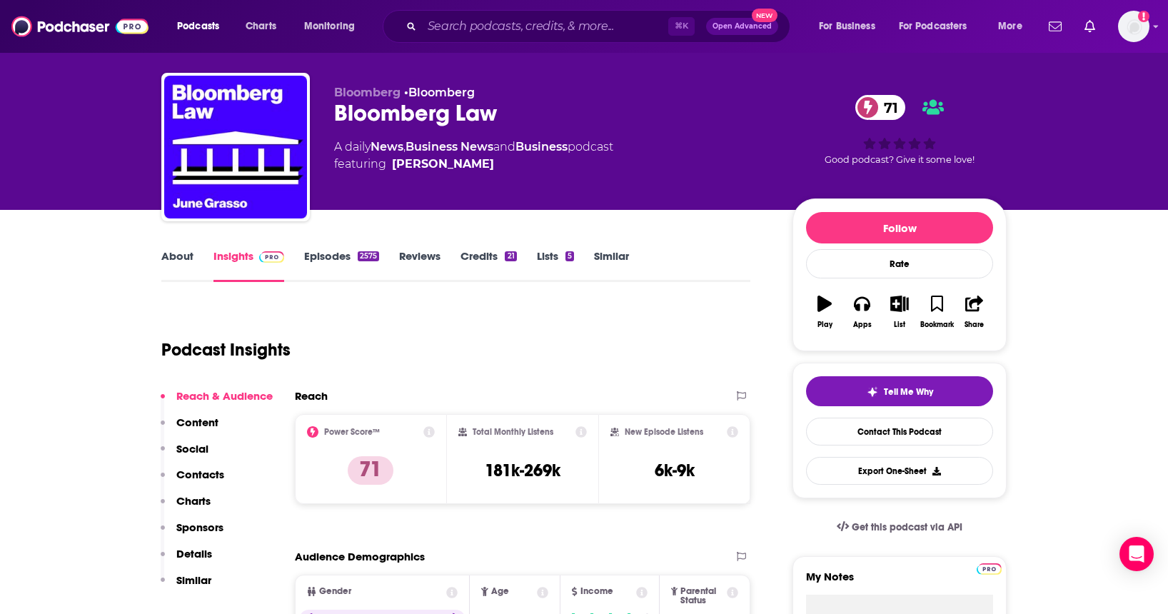
scroll to position [4, 0]
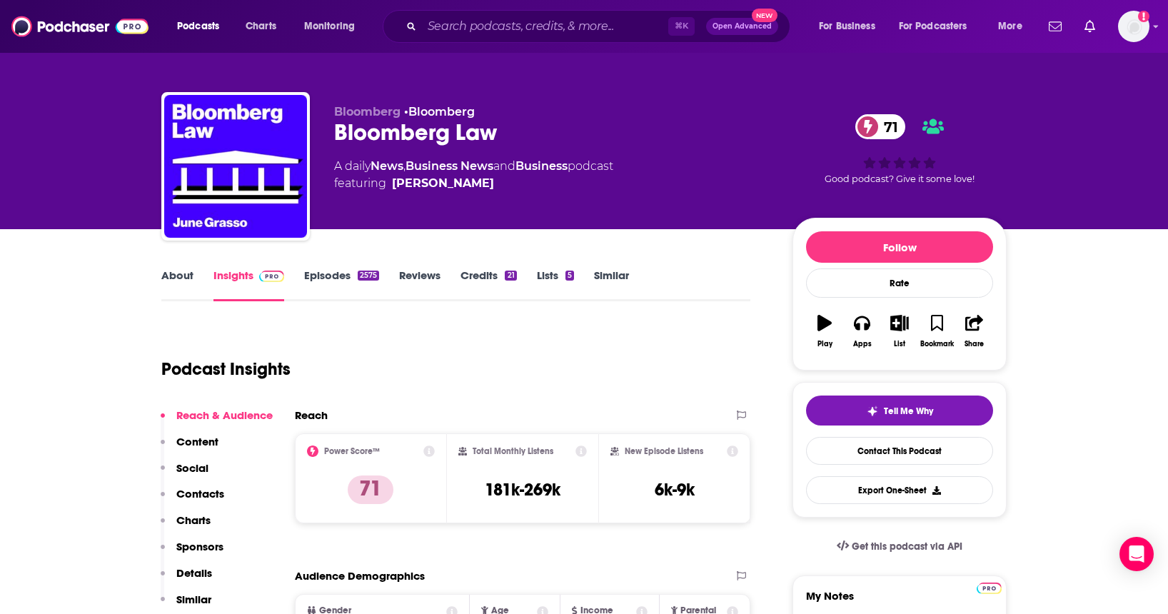
drag, startPoint x: 477, startPoint y: 186, endPoint x: 464, endPoint y: 186, distance: 12.8
click at [464, 185] on span "featuring June Grasso" at bounding box center [473, 183] width 279 height 17
click at [650, 360] on div "Podcast Insights" at bounding box center [450, 360] width 578 height 73
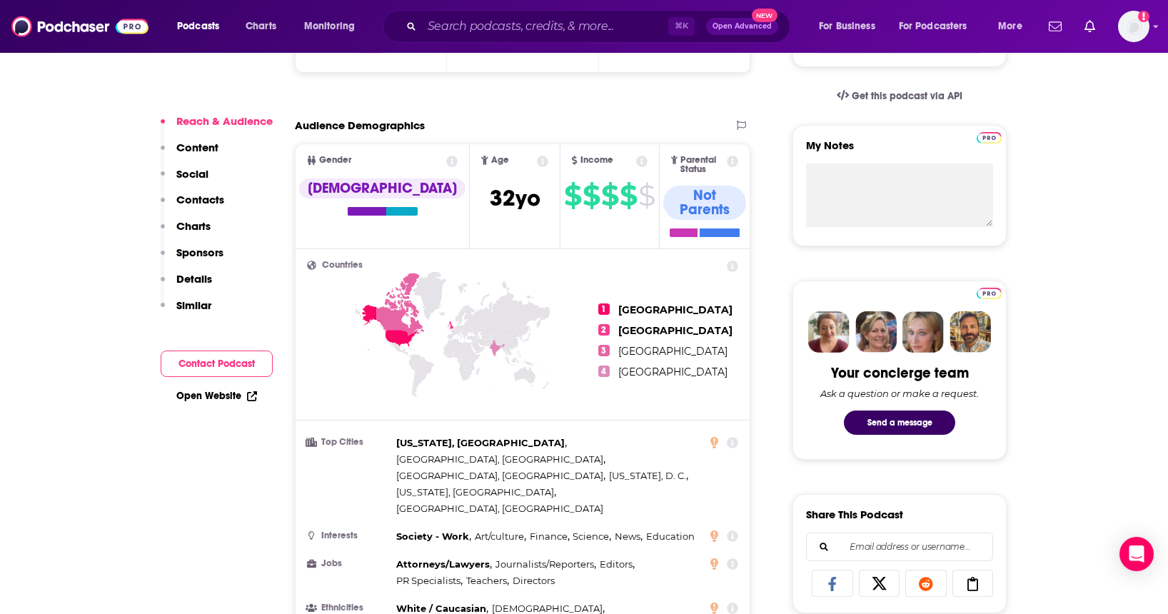
scroll to position [443, 0]
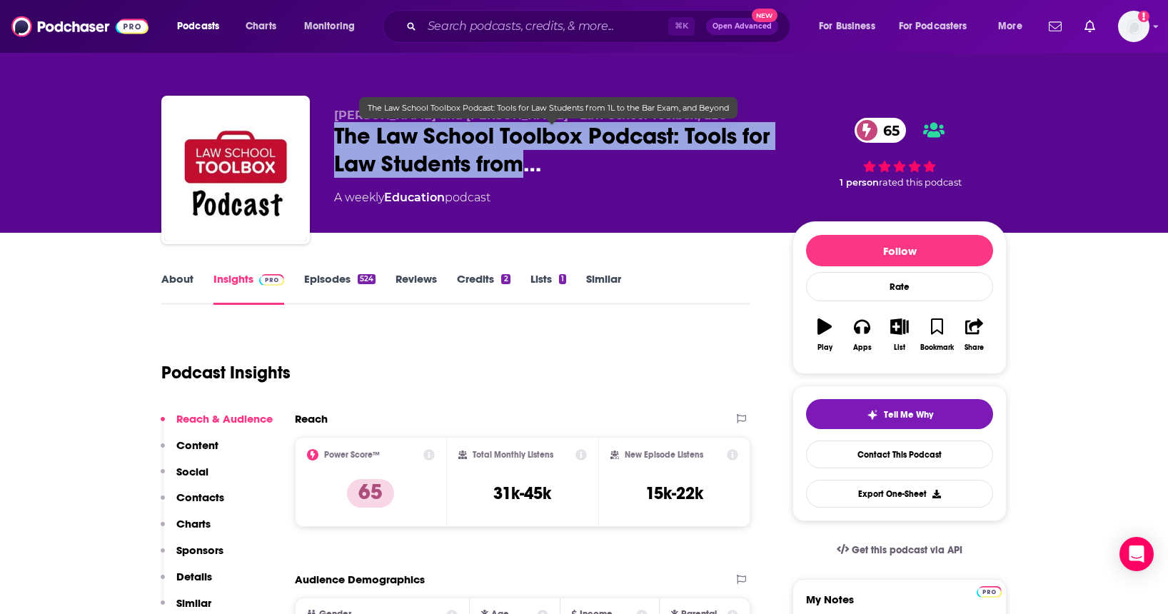
drag, startPoint x: 329, startPoint y: 130, endPoint x: 563, endPoint y: 159, distance: 236.0
click at [563, 159] on div "[PERSON_NAME] and [PERSON_NAME] - Law School Toolbox, LLC The Law School Toolbo…" at bounding box center [583, 173] width 845 height 154
copy h2 "The Law School Toolbox Podcast: Tools for Law Students from"
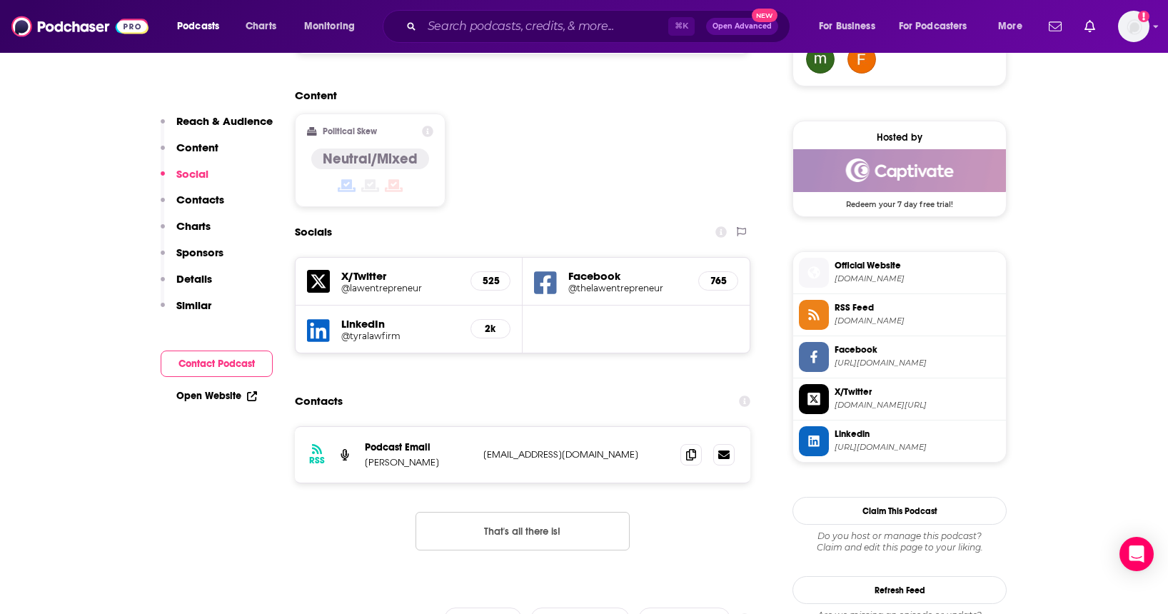
scroll to position [1142, 0]
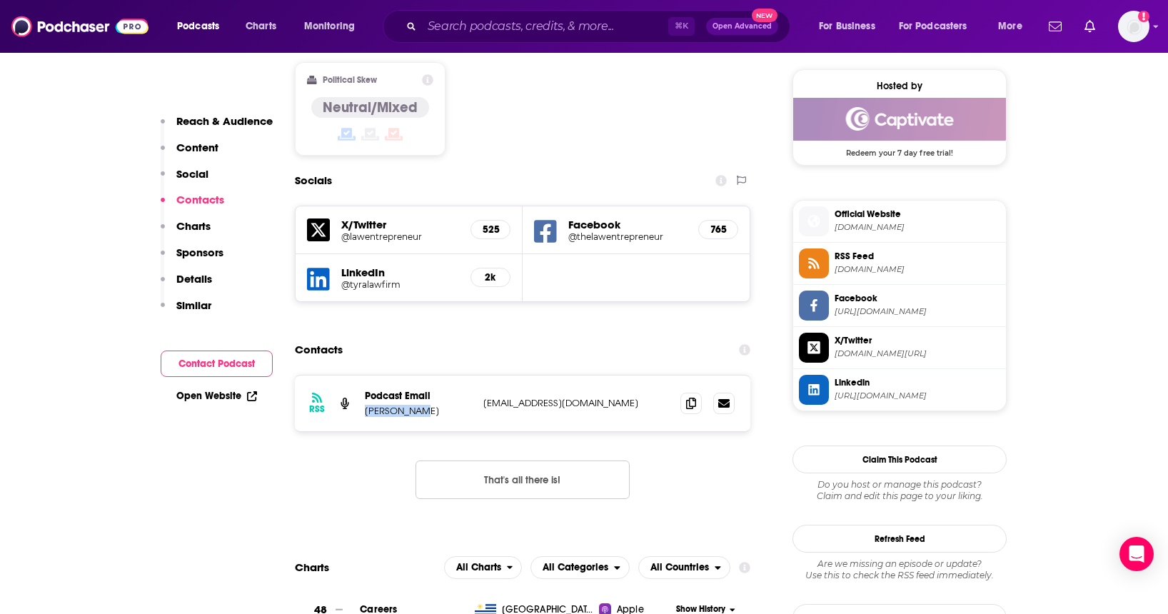
drag, startPoint x: 430, startPoint y: 345, endPoint x: 365, endPoint y: 345, distance: 65.7
click at [365, 405] on p "Kate Eckman" at bounding box center [418, 411] width 107 height 12
copy p "Kate Eckman"
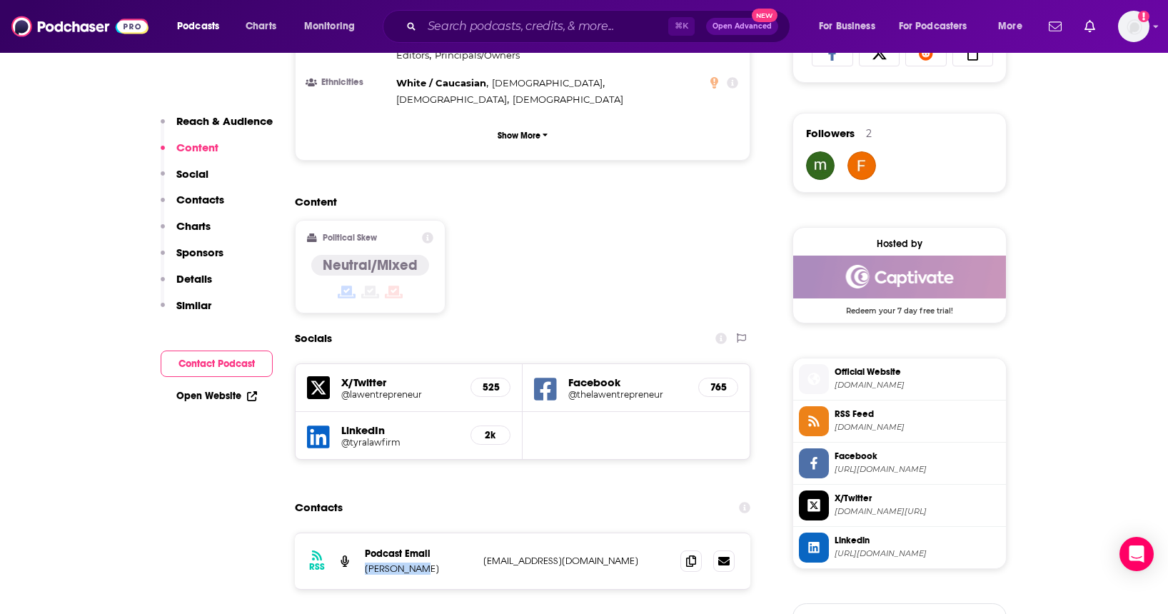
scroll to position [999, 0]
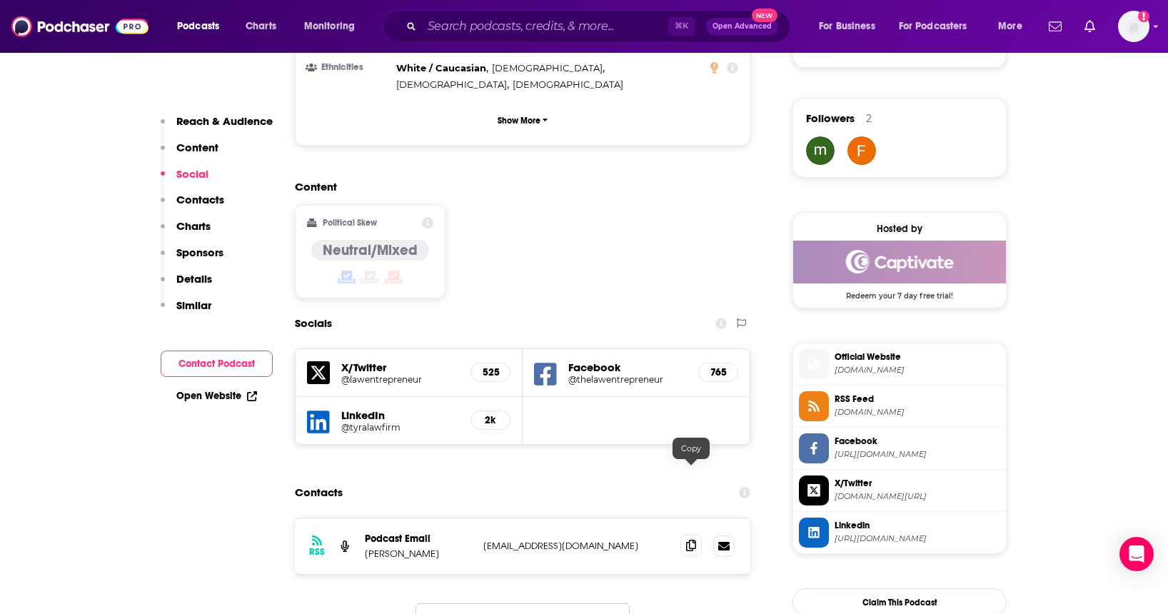
click at [688, 535] on span at bounding box center [690, 545] width 21 height 21
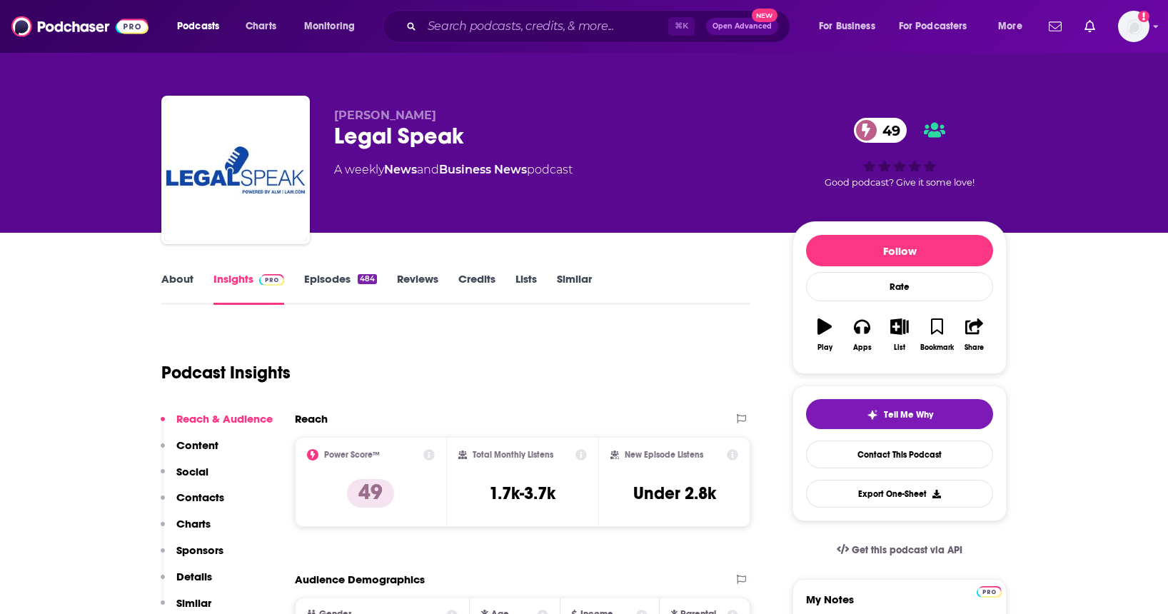
drag, startPoint x: 438, startPoint y: 118, endPoint x: 335, endPoint y: 119, distance: 103.5
click at [335, 119] on p "[PERSON_NAME]" at bounding box center [551, 116] width 435 height 14
copy span "[PERSON_NAME]"
click at [501, 341] on div "Podcast Insights" at bounding box center [450, 364] width 578 height 73
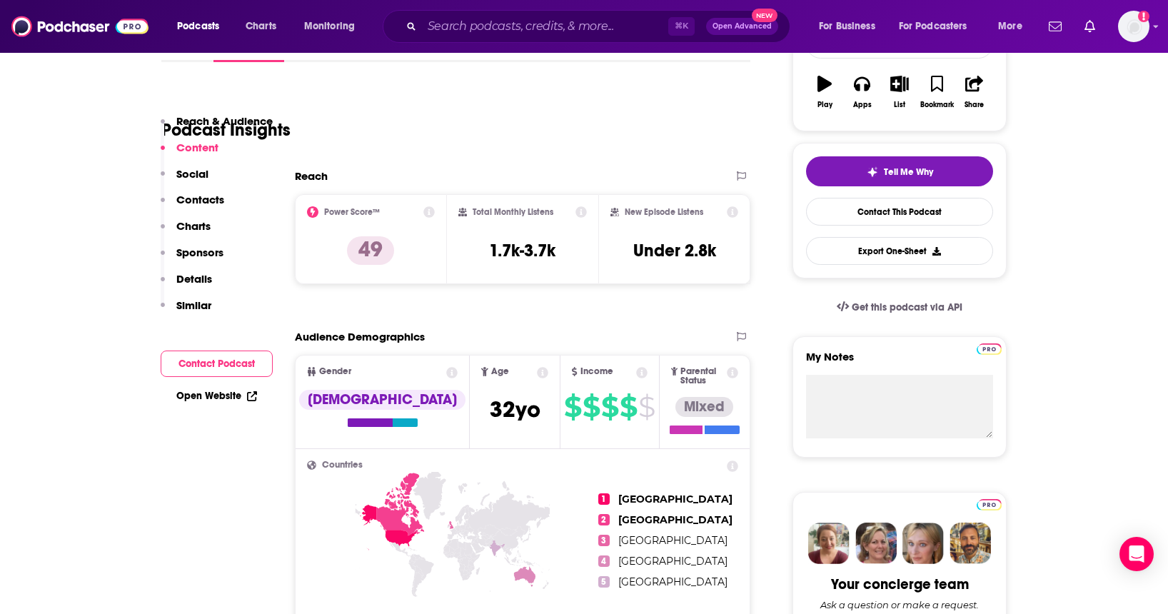
scroll to position [220, 0]
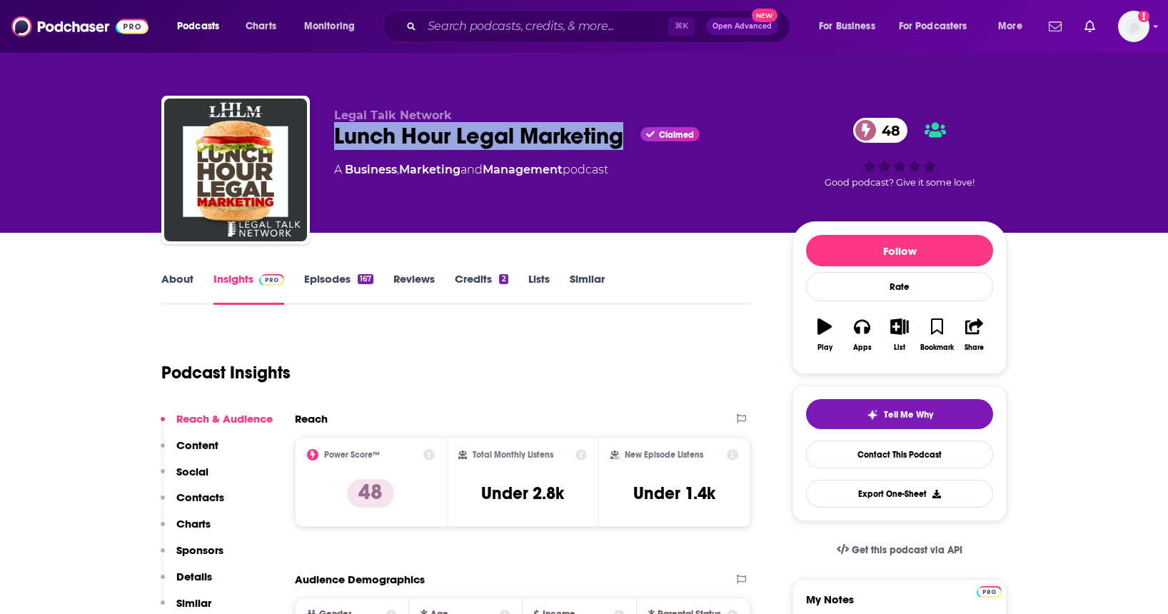
drag, startPoint x: 326, startPoint y: 138, endPoint x: 620, endPoint y: 133, distance: 294.9
click at [620, 133] on div "Legal Talk Network Lunch Hour Legal Marketing Claimed 48 A Business , Marketing…" at bounding box center [583, 173] width 845 height 154
copy h2 "Lunch Hour Legal Marketing"
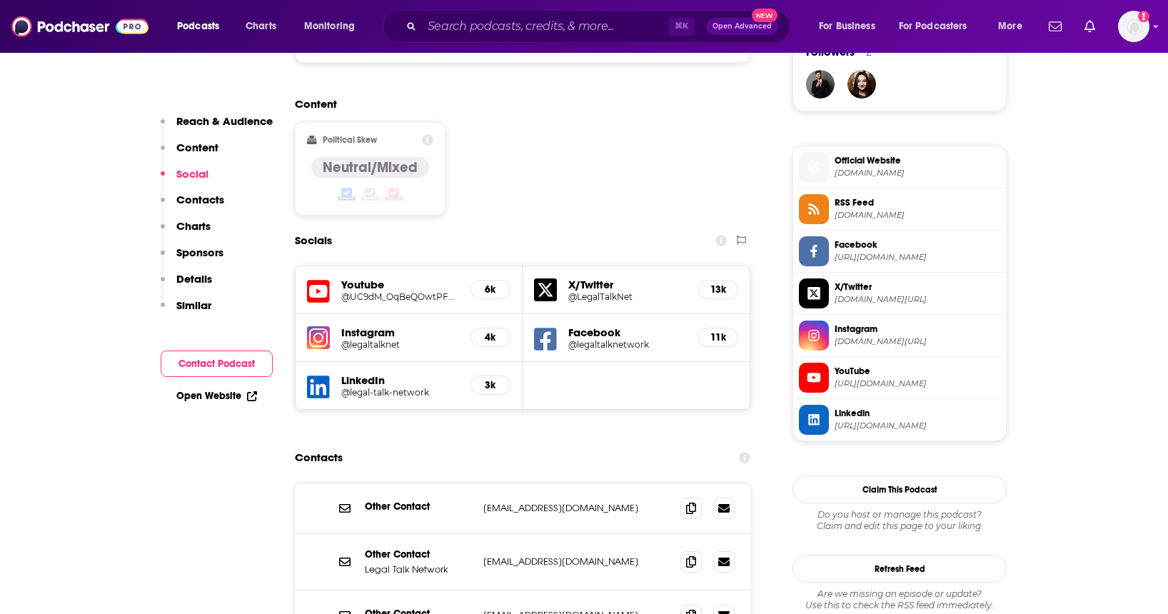
scroll to position [1299, 0]
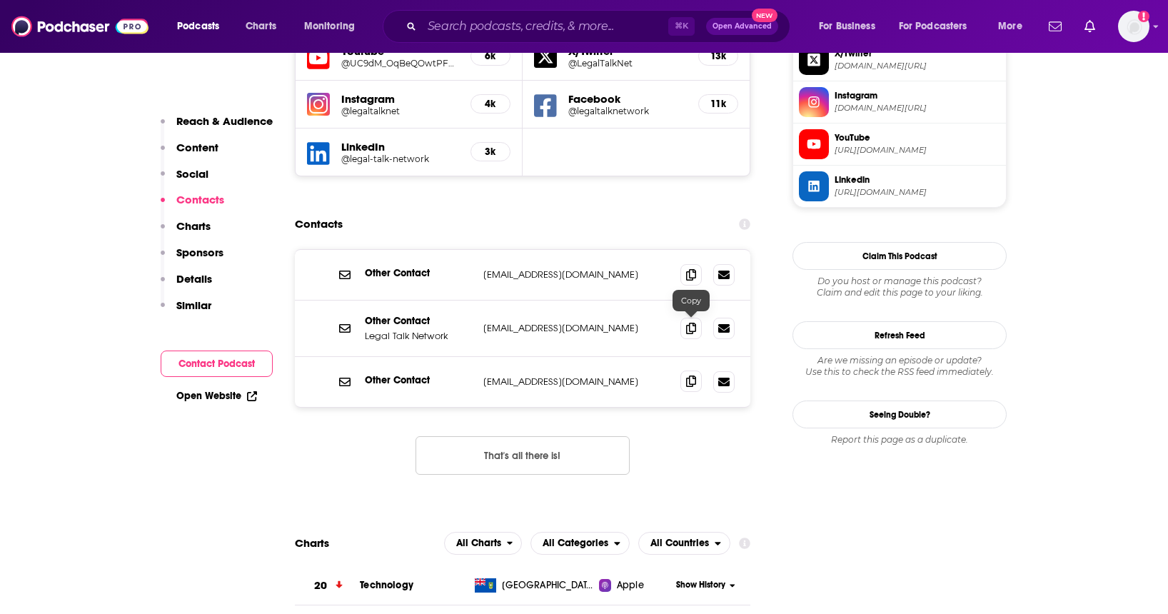
click at [694, 375] on icon at bounding box center [691, 380] width 10 height 11
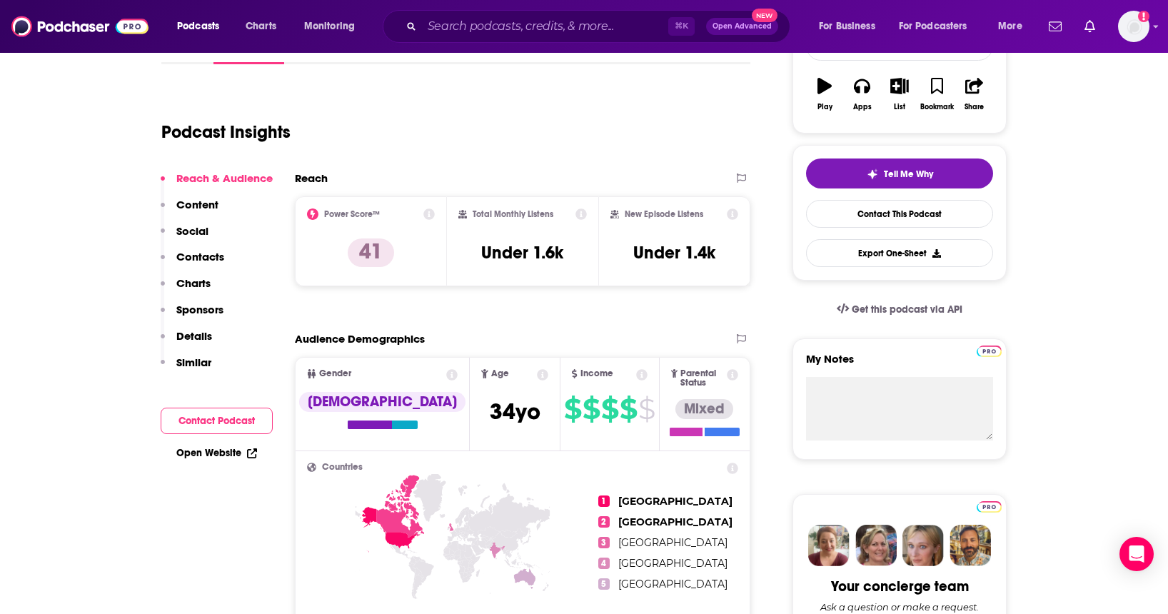
scroll to position [0, 0]
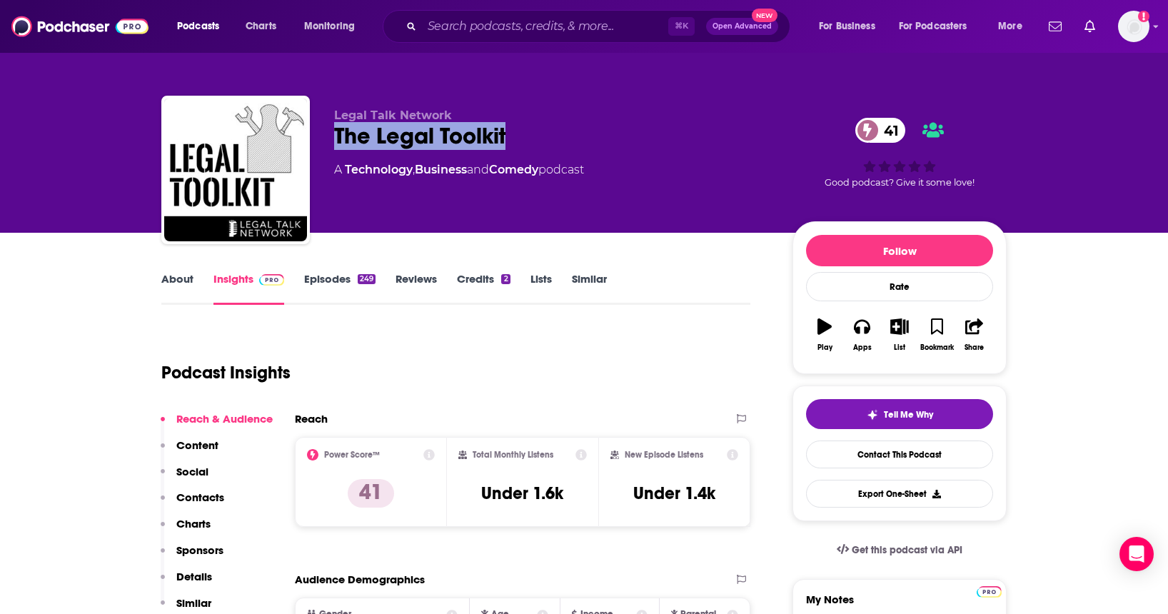
drag, startPoint x: 530, startPoint y: 134, endPoint x: 328, endPoint y: 134, distance: 202.0
click at [328, 134] on div "Legal Talk Network The Legal Toolkit 41 A Technology , Business and Comedy podc…" at bounding box center [583, 173] width 845 height 154
copy h2 "The Legal Toolkit"
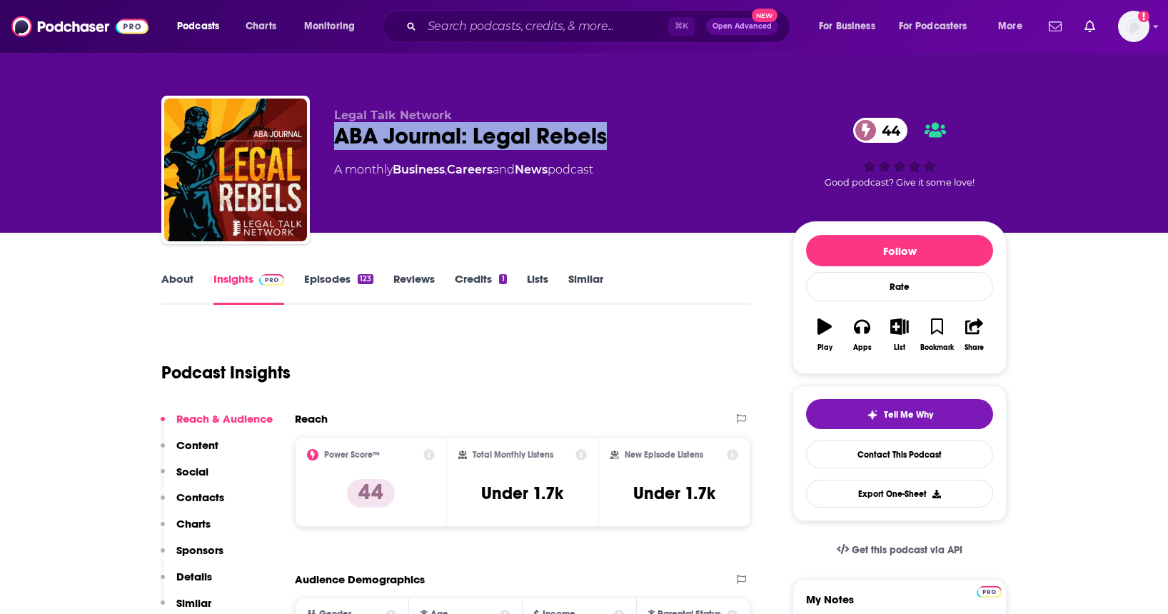
drag, startPoint x: 615, startPoint y: 133, endPoint x: 333, endPoint y: 141, distance: 282.1
click at [334, 141] on div "ABA Journal: Legal Rebels 44" at bounding box center [551, 136] width 435 height 28
copy h2 "ABA Journal: Legal Rebels"
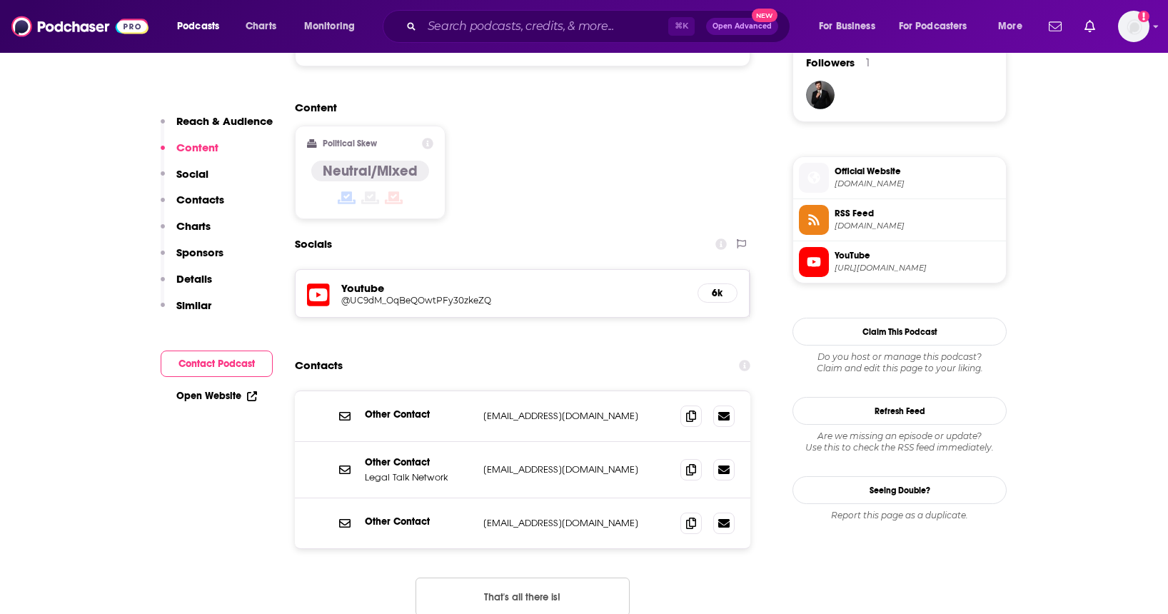
scroll to position [1224, 0]
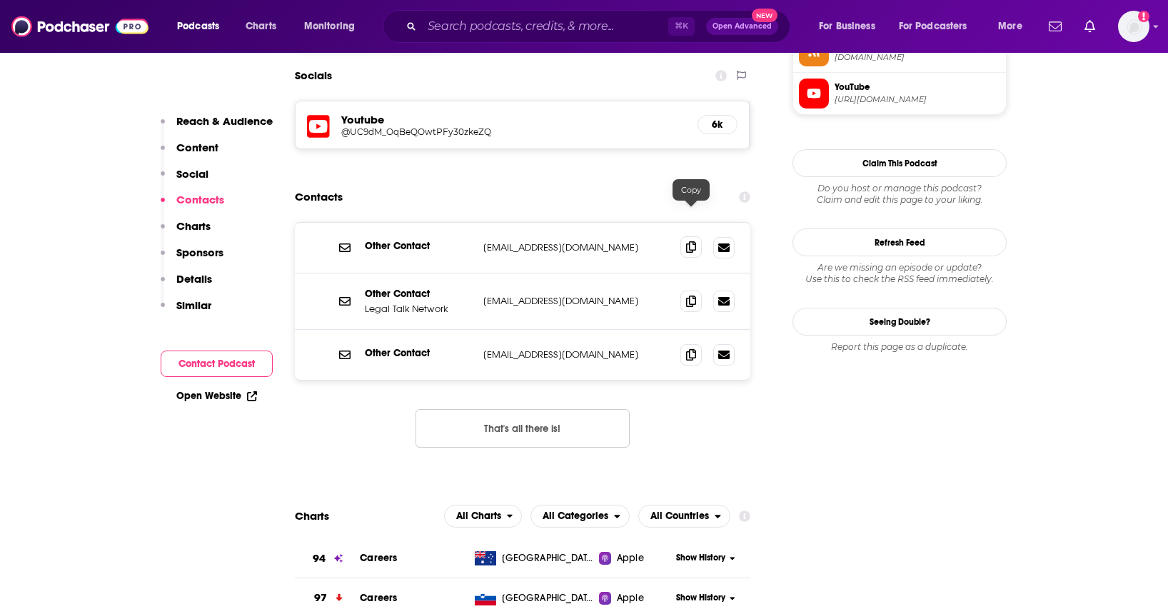
click at [687, 241] on icon at bounding box center [691, 246] width 10 height 11
click at [690, 295] on icon at bounding box center [691, 300] width 10 height 11
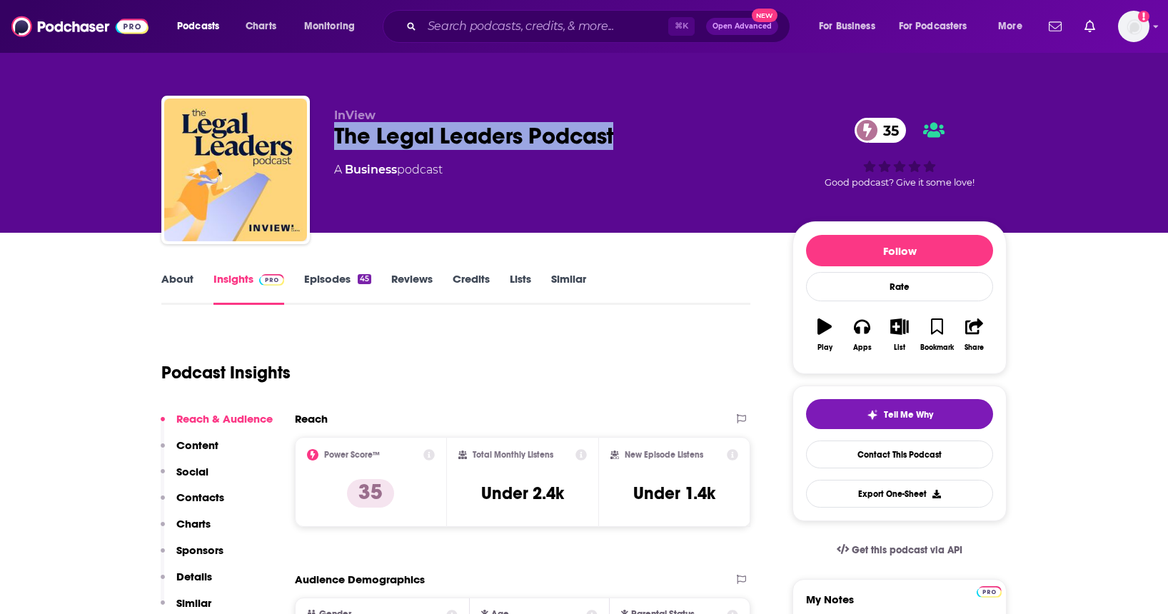
drag, startPoint x: 632, startPoint y: 134, endPoint x: 311, endPoint y: 144, distance: 320.7
click at [311, 144] on div "InView The Legal Leaders Podcast 35 A Business podcast 35 Good podcast? Give it…" at bounding box center [583, 173] width 845 height 154
copy h2 "The Legal Leaders Podcast"
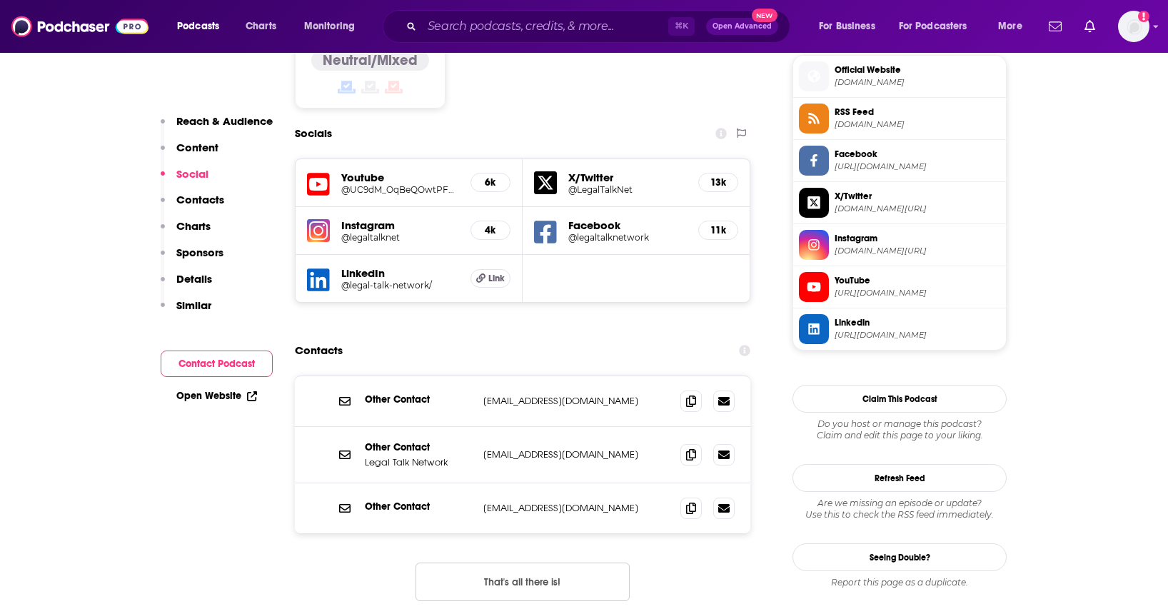
scroll to position [1159, 0]
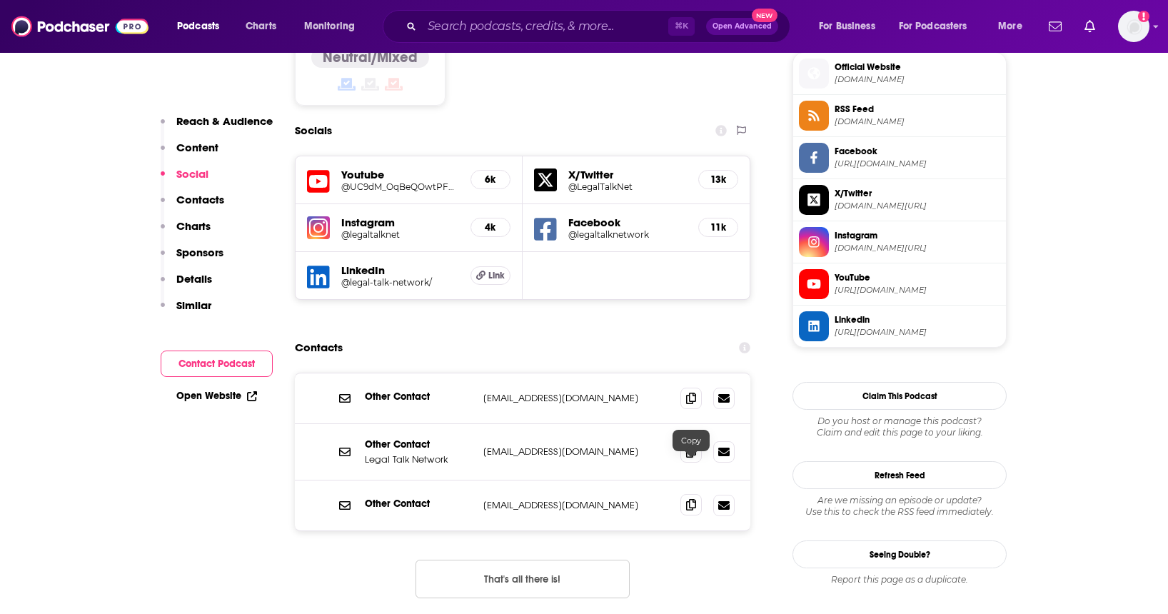
click at [688, 499] on icon at bounding box center [691, 504] width 10 height 11
click at [691, 392] on icon at bounding box center [691, 397] width 10 height 11
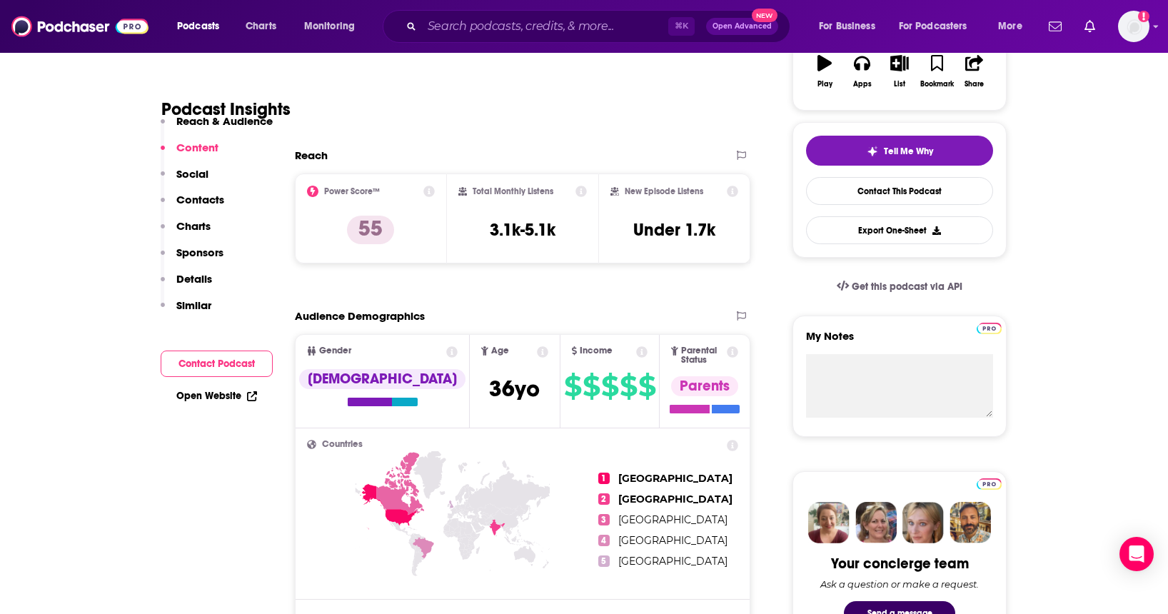
scroll to position [0, 0]
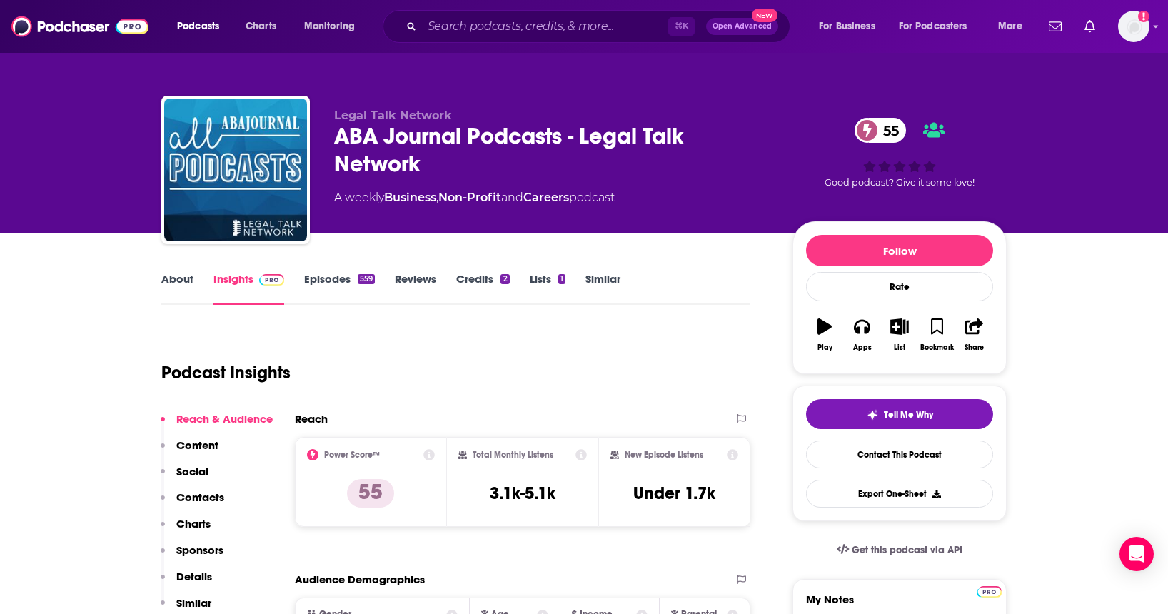
click at [475, 167] on div "ABA Journal Podcasts - Legal Talk Network 55" at bounding box center [551, 150] width 435 height 56
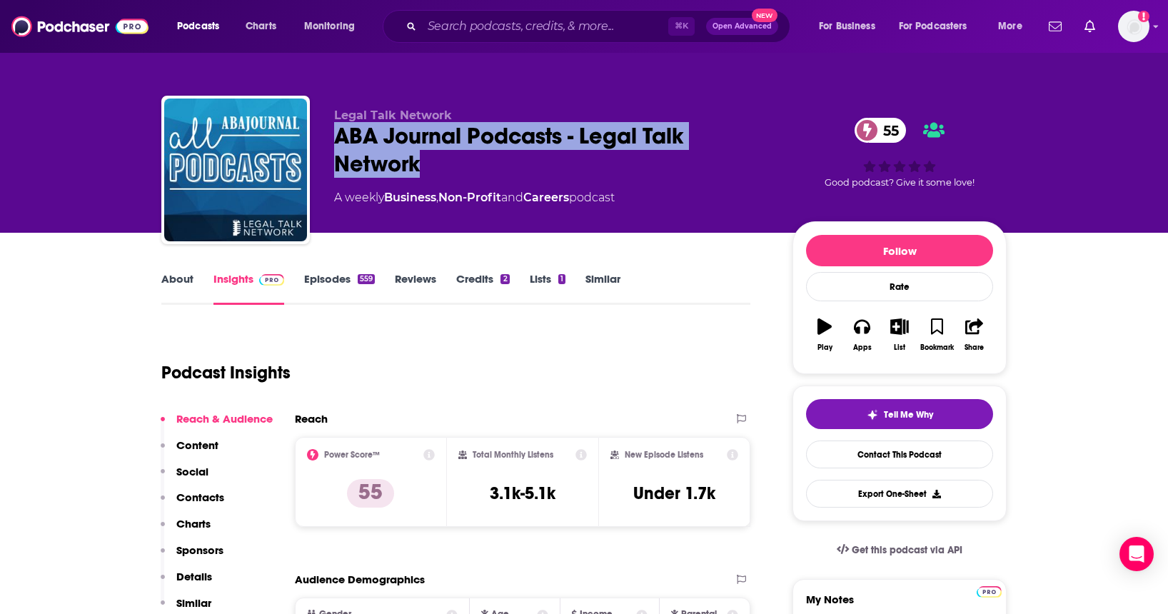
drag, startPoint x: 465, startPoint y: 167, endPoint x: 331, endPoint y: 136, distance: 137.1
click at [331, 136] on div "Legal Talk Network ABA Journal Podcasts - Legal Talk Network 55 A weekly Busine…" at bounding box center [583, 173] width 845 height 154
copy h2 "ABA Journal Podcasts - Legal Talk Network"
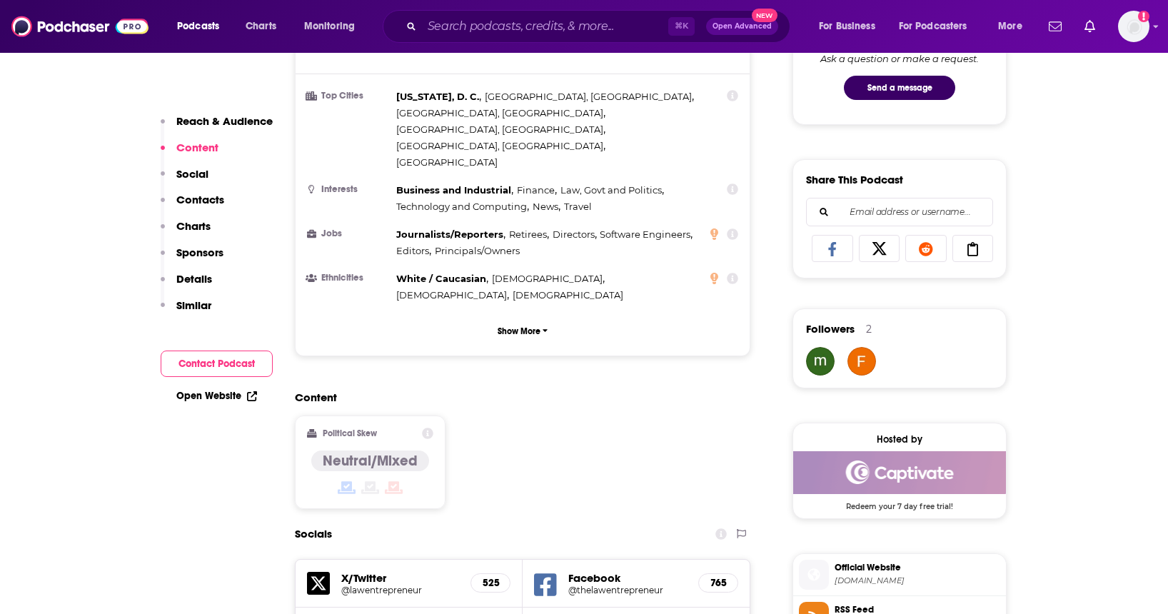
scroll to position [991, 0]
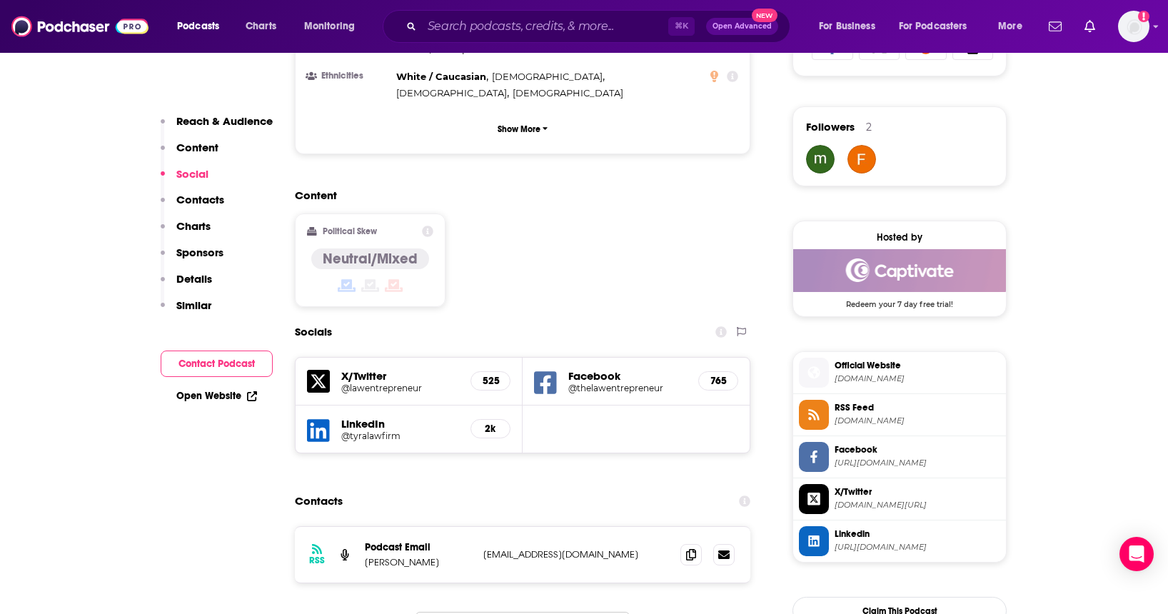
click at [434, 527] on div "RSS Podcast Email [PERSON_NAME] [EMAIL_ADDRESS][DOMAIN_NAME] [EMAIL_ADDRESS][DO…" at bounding box center [522, 555] width 455 height 56
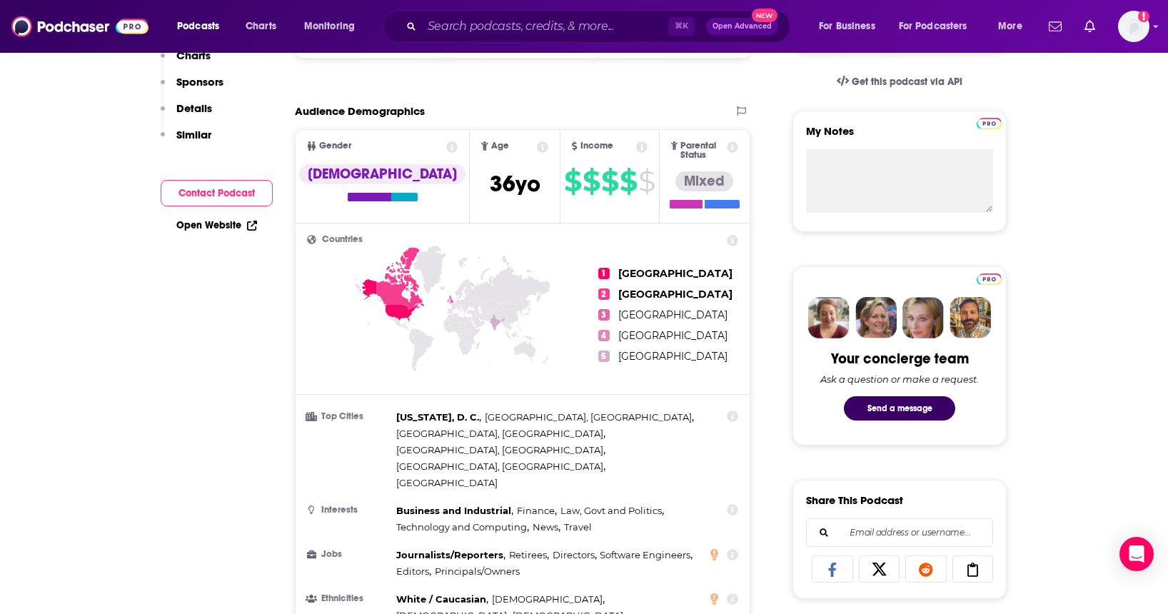
scroll to position [0, 0]
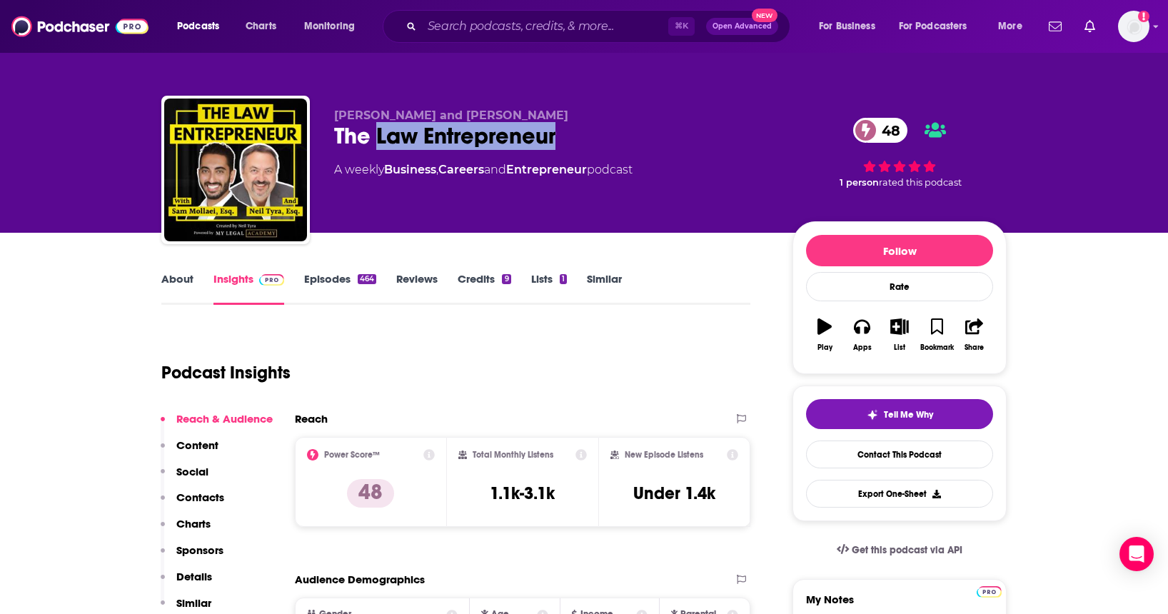
drag, startPoint x: 579, startPoint y: 141, endPoint x: 398, endPoint y: 145, distance: 180.6
click at [381, 145] on div "The Law Entrepreneur 48" at bounding box center [551, 136] width 435 height 28
click at [438, 114] on span "[PERSON_NAME] and [PERSON_NAME]" at bounding box center [451, 116] width 234 height 14
drag, startPoint x: 501, startPoint y: 115, endPoint x: 333, endPoint y: 115, distance: 167.8
click at [334, 115] on p "[PERSON_NAME] and [PERSON_NAME]" at bounding box center [551, 116] width 435 height 14
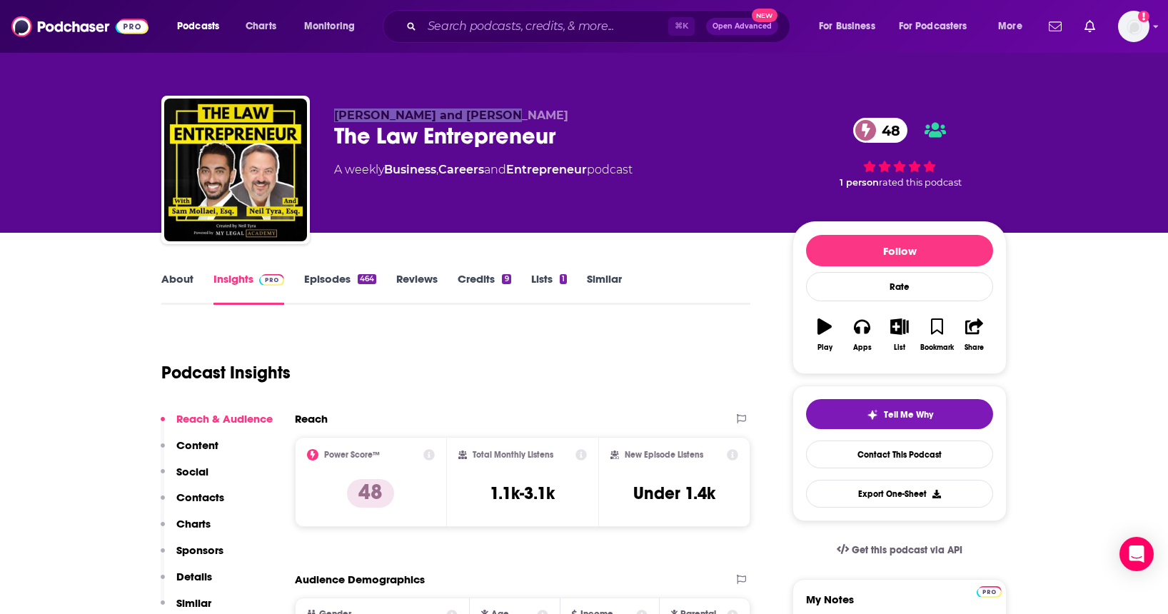
copy span "[PERSON_NAME] and [PERSON_NAME]"
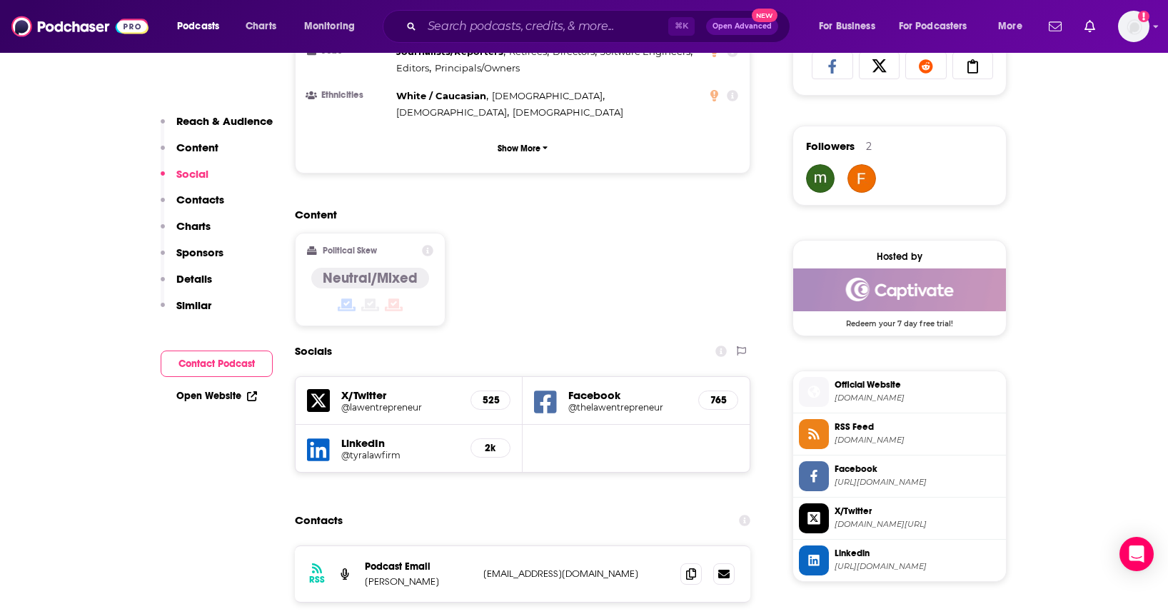
scroll to position [984, 0]
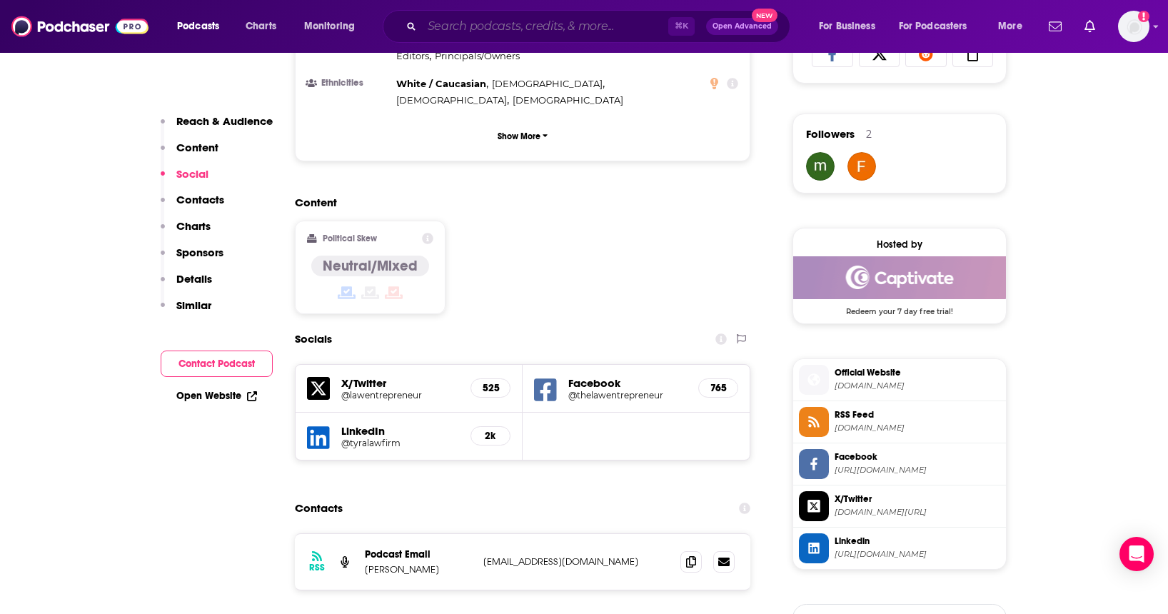
click at [496, 29] on input "Search podcasts, credits, & more..." at bounding box center [545, 26] width 246 height 23
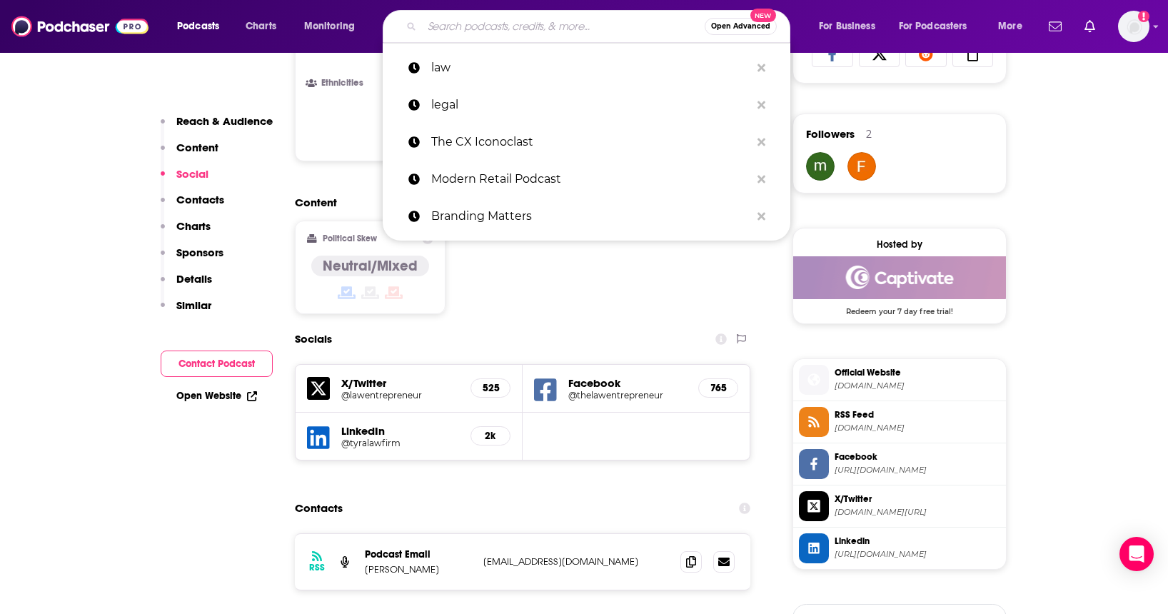
paste input "From Client Experience to Client Intelligence: Case Status CEO [PERSON_NAME] On…"
type input "From Client Experience to Client Intelligence: Case Status CEO [PERSON_NAME] On…"
